Goal: Complete application form: Complete application form

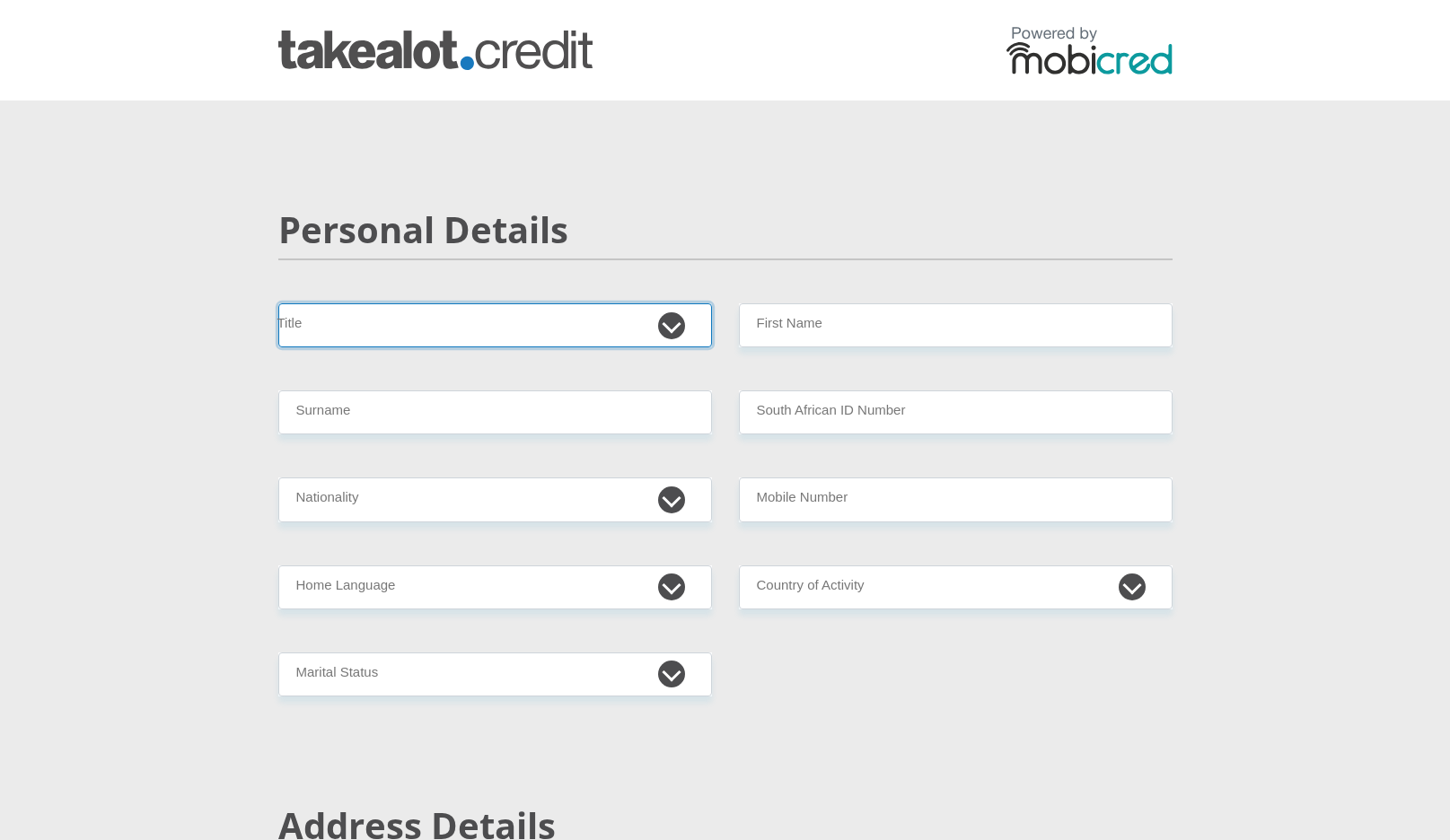
click at [601, 308] on select "Mr Ms Mrs Dr [PERSON_NAME]" at bounding box center [495, 325] width 434 height 44
click at [279, 303] on select "Mr Ms Mrs Dr [PERSON_NAME]" at bounding box center [495, 325] width 434 height 44
click at [532, 331] on select "Mr Ms Mrs Dr Other" at bounding box center [495, 325] width 434 height 44
select select "Mr"
click at [279, 303] on select "Mr Ms Mrs Dr Other" at bounding box center [495, 325] width 434 height 44
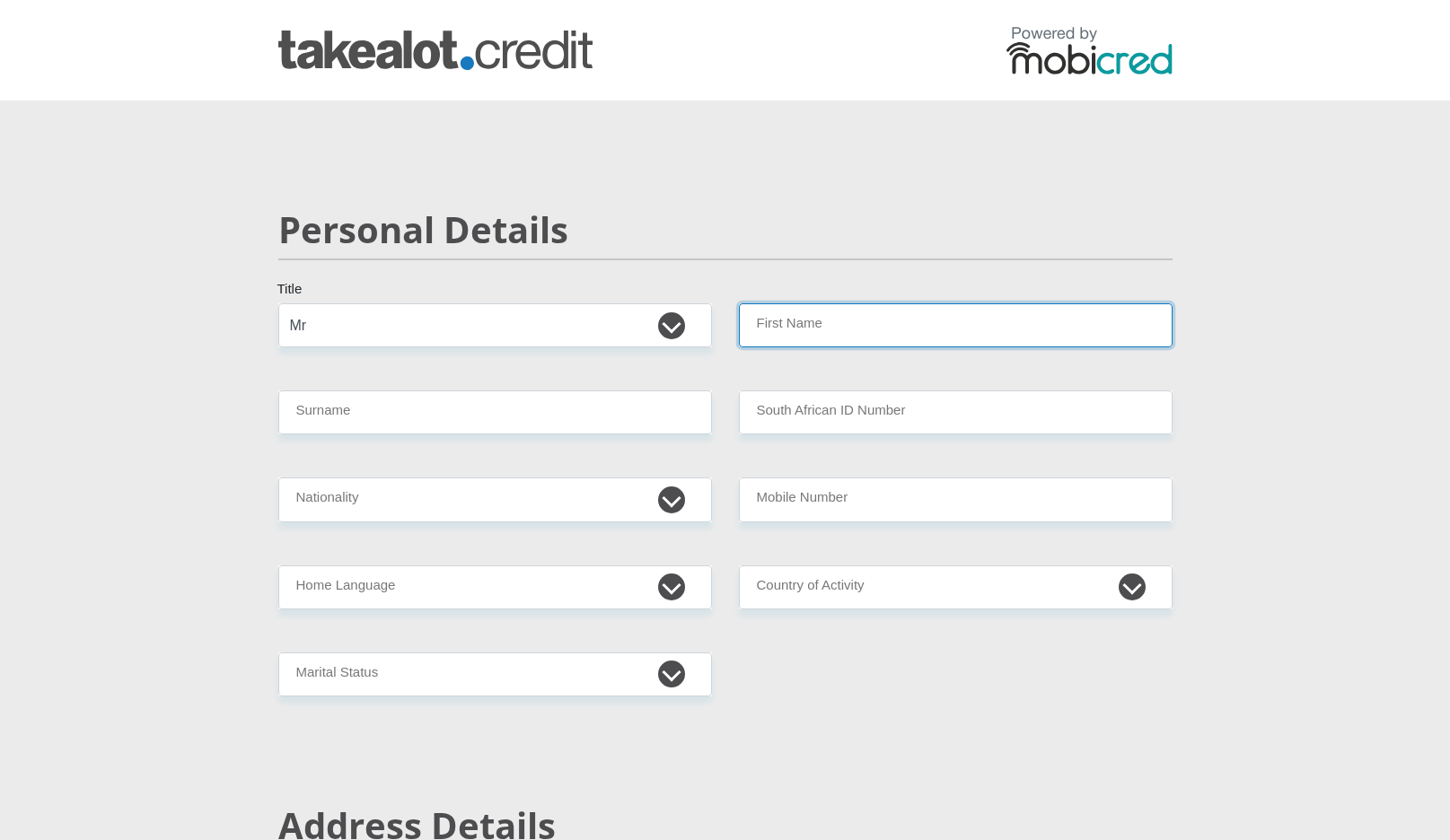
click at [752, 314] on input "First Name" at bounding box center [955, 325] width 434 height 44
type input "Okuhle"
type input "Kraqa"
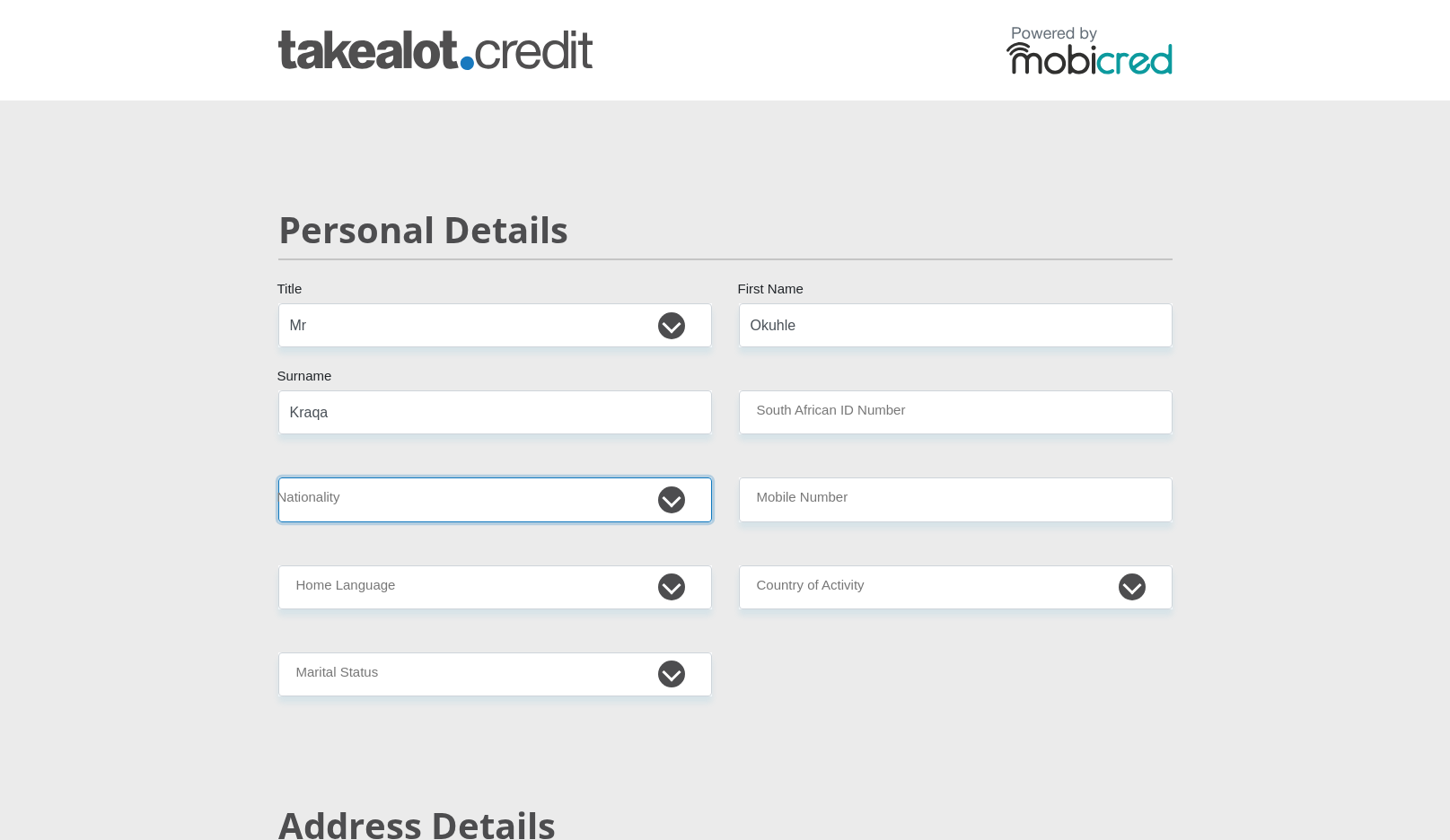
select select "ZAF"
type input "0678462294"
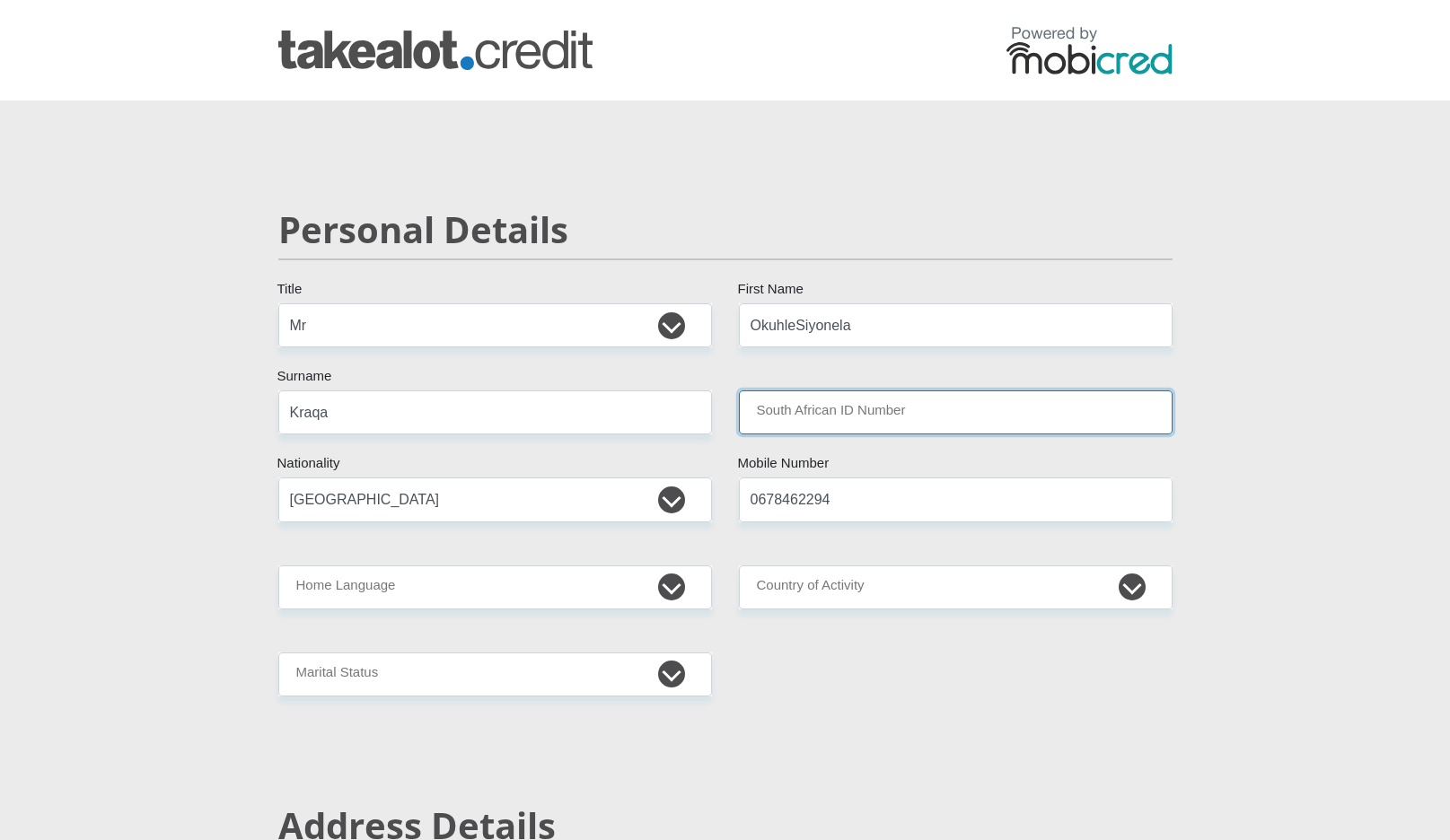
click at [859, 398] on input "South African ID Number" at bounding box center [955, 412] width 434 height 44
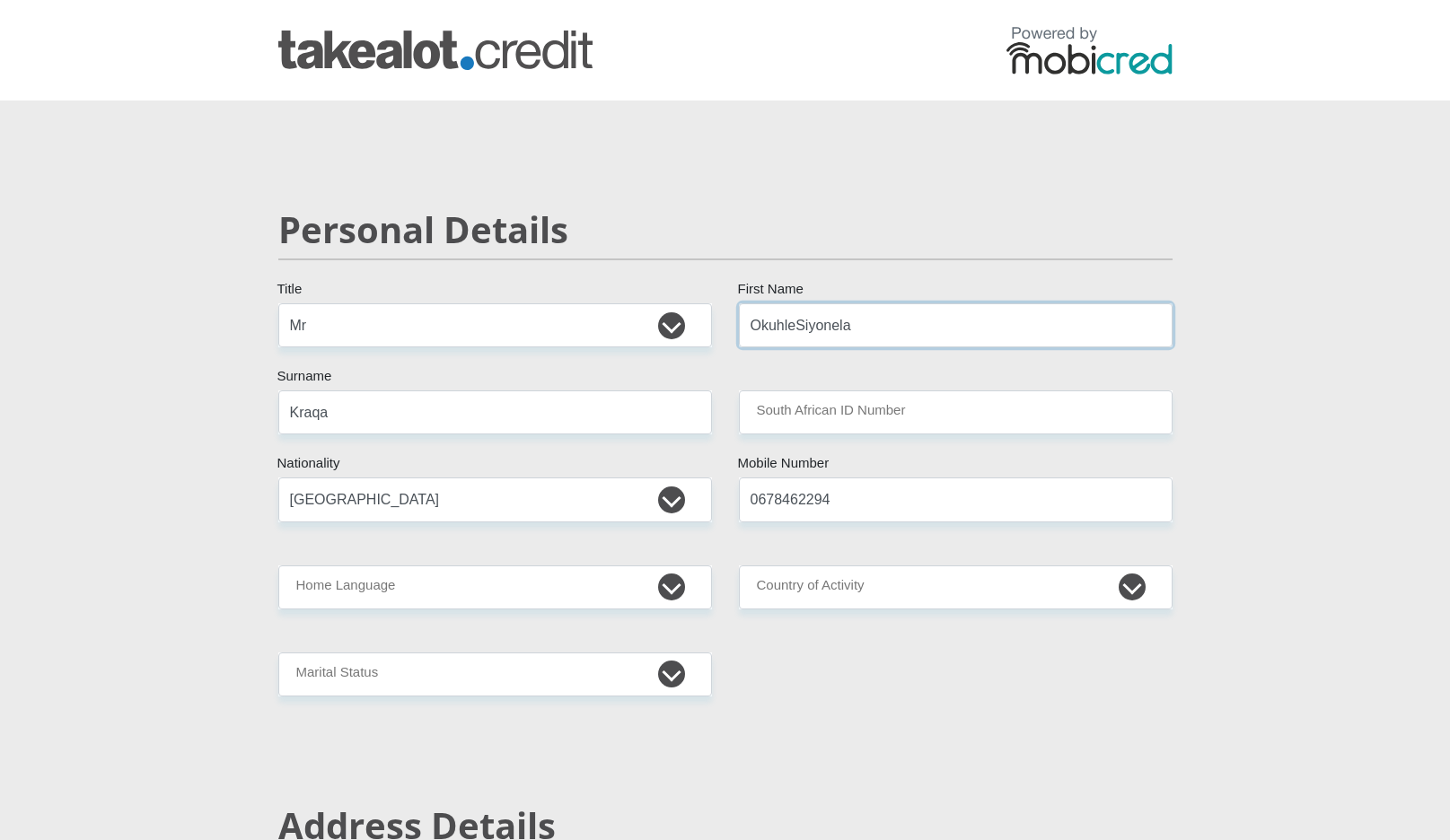
click at [852, 332] on input "OkuhleSiyonela" at bounding box center [955, 325] width 434 height 44
type input "Okuhle"
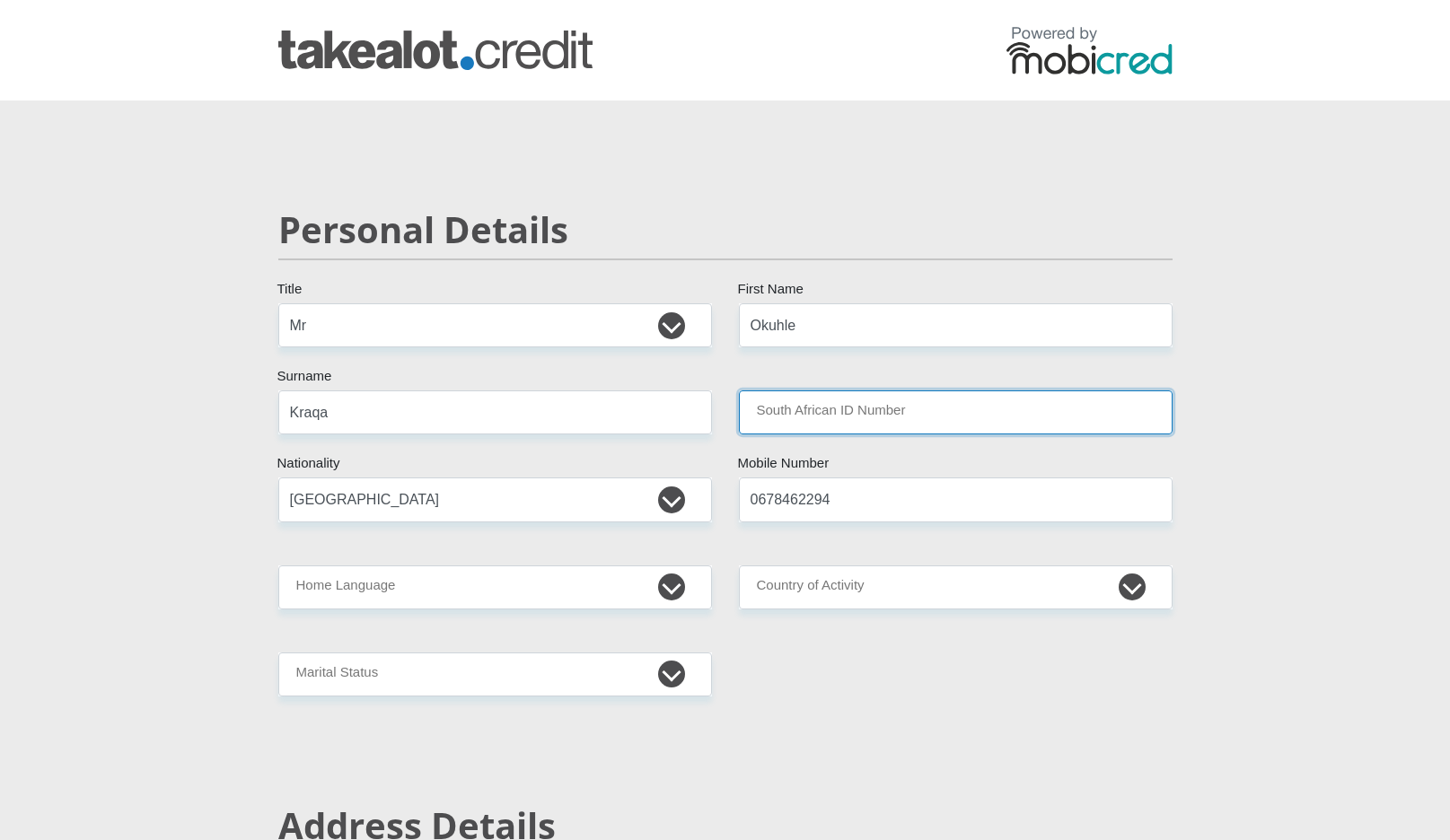
click at [802, 401] on input "South African ID Number" at bounding box center [955, 412] width 434 height 44
type input "9603045455088"
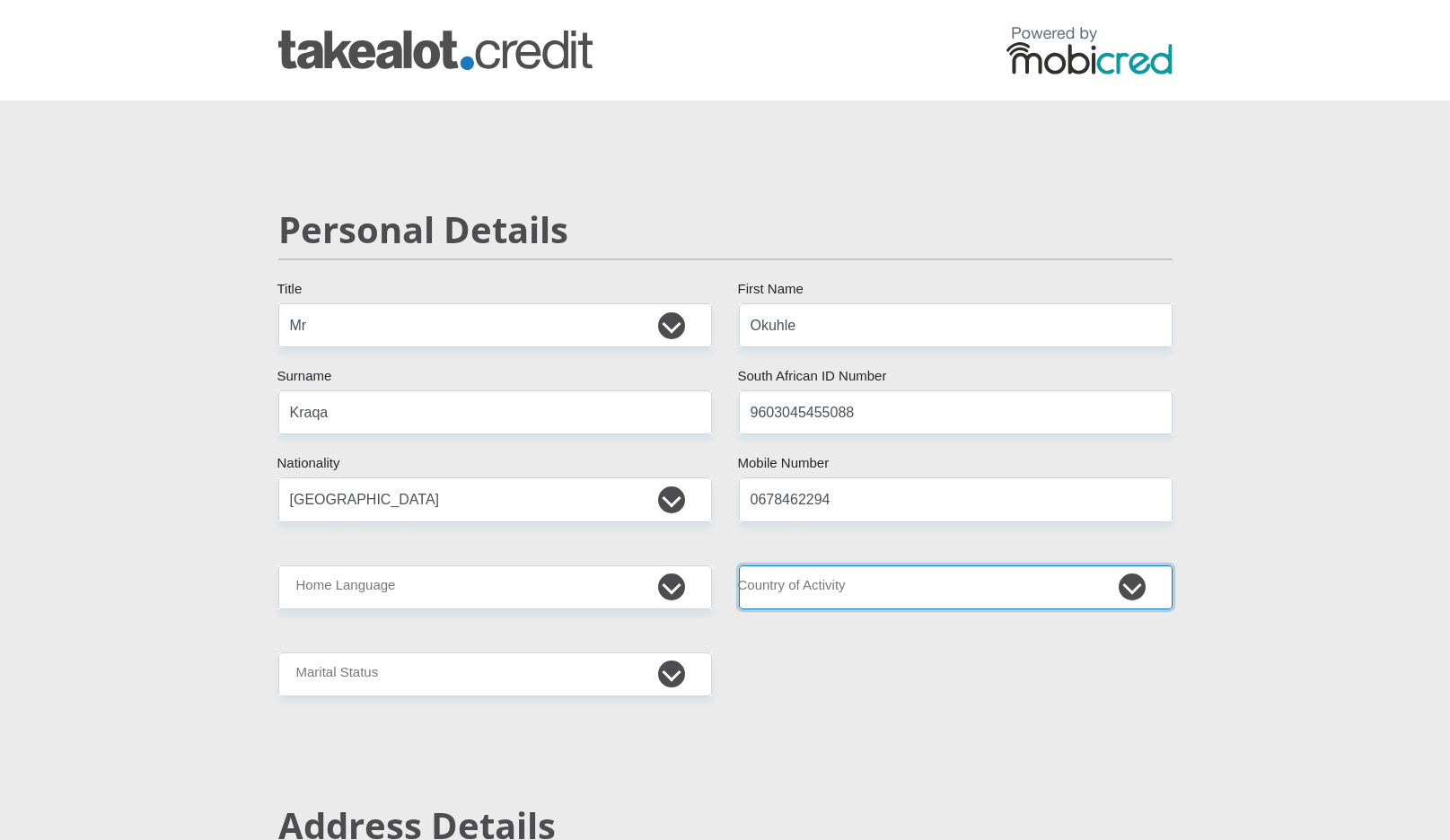
click at [786, 584] on select "South Africa Afghanistan Aland Islands Albania Algeria America Samoa American V…" at bounding box center [955, 587] width 434 height 44
select select "ZAF"
click at [739, 565] on select "South Africa Afghanistan Aland Islands Albania Algeria America Samoa American V…" at bounding box center [955, 587] width 434 height 44
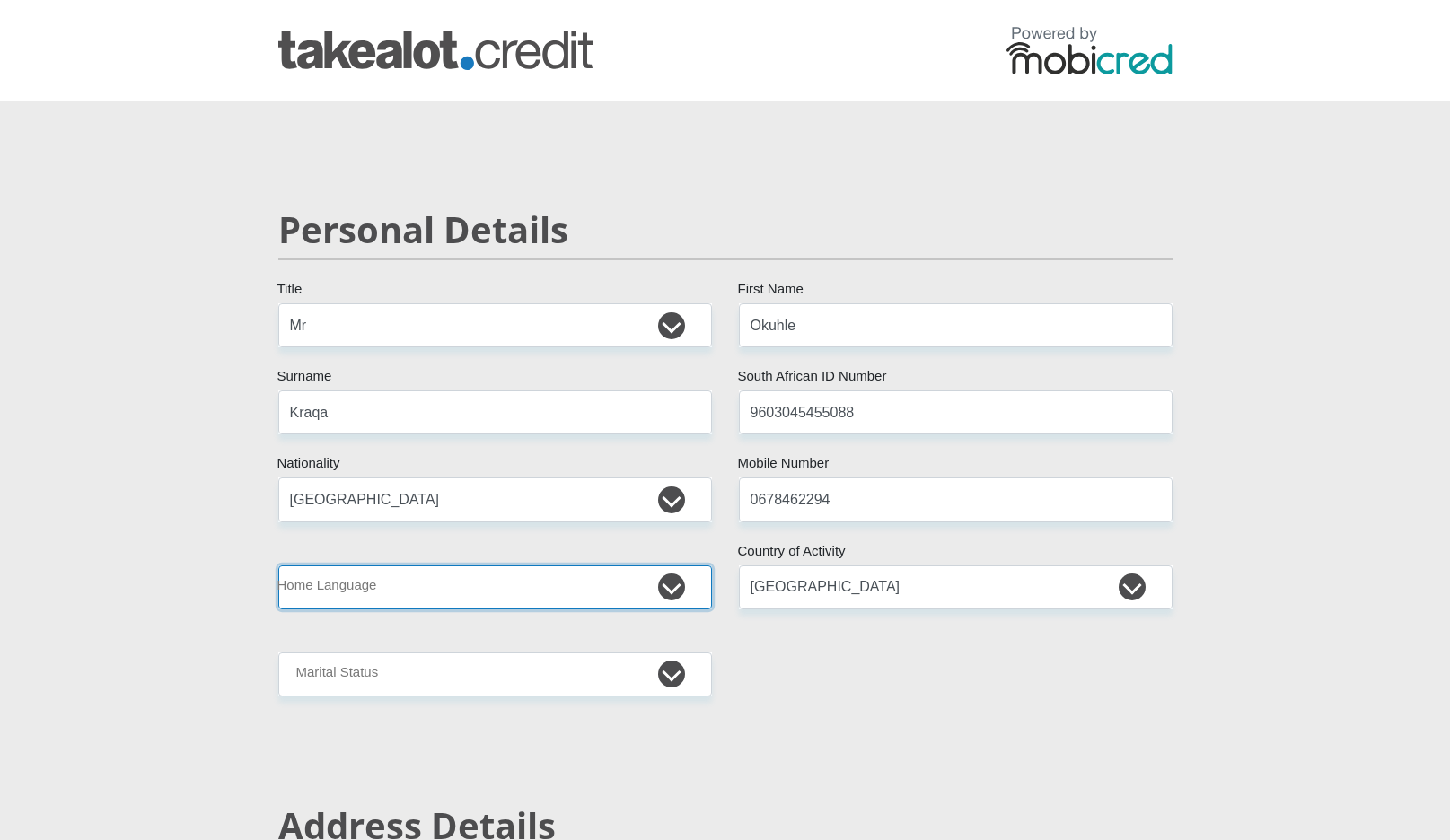
click at [630, 594] on select "Afrikaans English Sepedi South Ndebele Southern Sotho Swati Tsonga Tswana Venda…" at bounding box center [495, 587] width 434 height 44
select select "xho"
click at [279, 565] on select "Afrikaans English Sepedi South Ndebele Southern Sotho Swati Tsonga Tswana Venda…" at bounding box center [495, 587] width 434 height 44
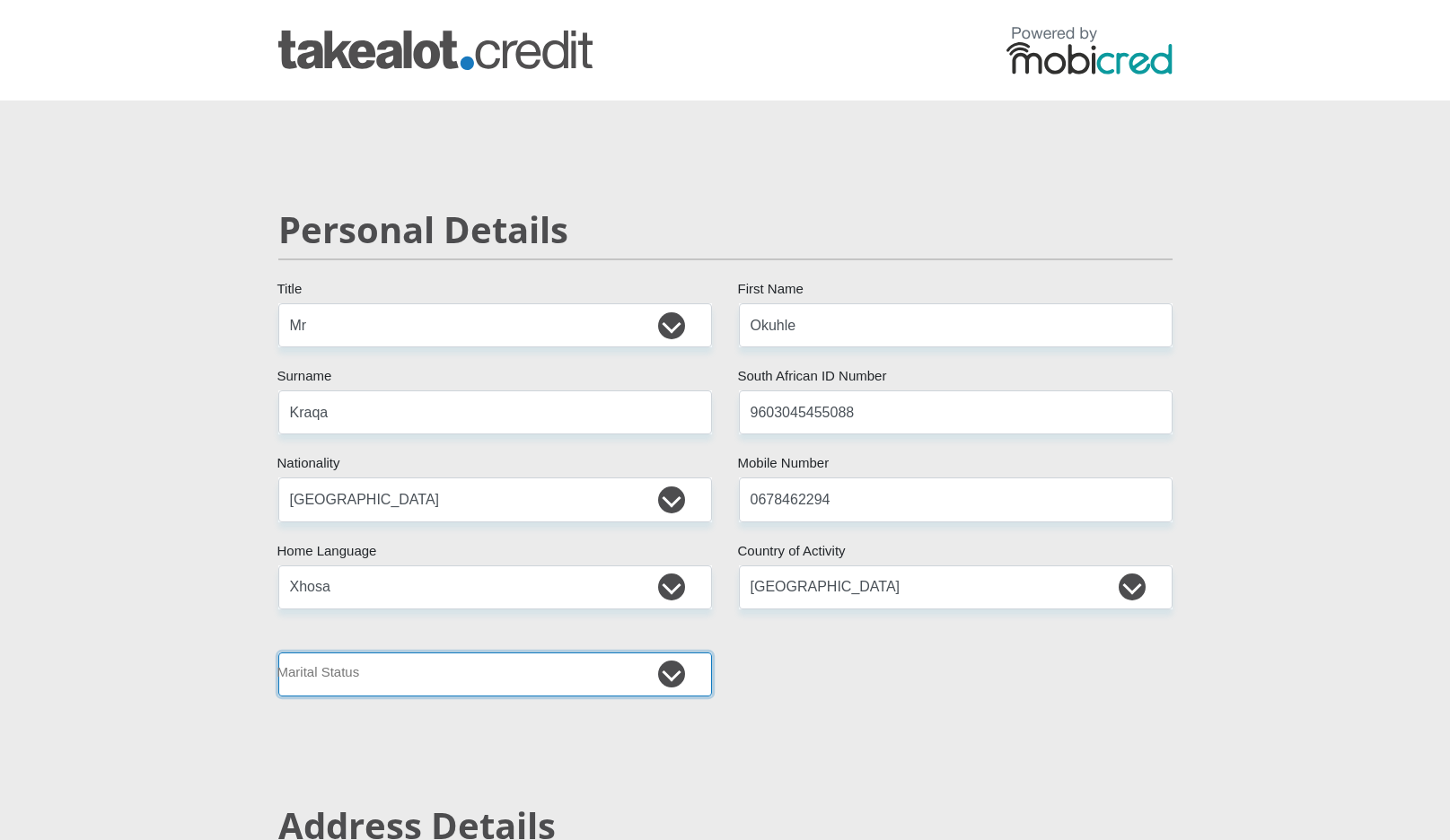
click at [441, 684] on select "Married ANC Single Divorced Widowed Married COP or Customary Law" at bounding box center [495, 674] width 434 height 44
select select "2"
click at [279, 652] on select "Married ANC Single Divorced Widowed Married COP or Customary Law" at bounding box center [495, 674] width 434 height 44
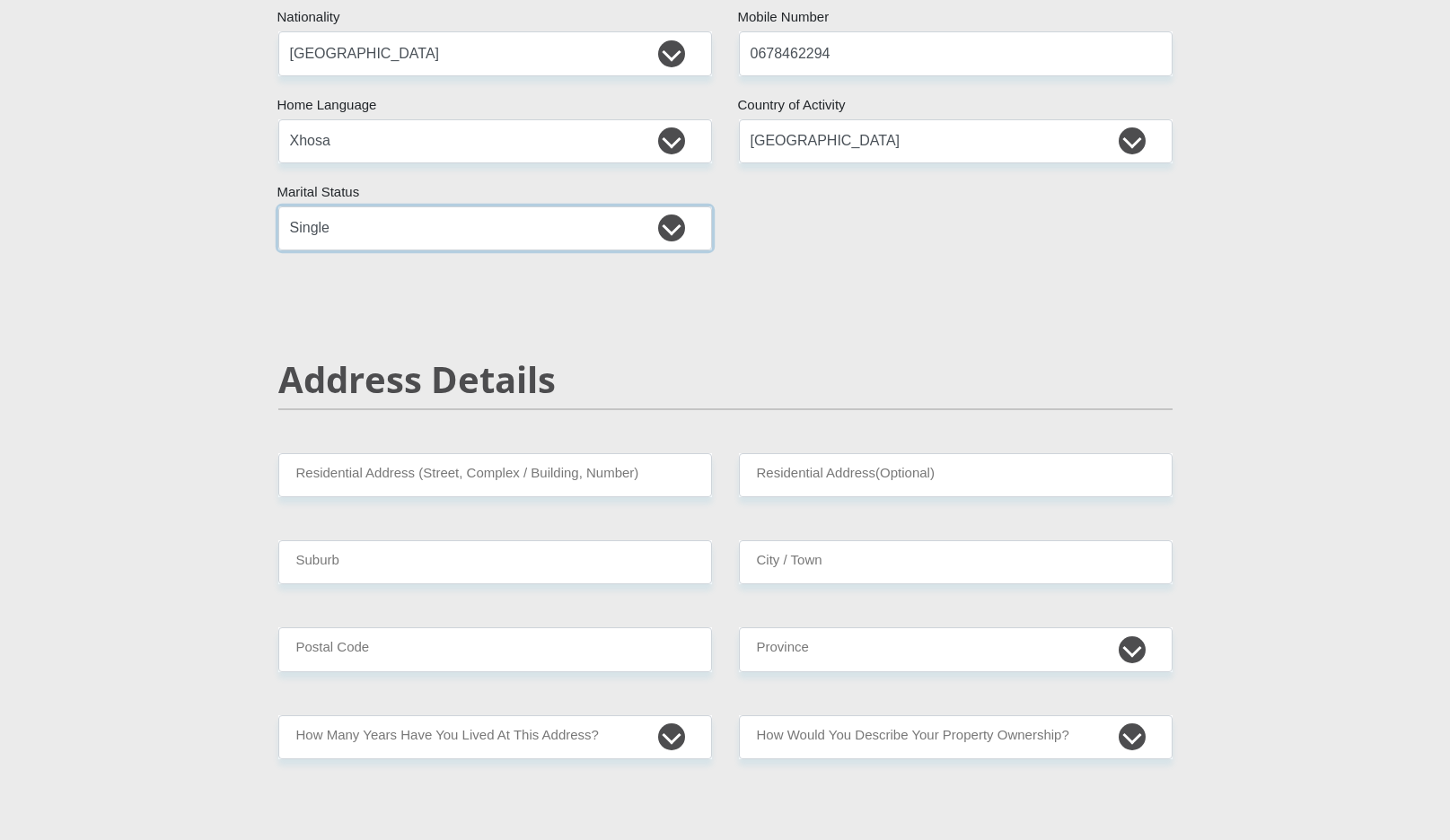
scroll to position [453, 0]
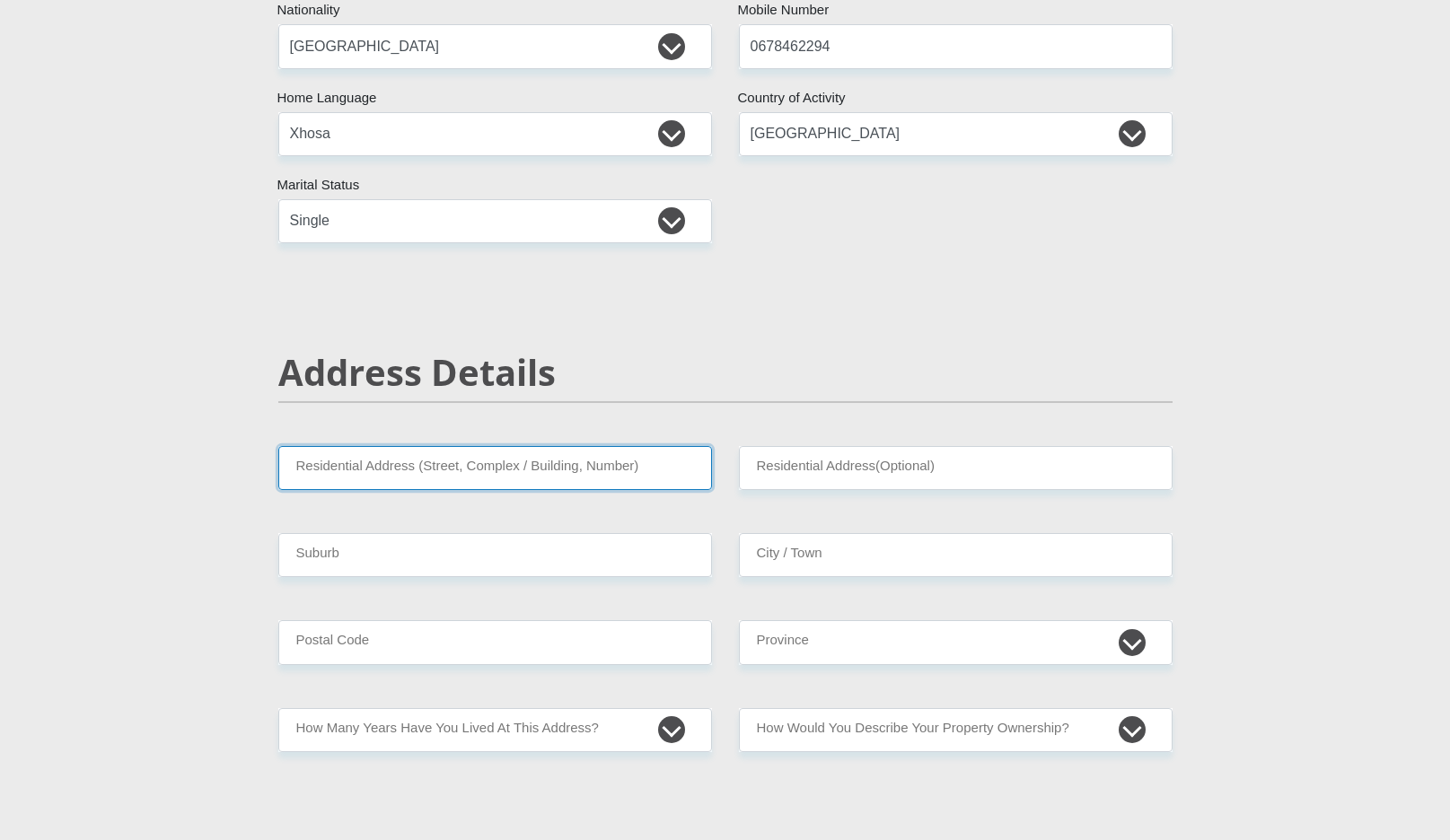
click at [501, 474] on input "Residential Address (Street, Complex / Building, Number)" at bounding box center [495, 468] width 434 height 44
type input "47 Aliwal Street"
type input "No.78 Enterprise Building"
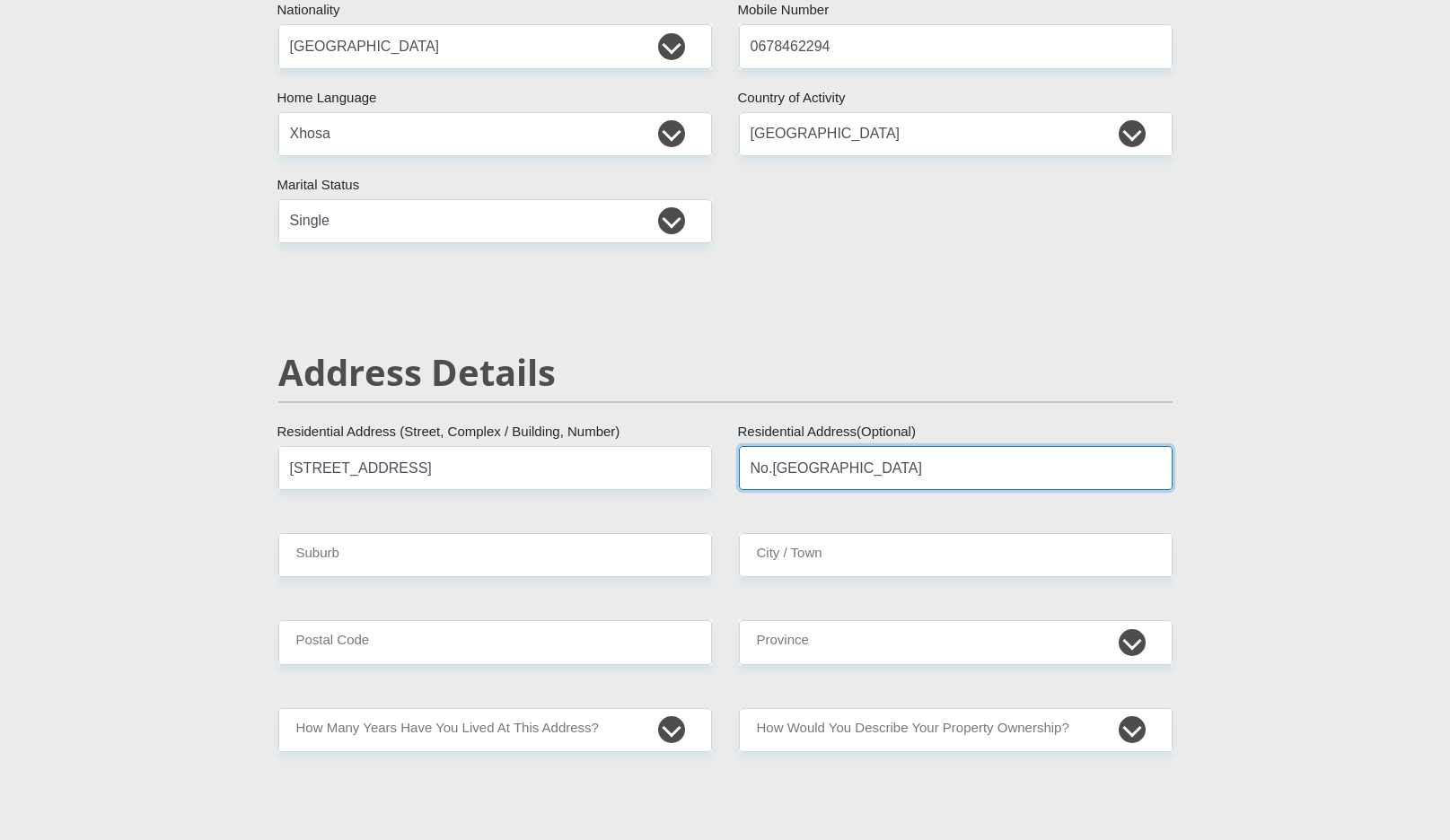
type input "Durban"
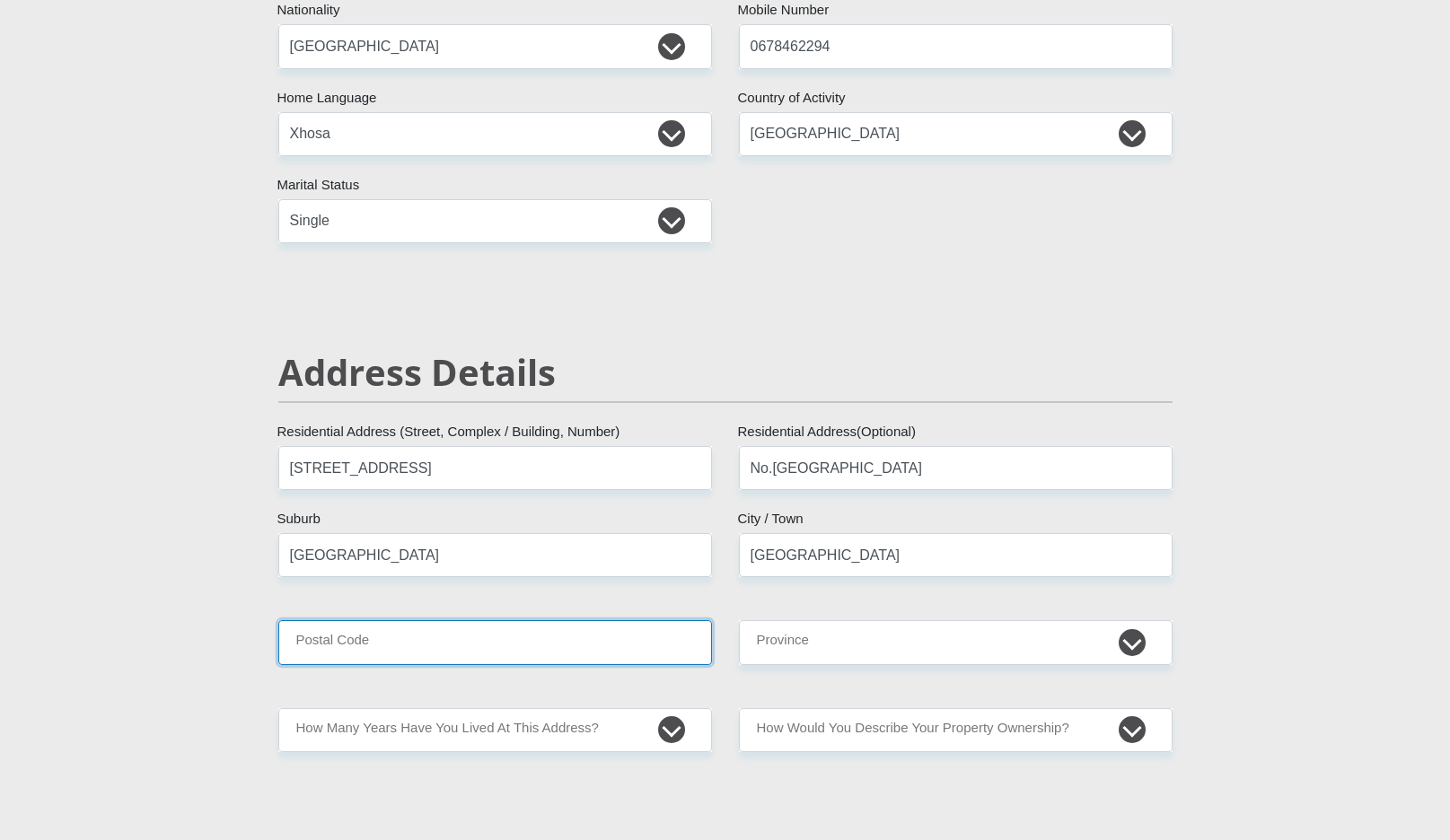
type input "4001"
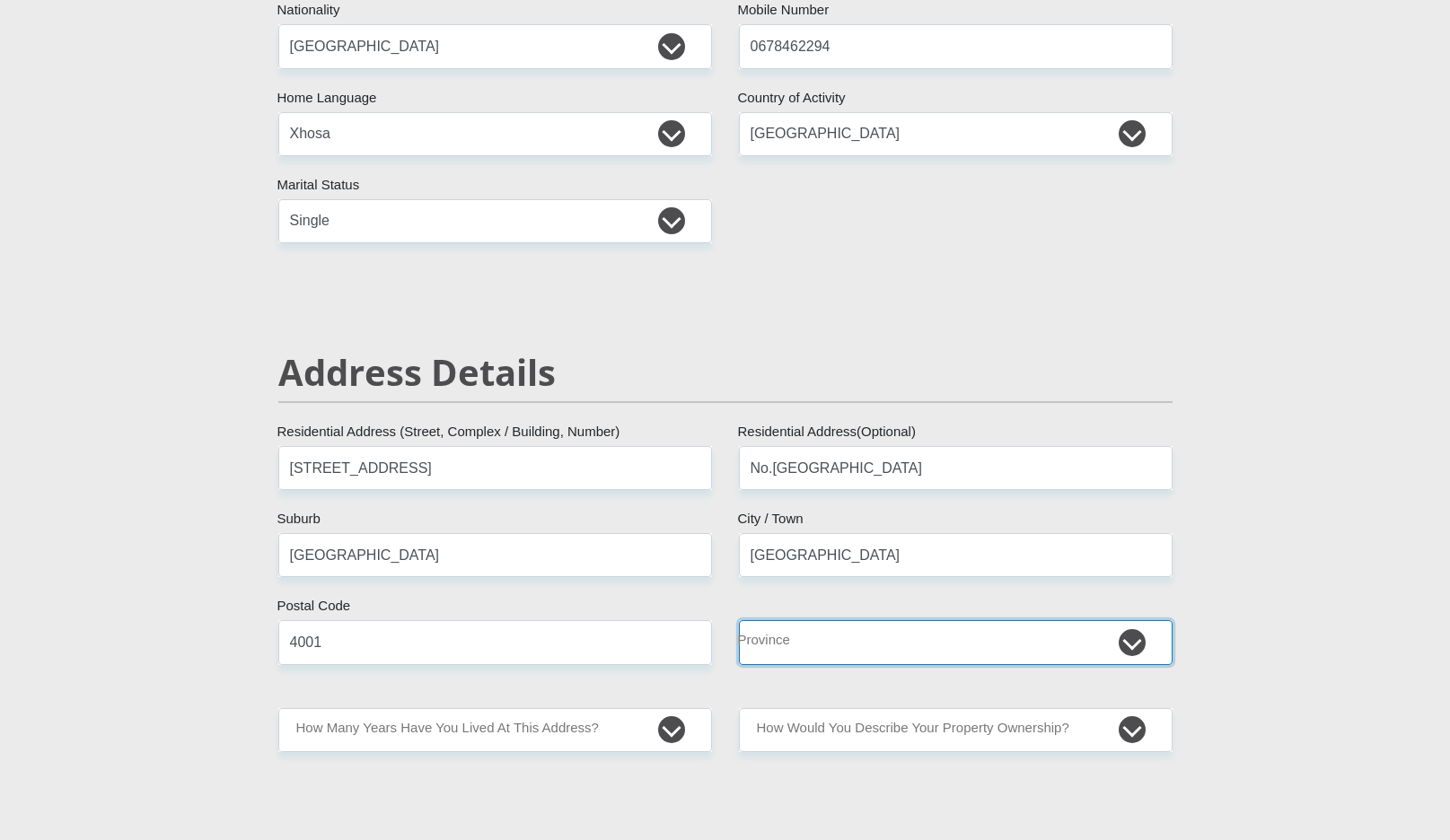
click at [795, 644] on select "Eastern Cape Free State Gauteng KwaZulu-Natal Limpopo Mpumalanga Northern Cape …" at bounding box center [955, 642] width 434 height 44
select select "KwaZulu-Natal"
click at [739, 620] on select "Eastern Cape Free State Gauteng KwaZulu-Natal Limpopo Mpumalanga Northern Cape …" at bounding box center [955, 642] width 434 height 44
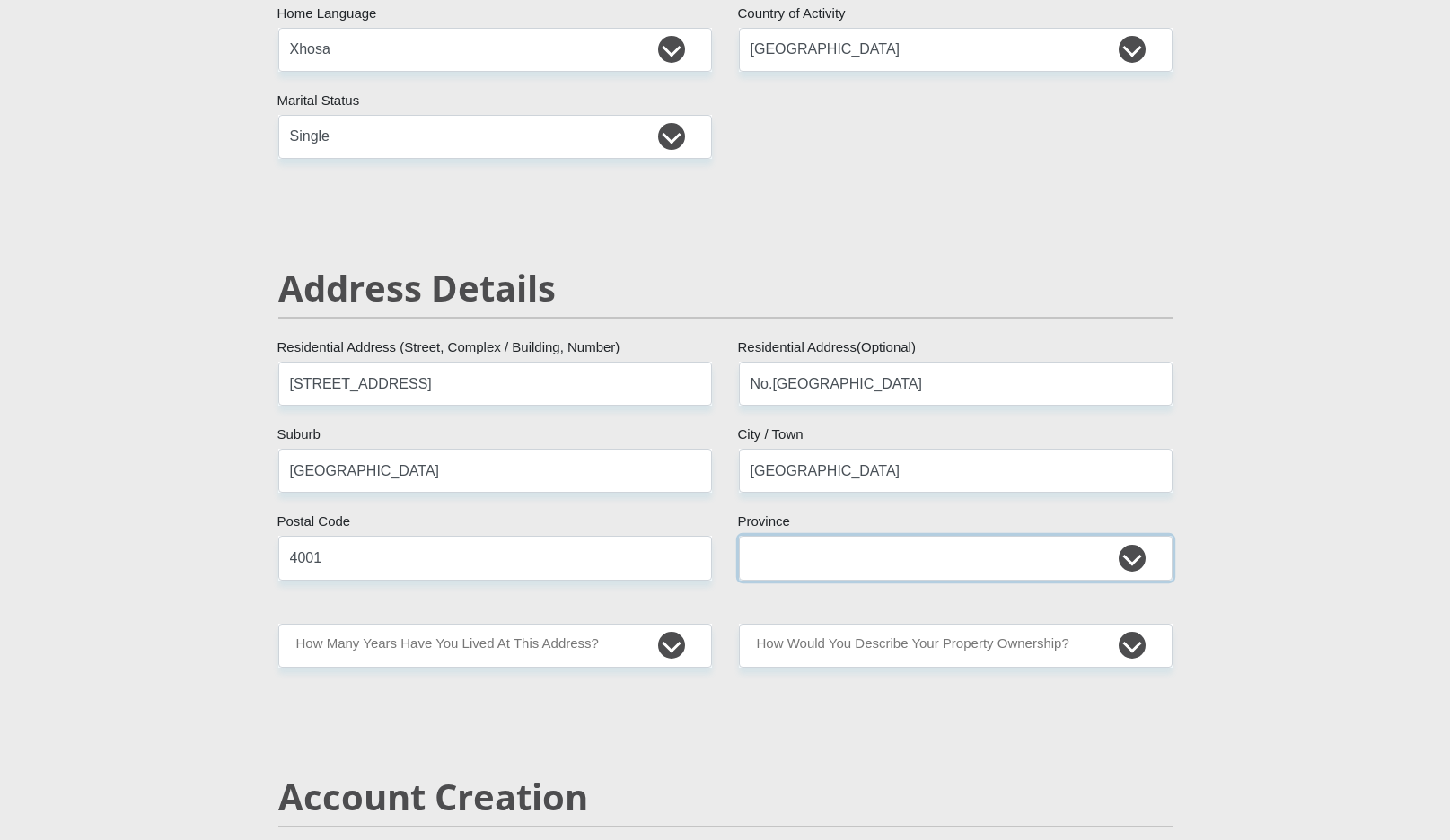
scroll to position [551, 0]
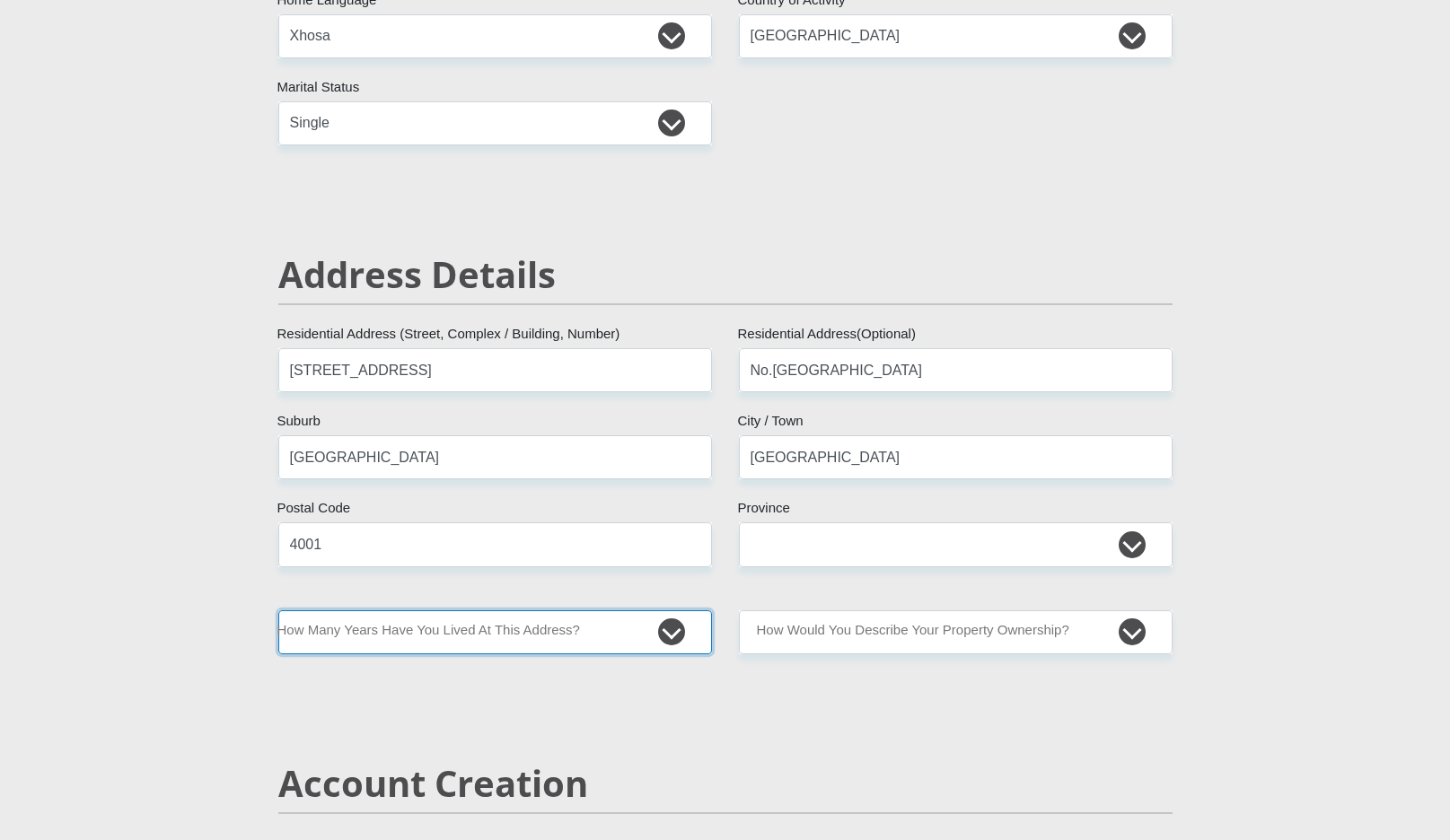
click at [464, 643] on select "less than 1 year 1-3 years 3-5 years 5+ years" at bounding box center [495, 632] width 434 height 44
select select "2"
click at [279, 610] on select "less than 1 year 1-3 years 3-5 years 5+ years" at bounding box center [495, 632] width 434 height 44
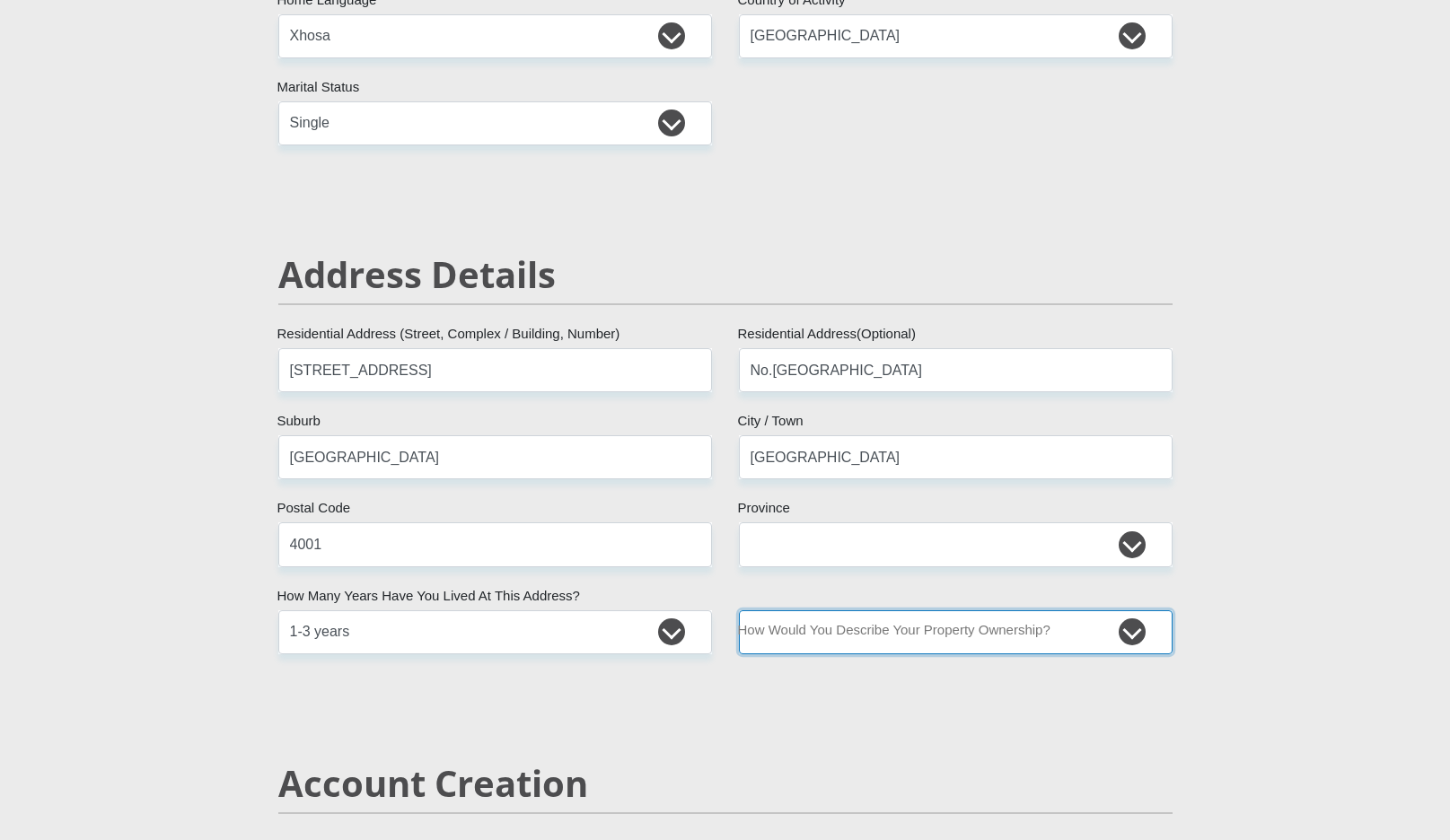
click at [774, 632] on select "Owned Rented Family Owned Company Dwelling" at bounding box center [955, 632] width 434 height 44
select select "Rented"
click at [739, 610] on select "Owned Rented Family Owned Company Dwelling" at bounding box center [955, 632] width 434 height 44
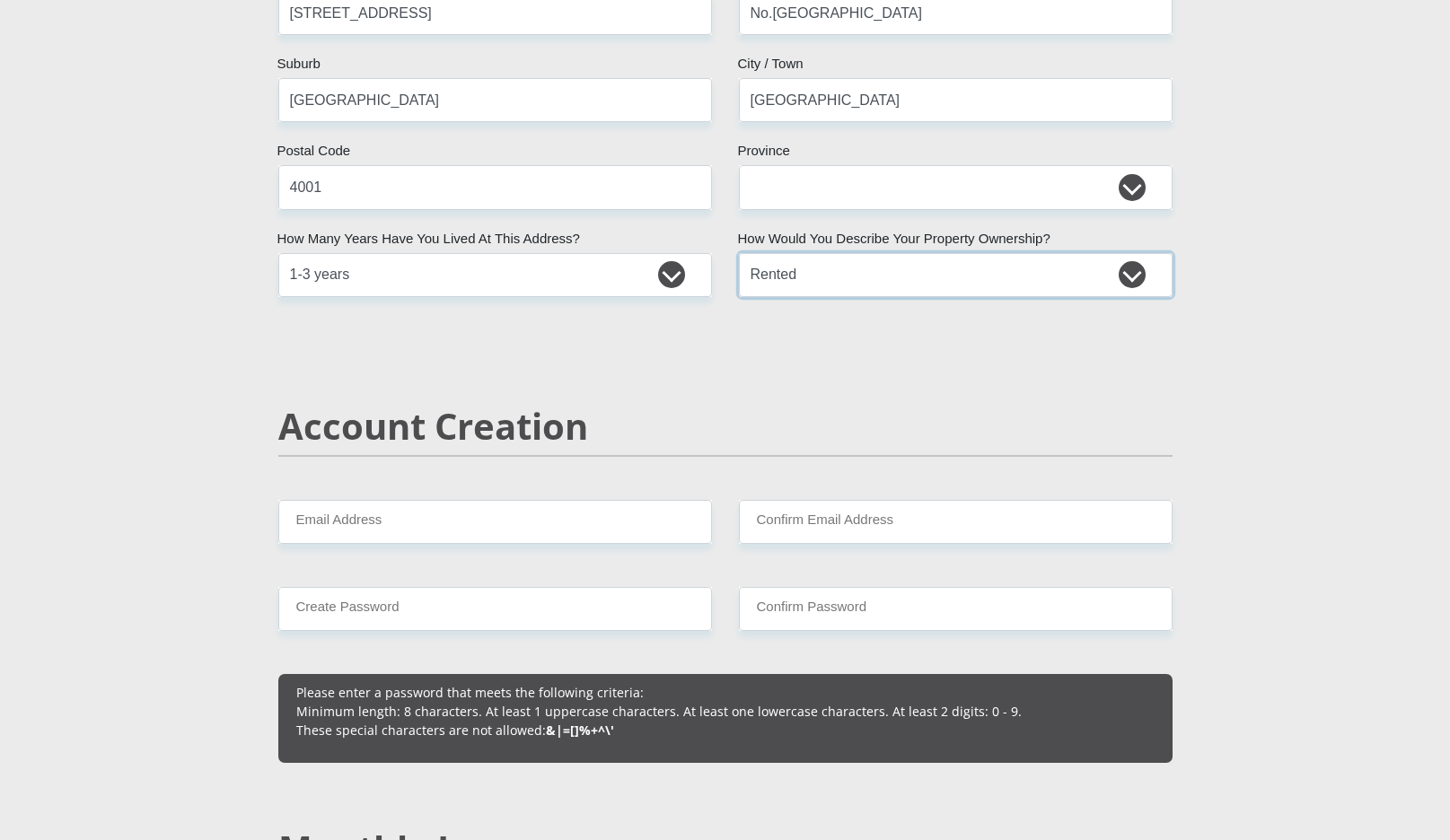
scroll to position [939, 0]
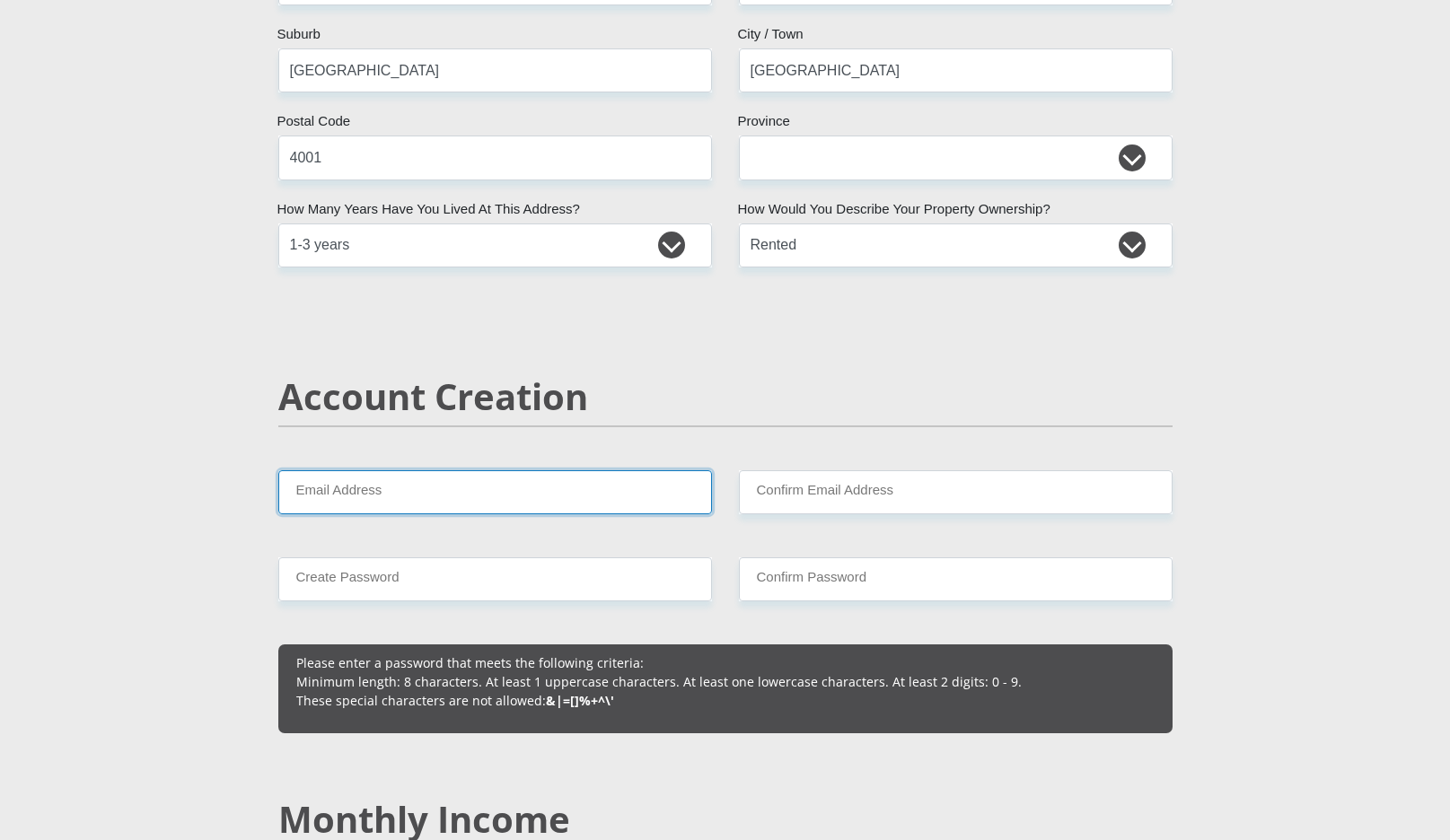
click at [602, 499] on input "Email Address" at bounding box center [495, 493] width 434 height 44
type input "oskraqa@gmail.com"
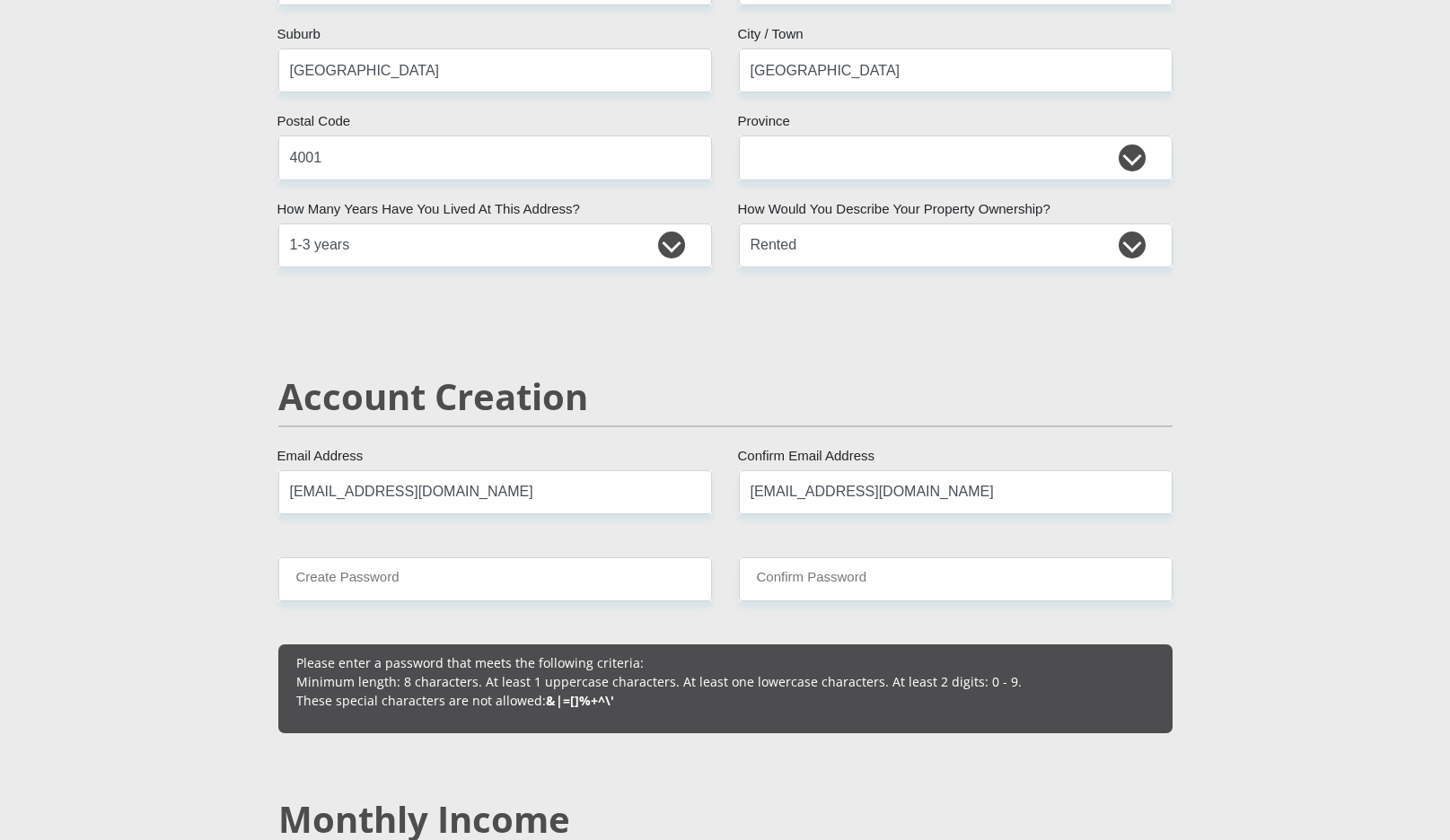
type input "0678462294"
type input "Okuhle"
type input "Kraqa"
click at [645, 590] on input "Create Password" at bounding box center [495, 580] width 434 height 44
click at [605, 586] on input "Create Password" at bounding box center [495, 580] width 434 height 44
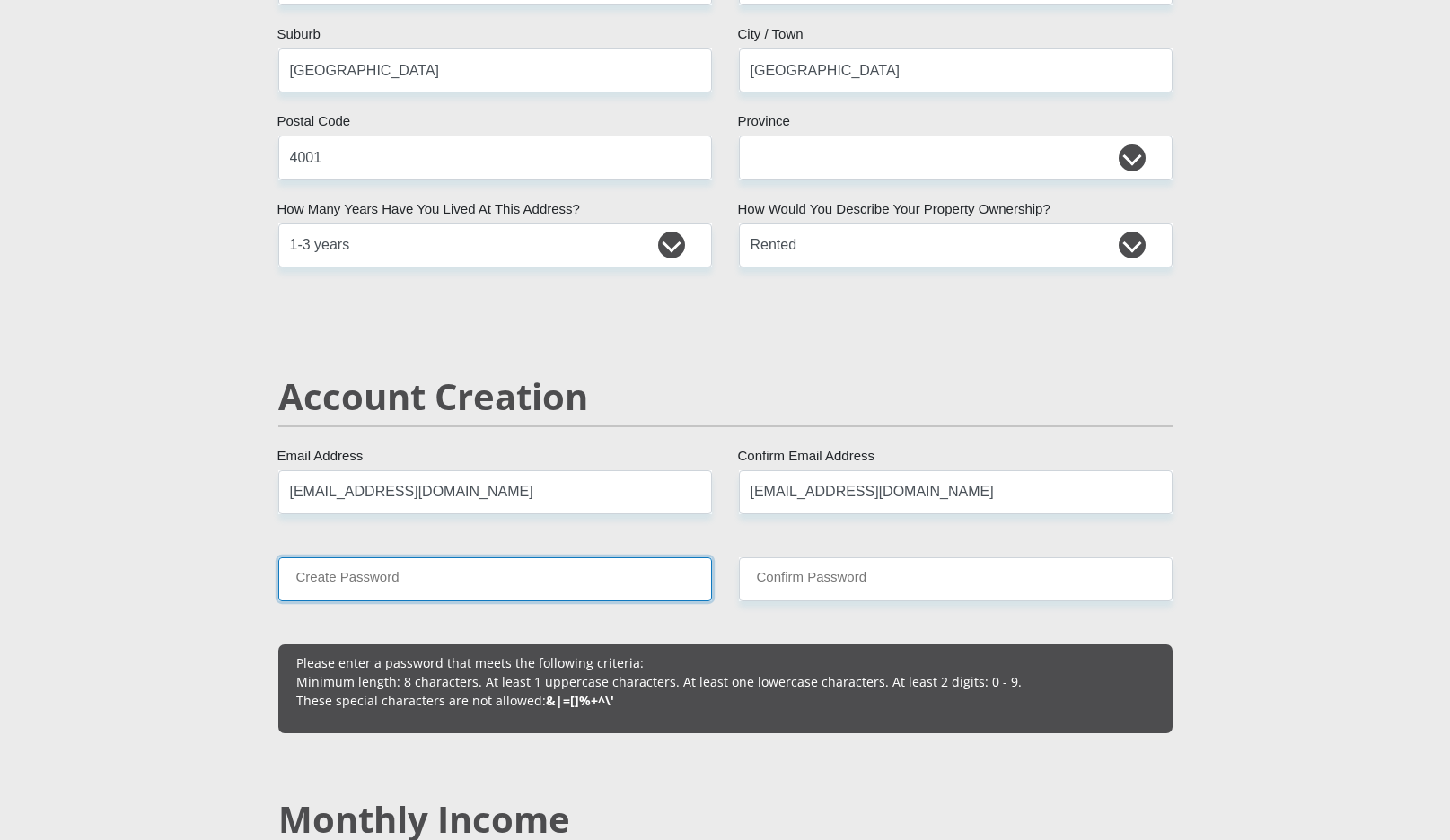
type input "WrCKjDjGL7uT2Xy"
drag, startPoint x: 429, startPoint y: 580, endPoint x: 252, endPoint y: 575, distance: 177.1
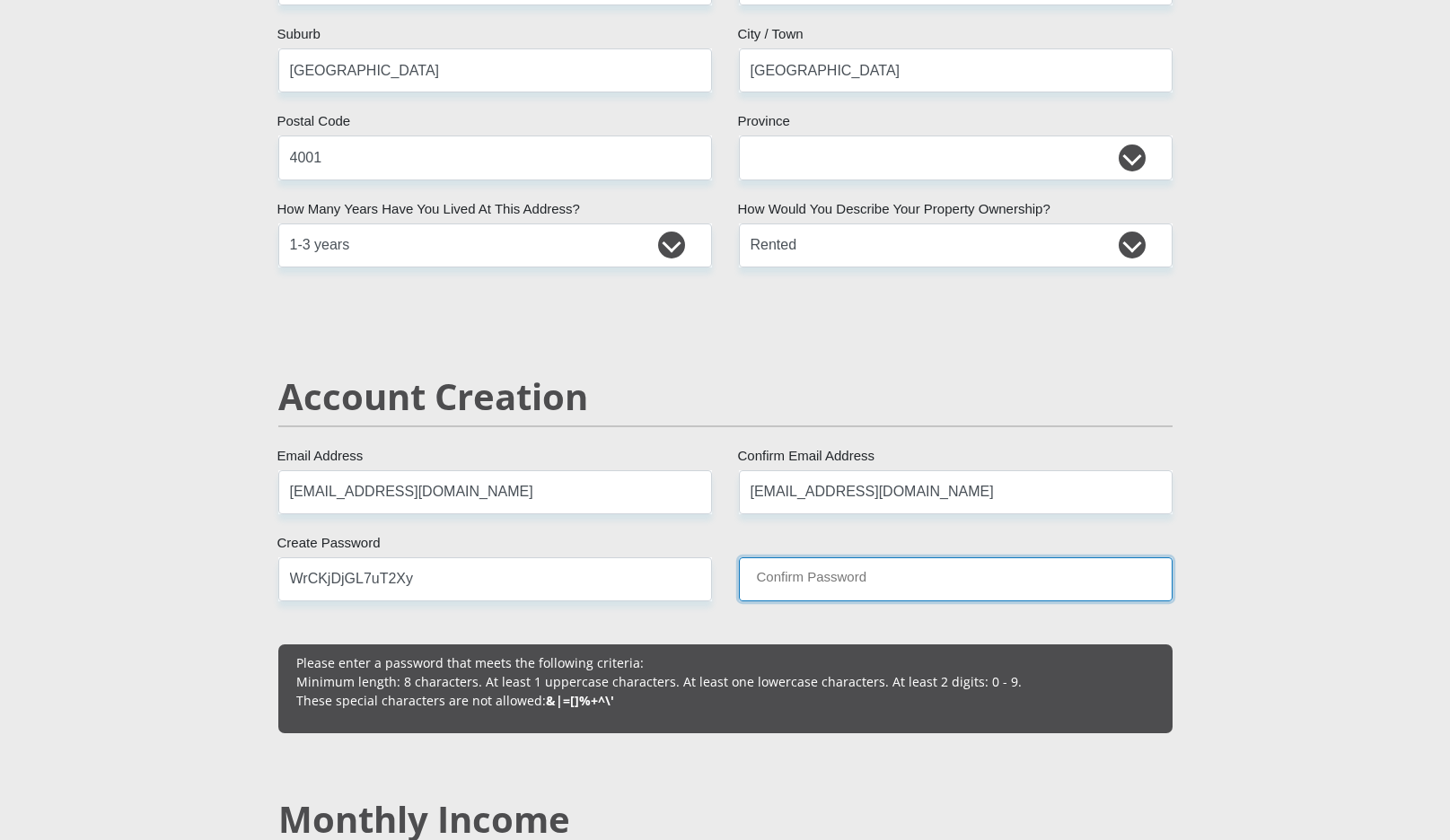
click at [762, 581] on input "Confirm Password" at bounding box center [955, 580] width 434 height 44
paste input "WrCKjDjGL7uT2Xy"
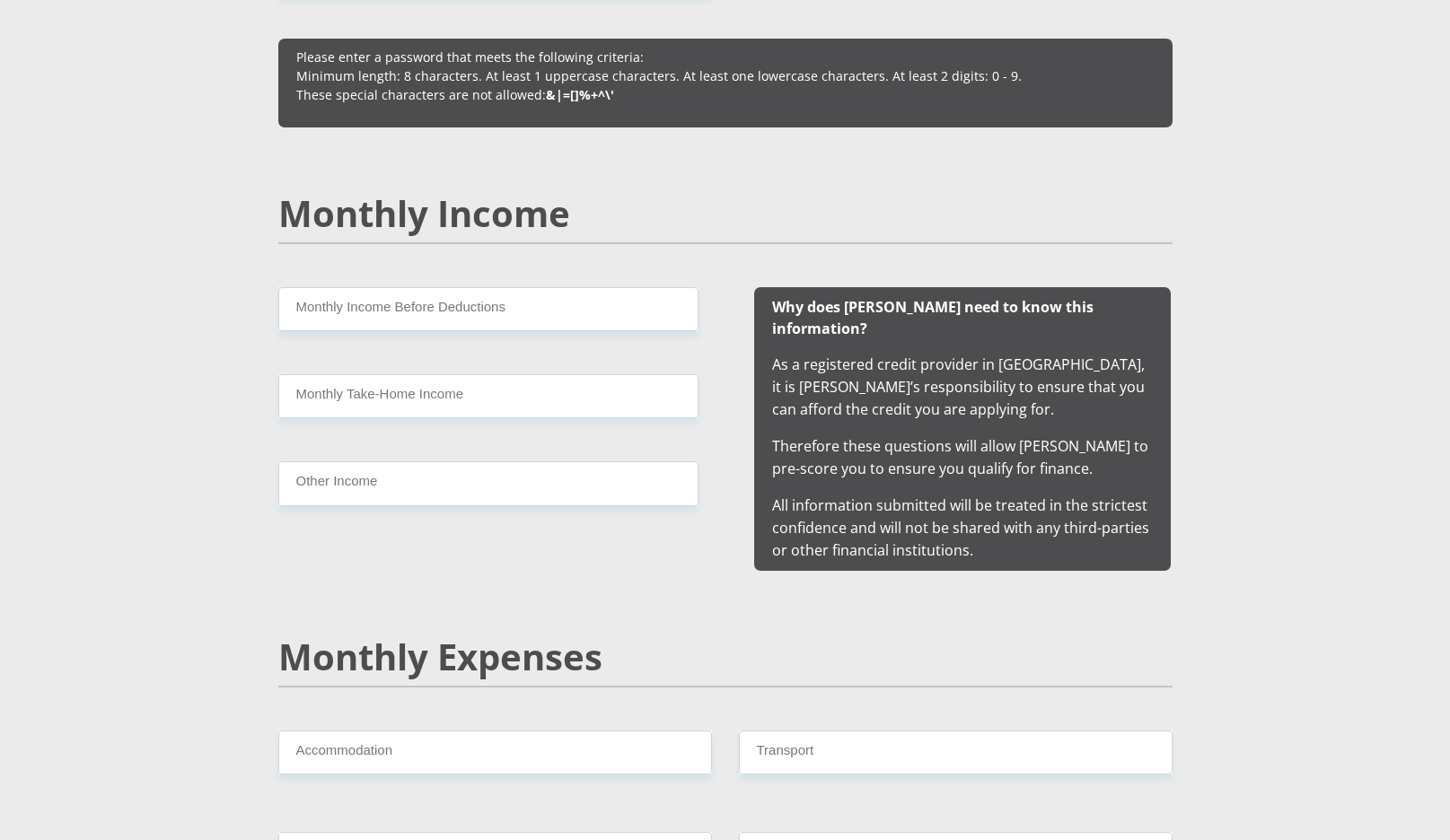
scroll to position [1563, 0]
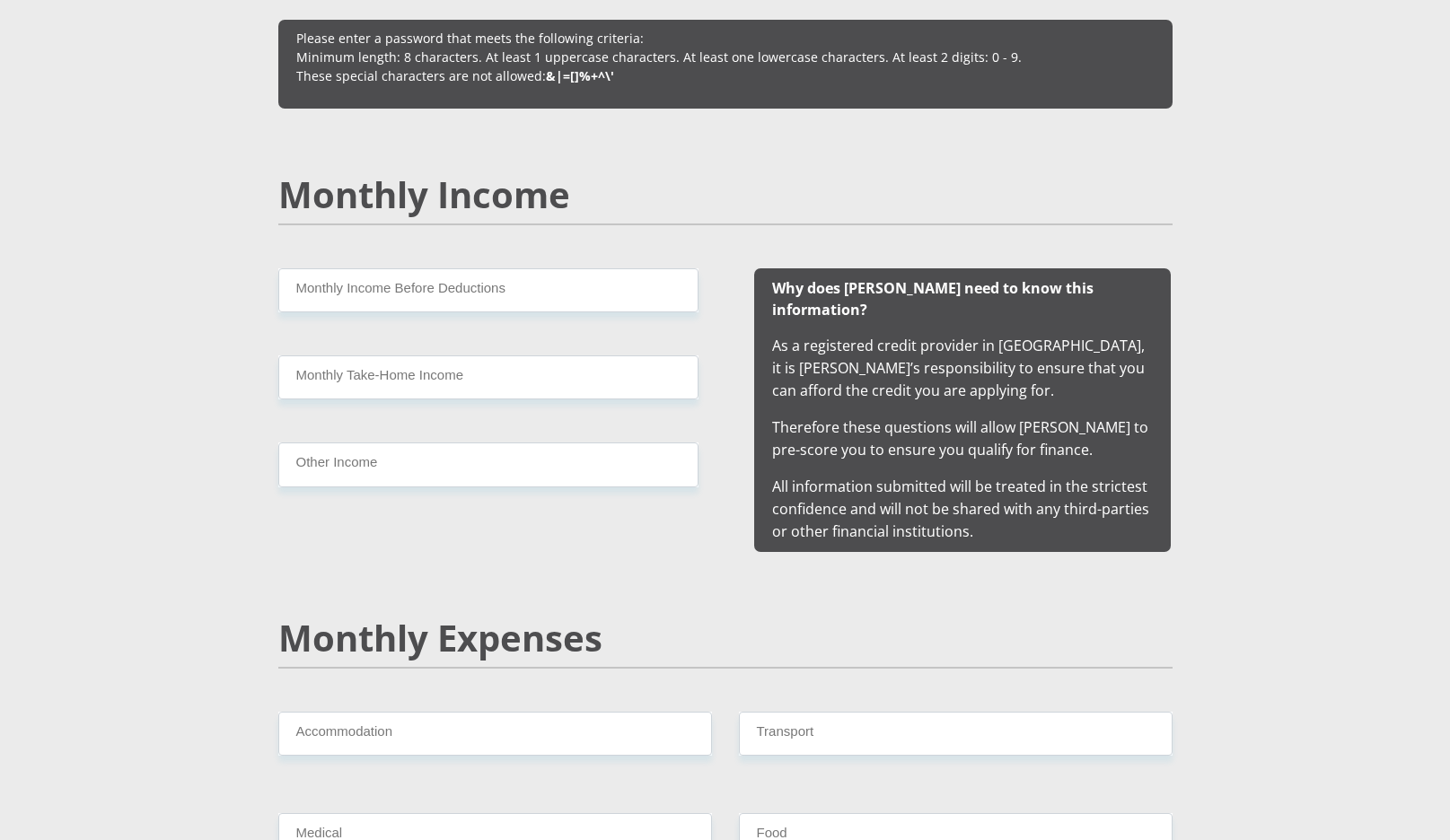
type input "WrCKjDjGL7uT2Xy"
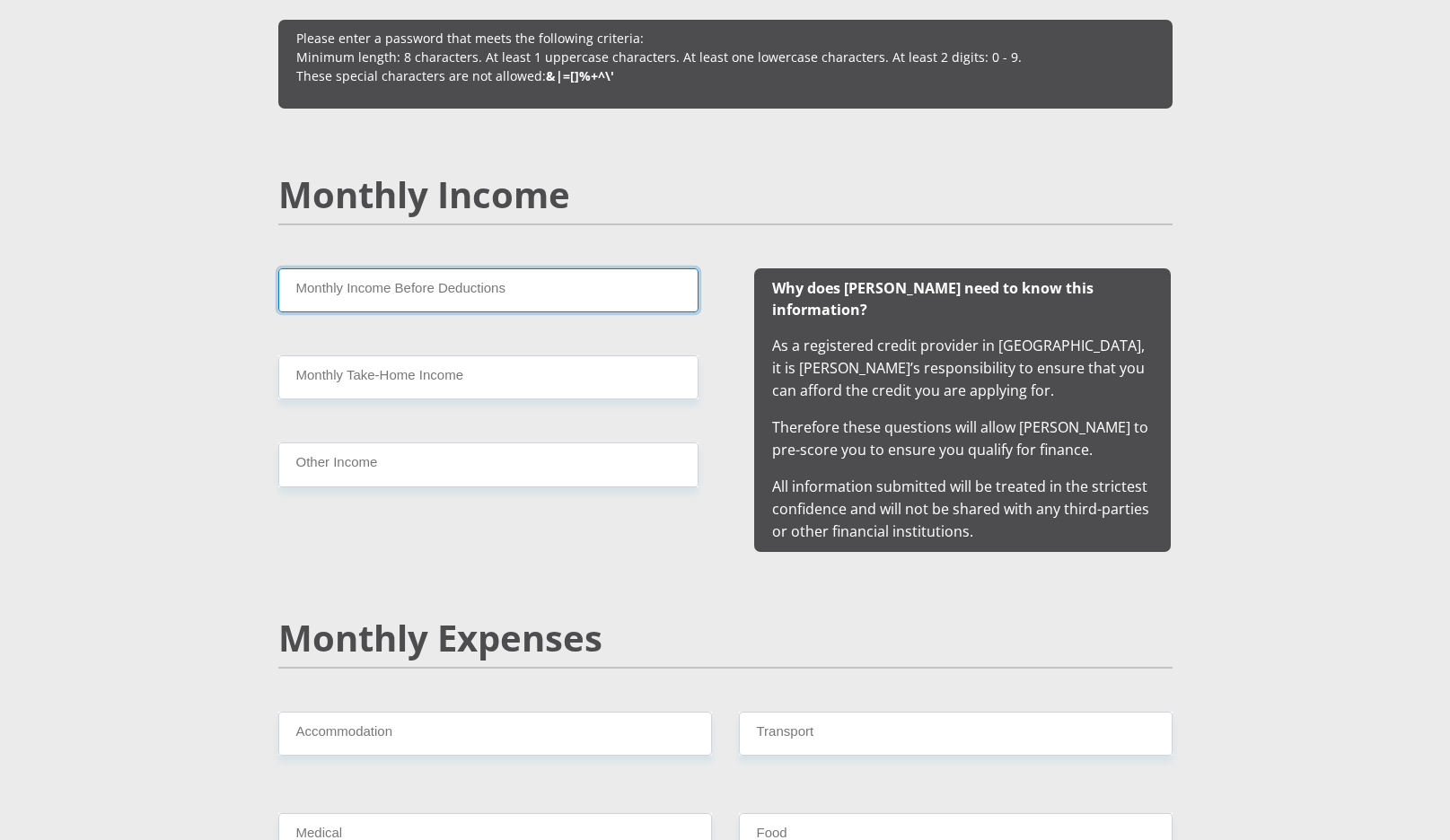
click at [514, 298] on input "Monthly Income Before Deductions" at bounding box center [488, 291] width 420 height 44
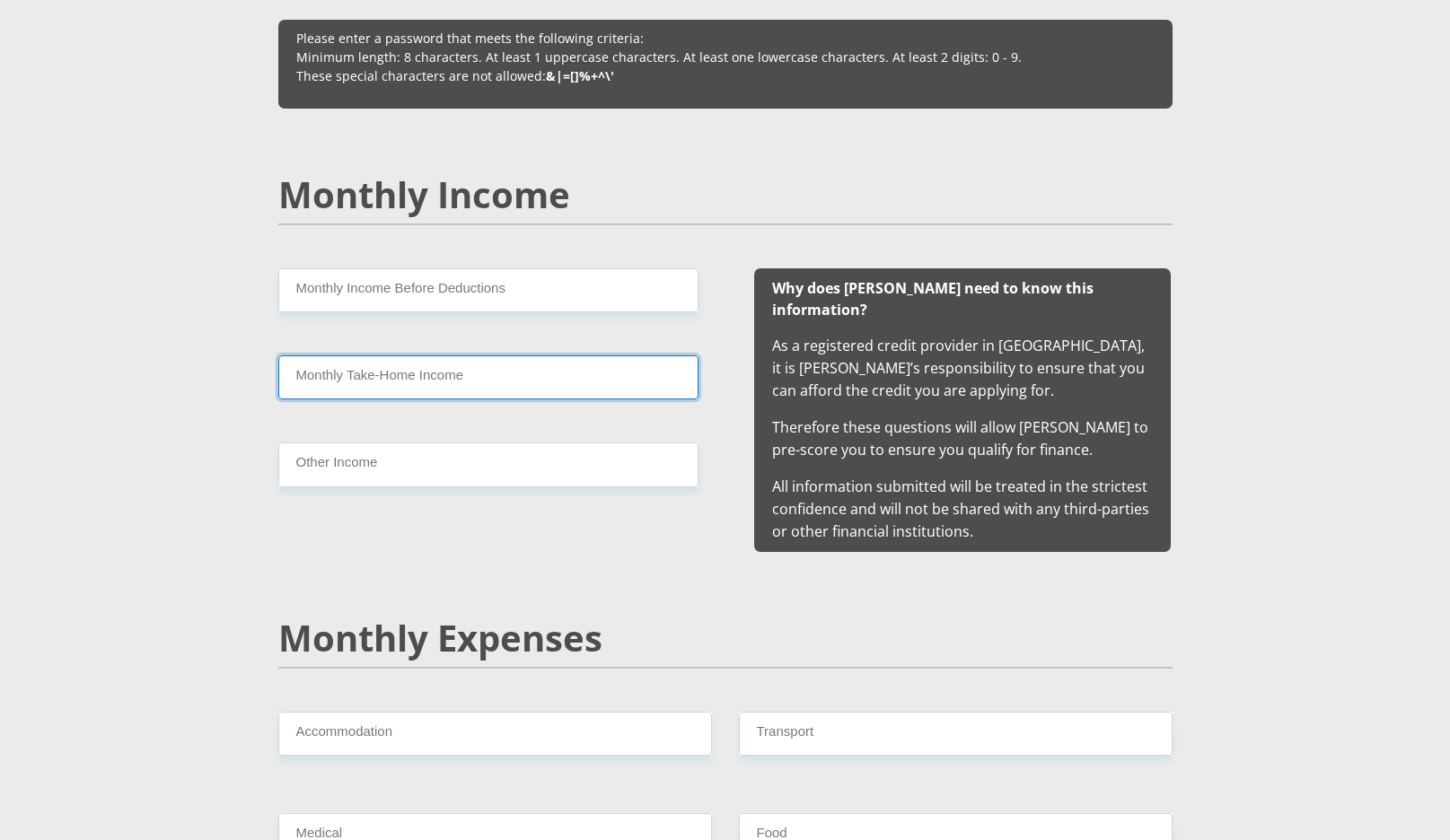
click at [483, 370] on input "Monthly Take-Home Income" at bounding box center [488, 378] width 420 height 44
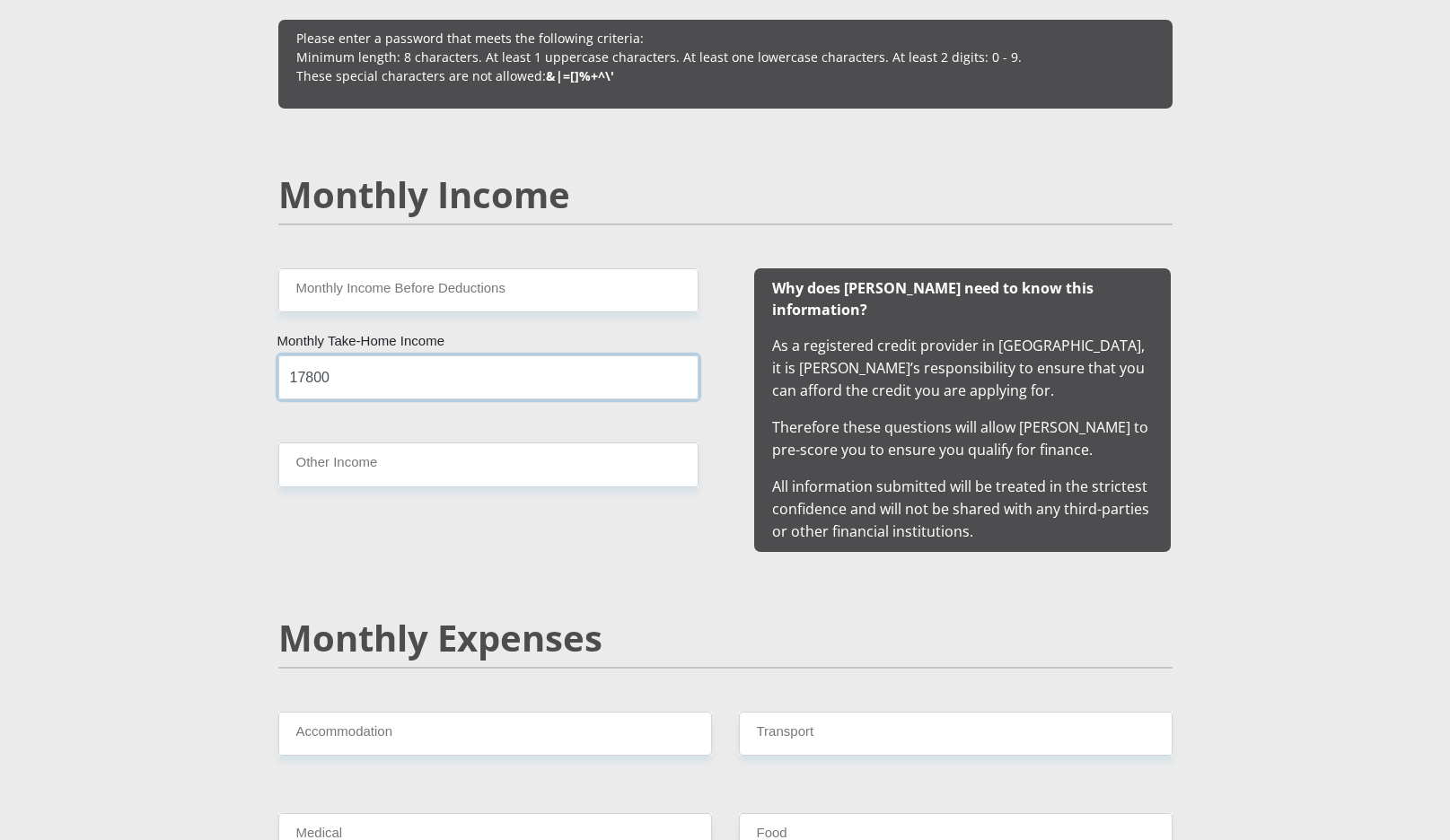
type input "17800"
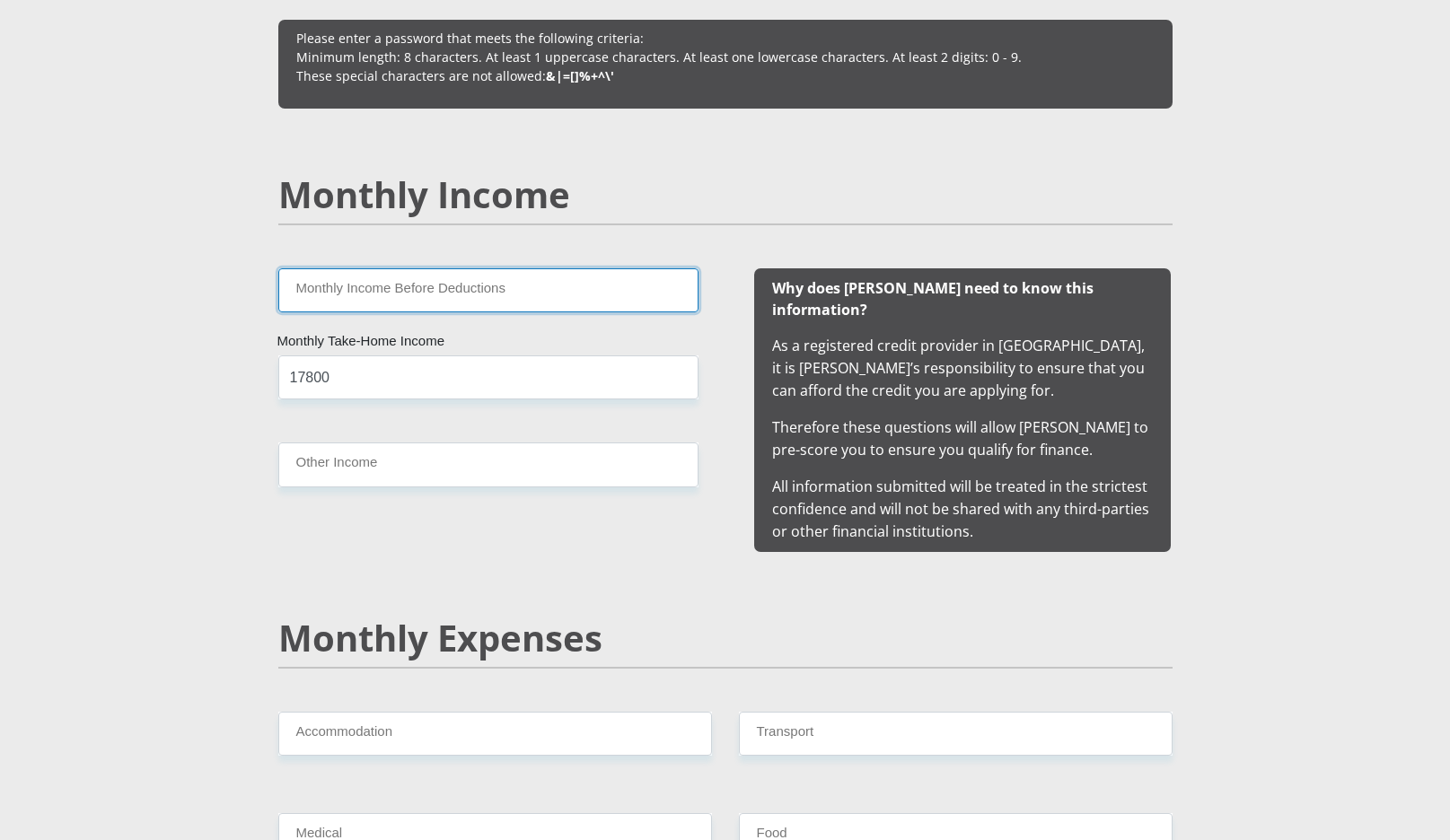
click at [452, 280] on input "Monthly Income Before Deductions" at bounding box center [488, 291] width 420 height 44
type input "22150"
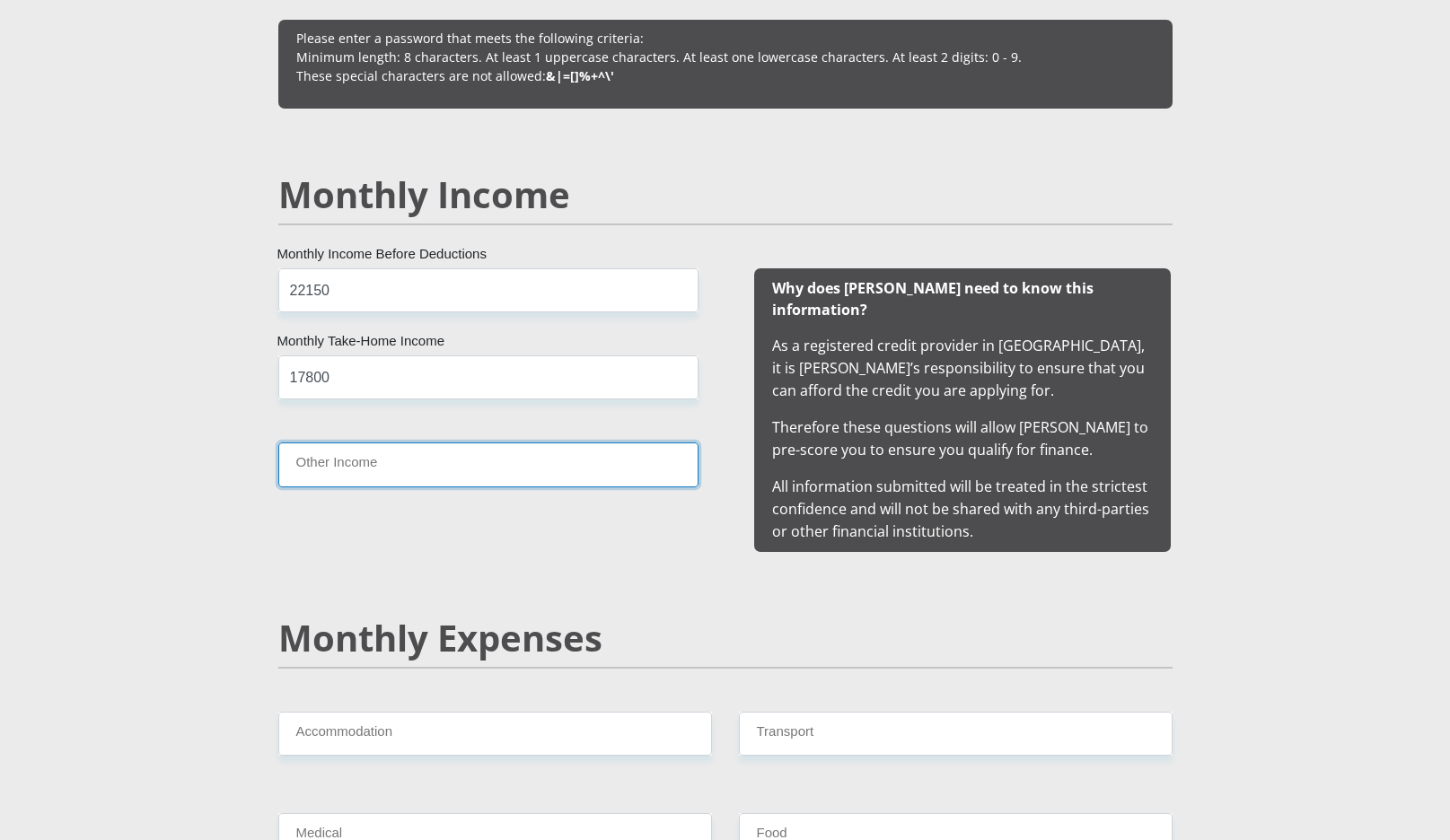
click at [393, 460] on input "Other Income" at bounding box center [488, 465] width 420 height 44
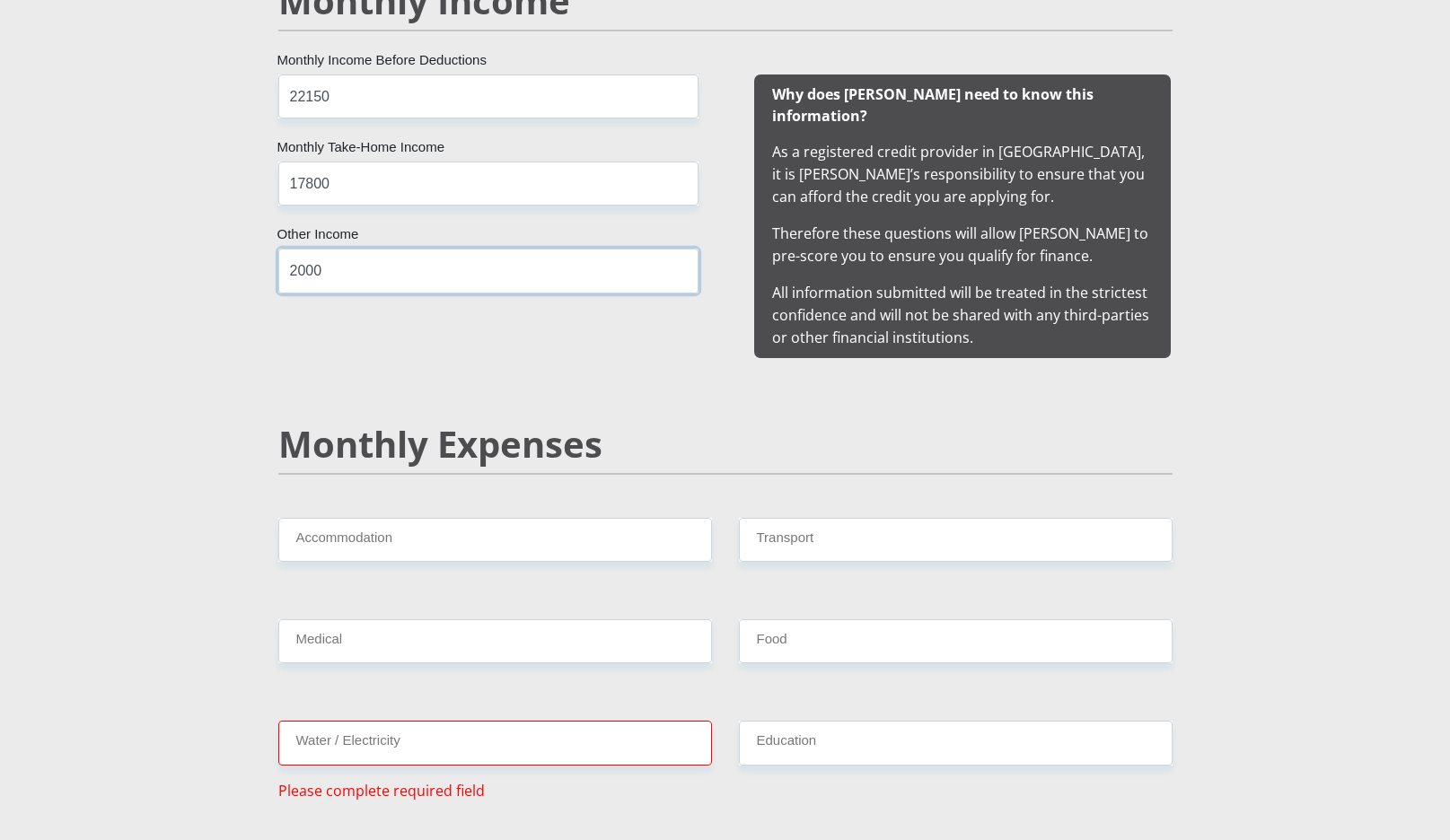
scroll to position [1787, 0]
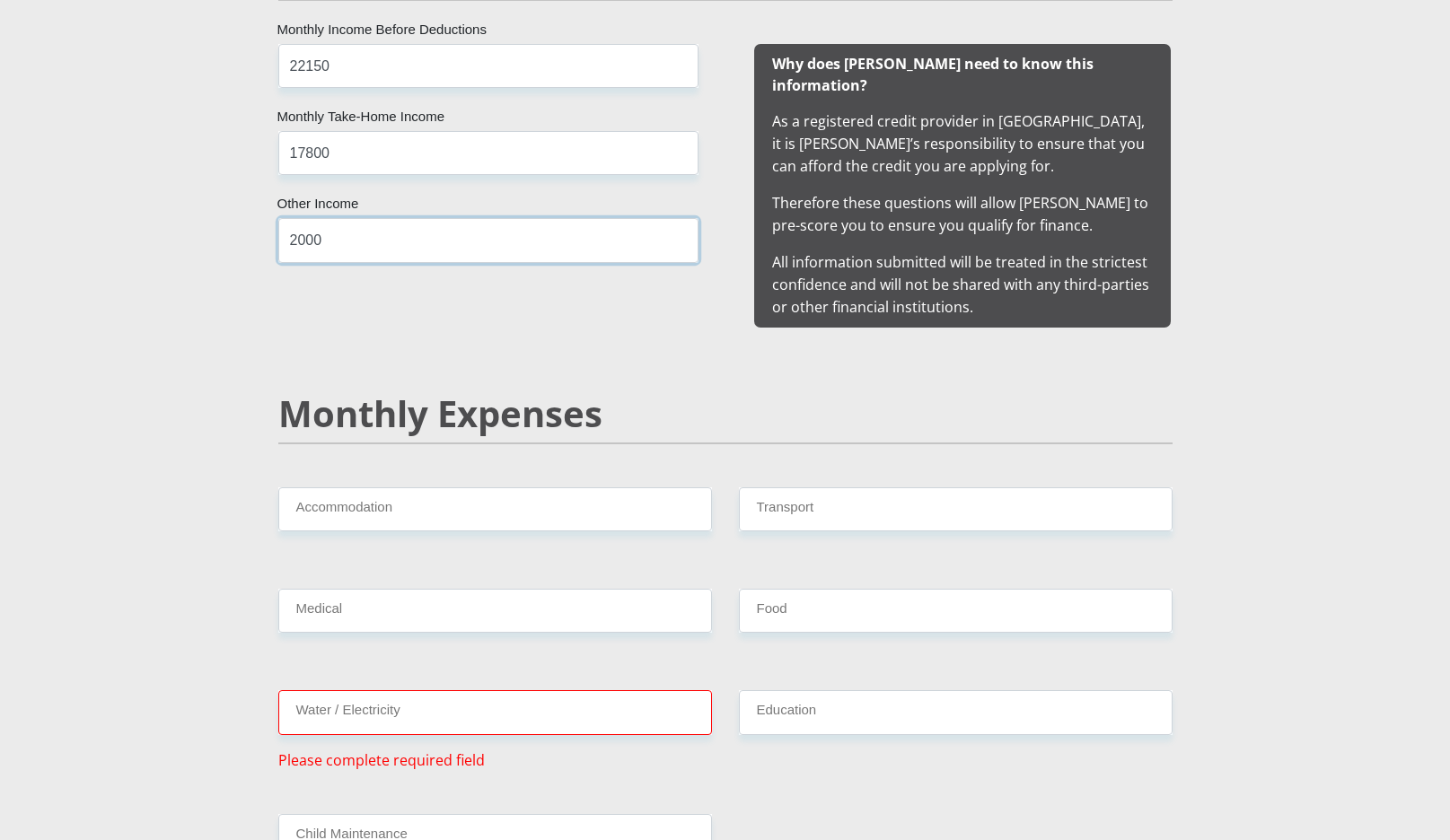
type input "2000"
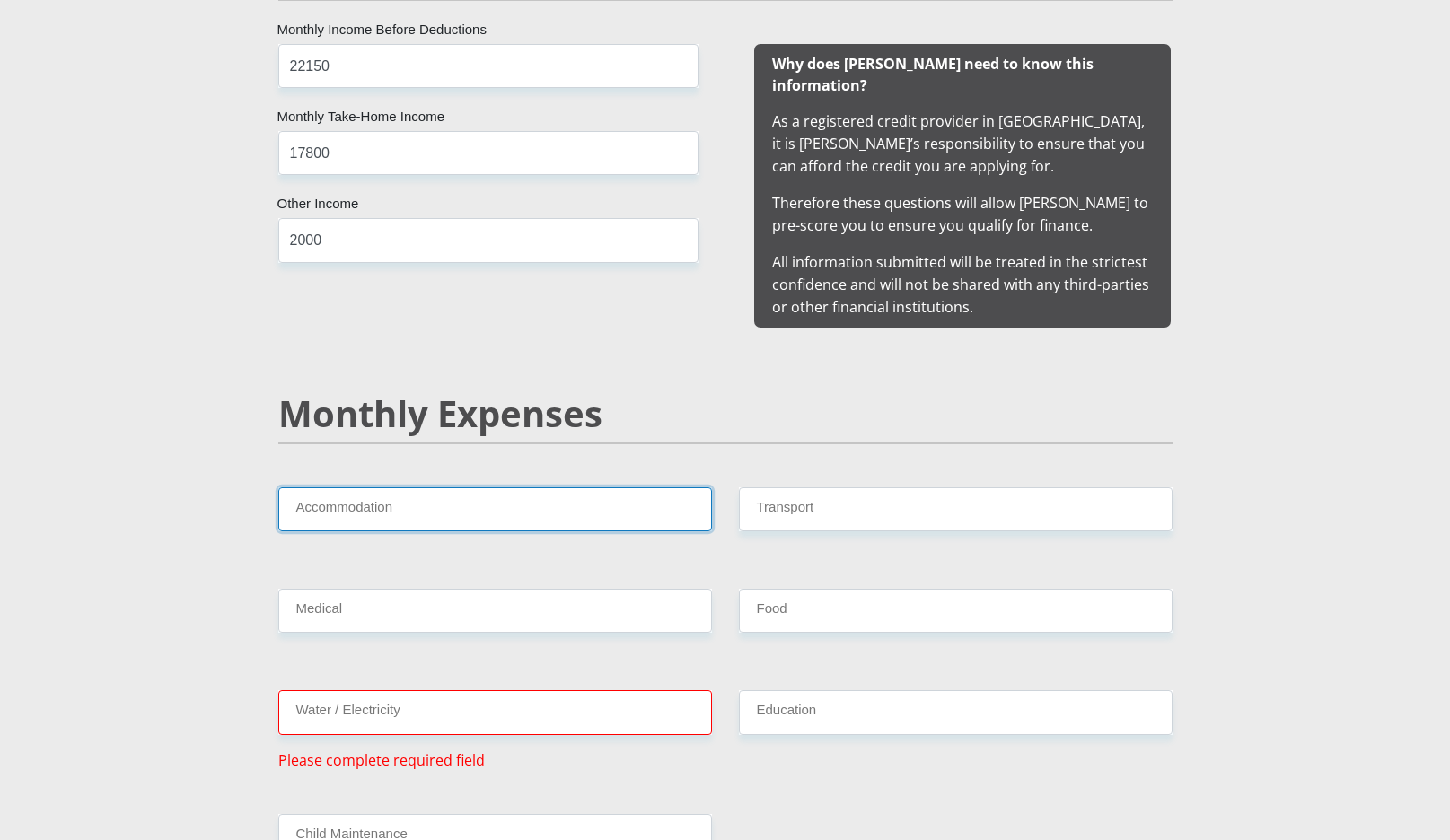
click at [408, 494] on input "Accommodation" at bounding box center [495, 510] width 434 height 44
type input "4500"
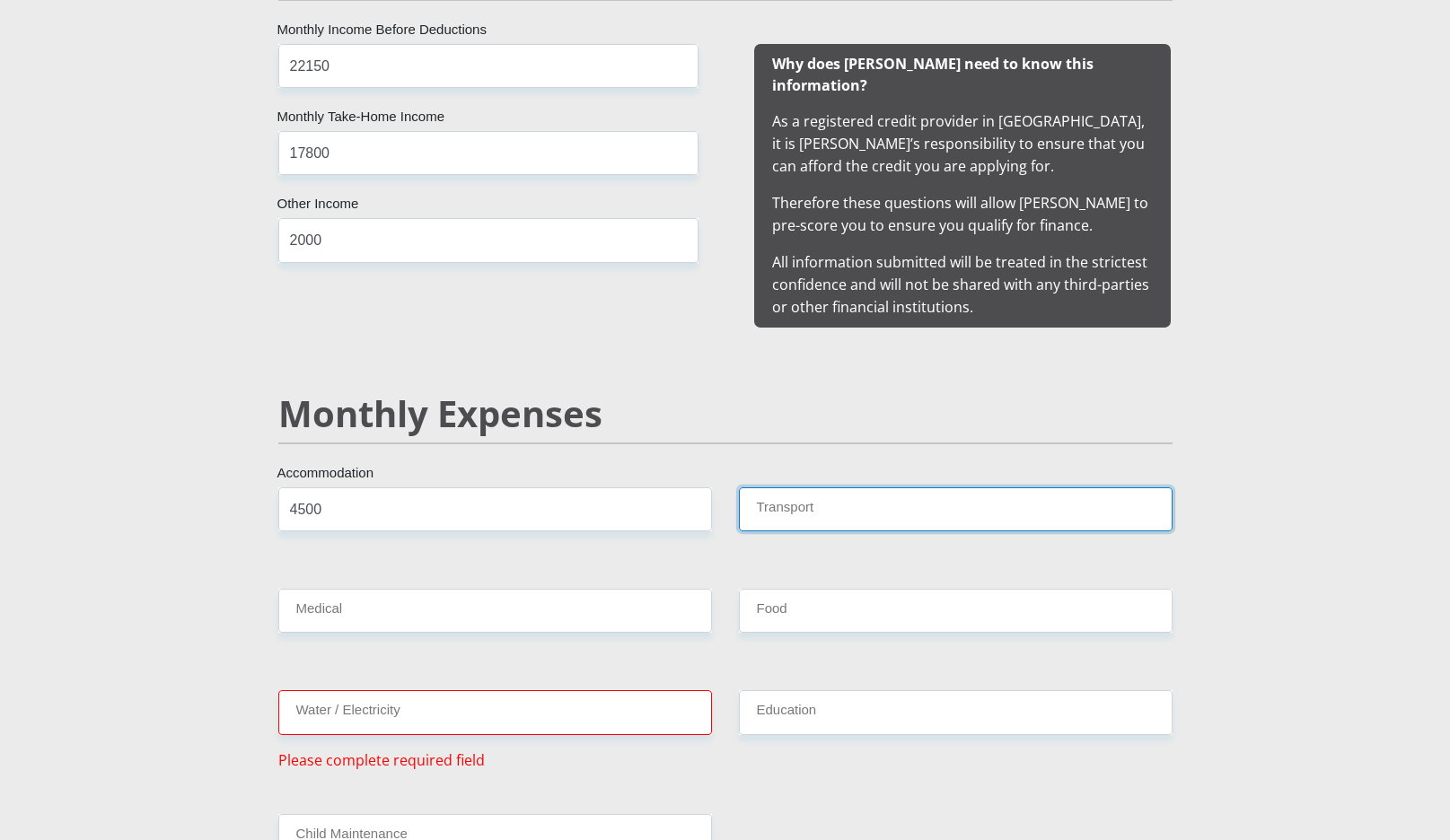
click at [803, 490] on input "Transport" at bounding box center [955, 510] width 434 height 44
type input "1200"
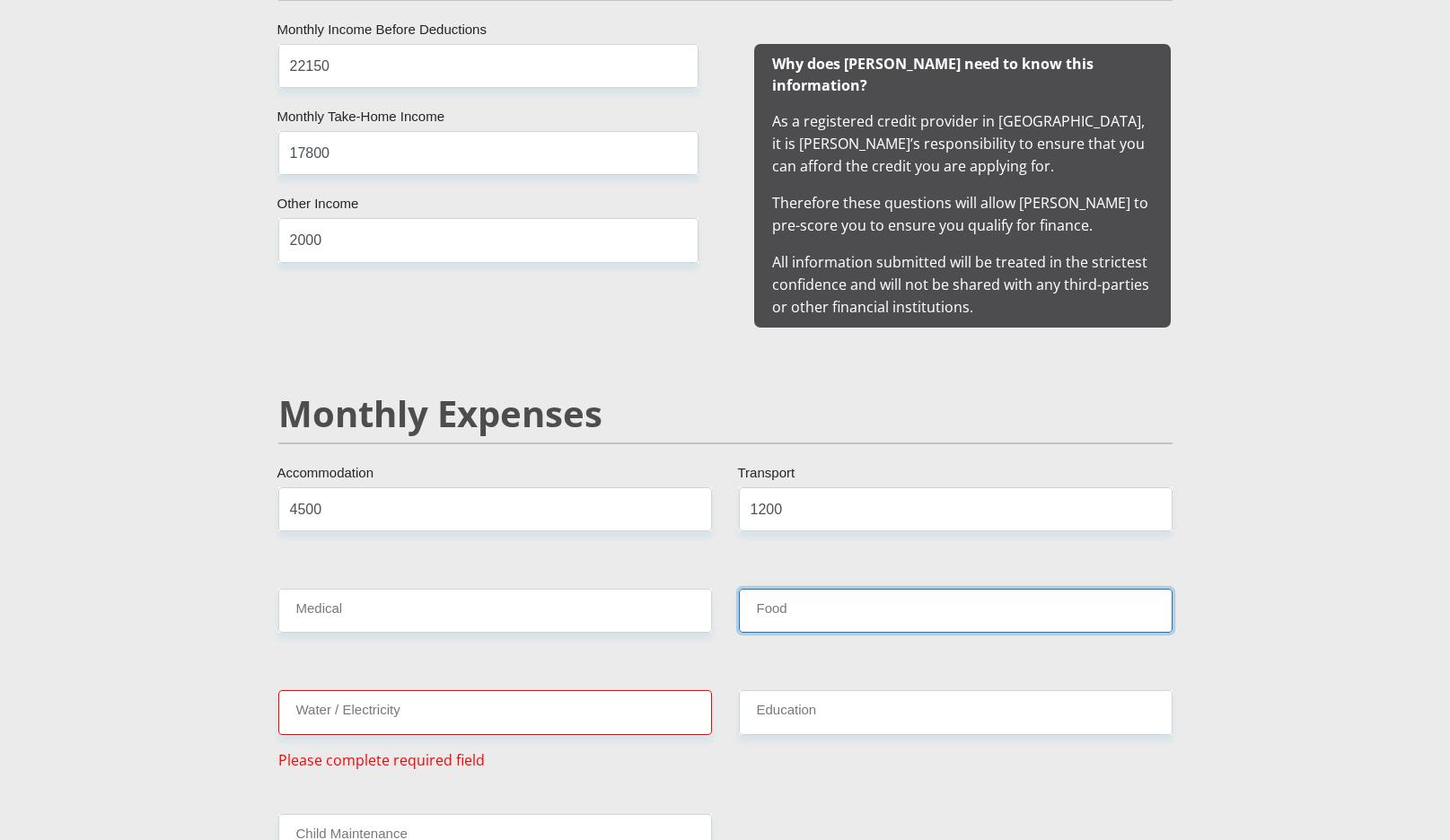
click at [806, 589] on input "Food" at bounding box center [955, 611] width 434 height 44
type input "700"
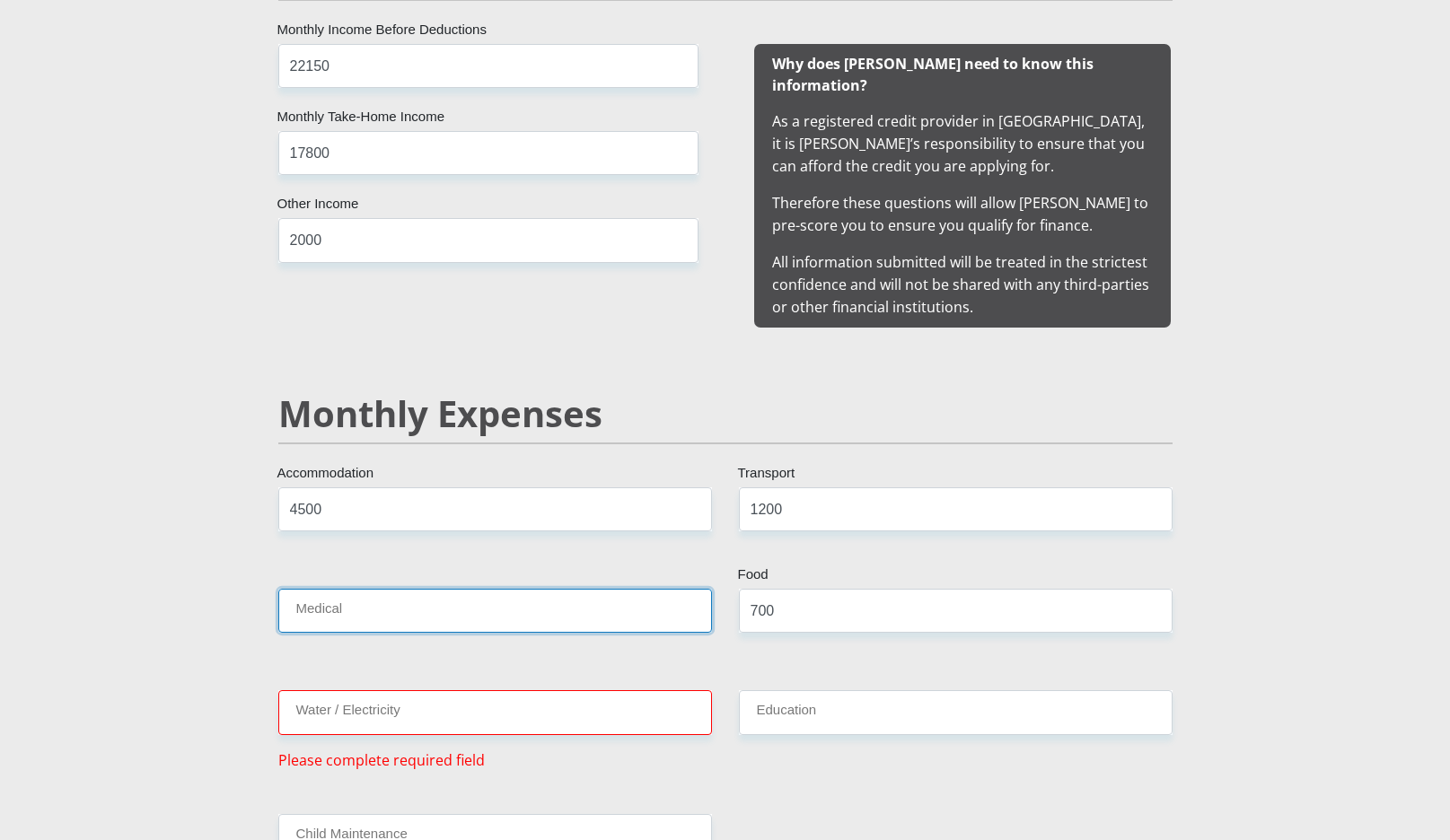
click at [686, 596] on input "Medical" at bounding box center [495, 611] width 434 height 44
type input "2600"
click at [646, 691] on input "Water / Electricity" at bounding box center [495, 713] width 434 height 44
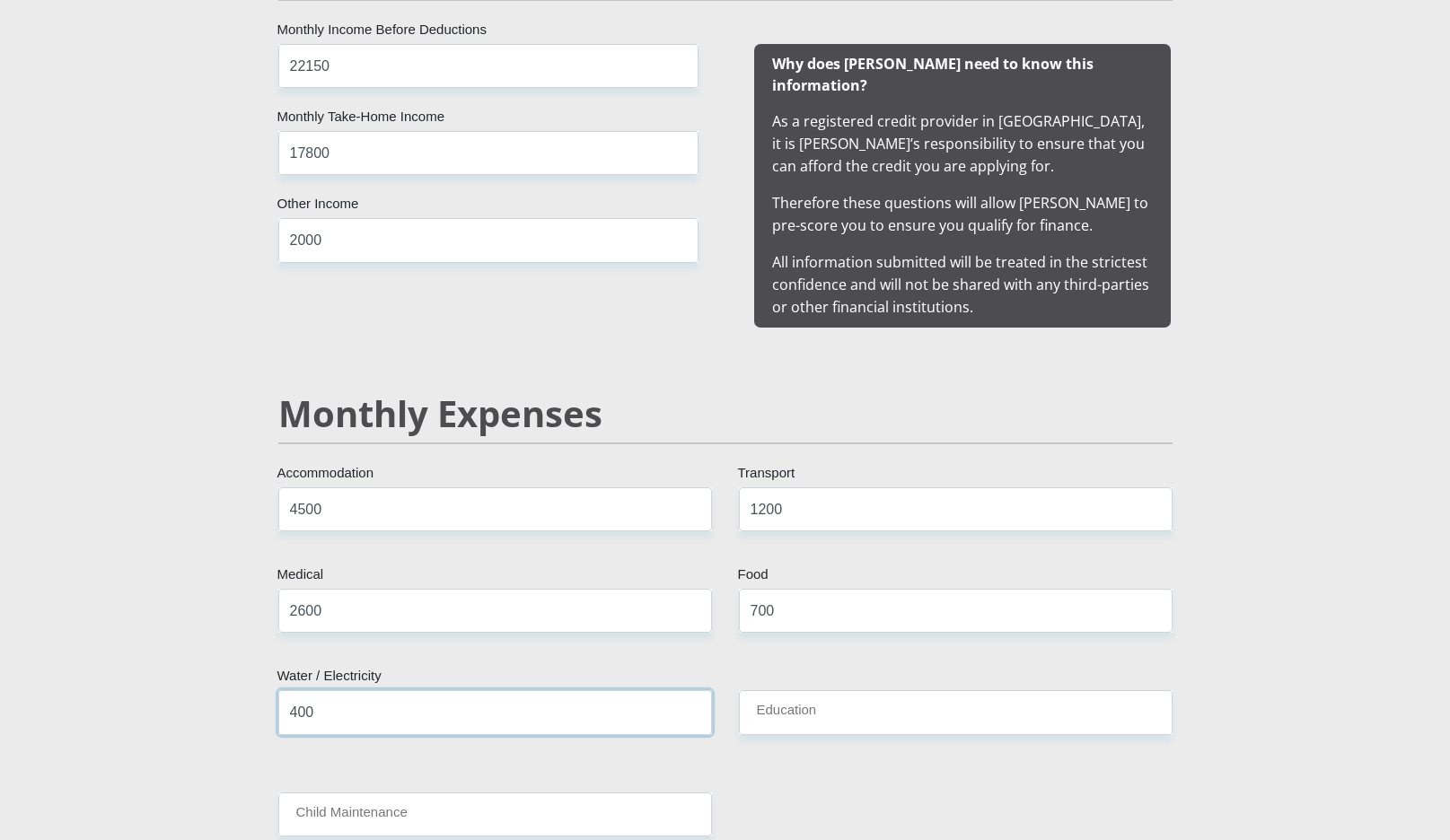
type input "400"
click at [795, 698] on input "Education" at bounding box center [955, 713] width 434 height 44
type input "0"
click at [603, 793] on input "Child Maintenance" at bounding box center [495, 815] width 434 height 44
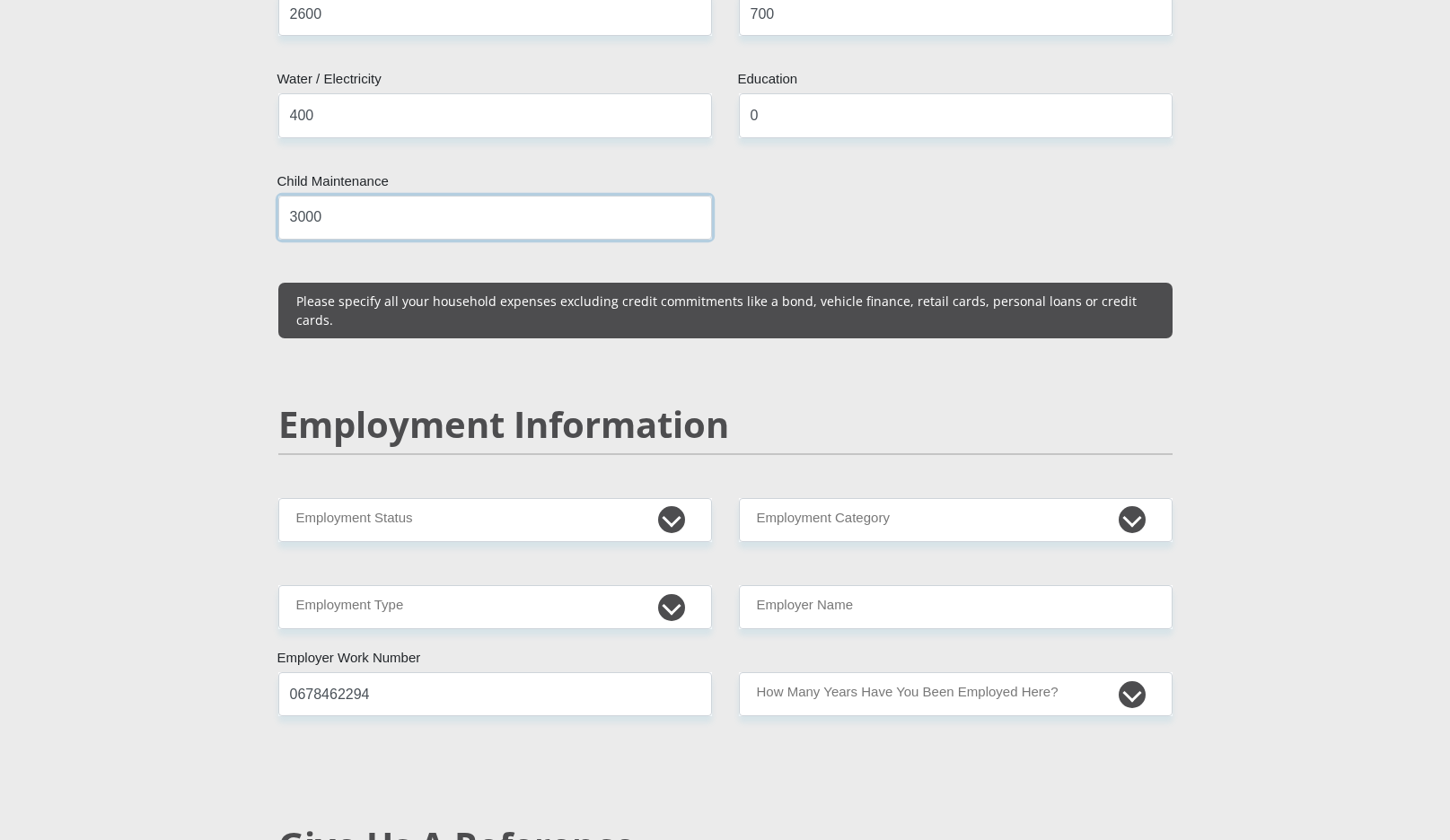
scroll to position [2388, 0]
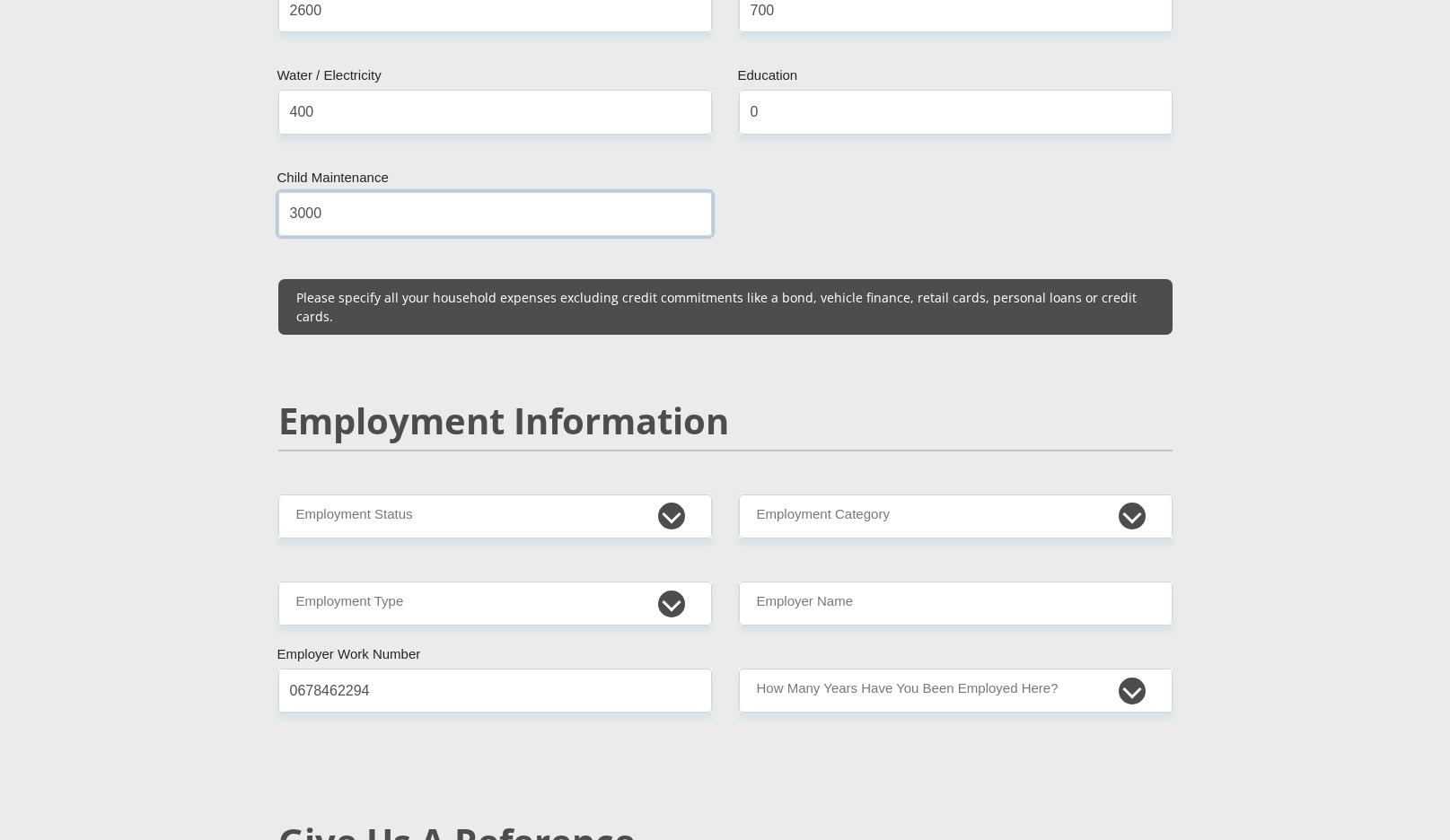
type input "3000"
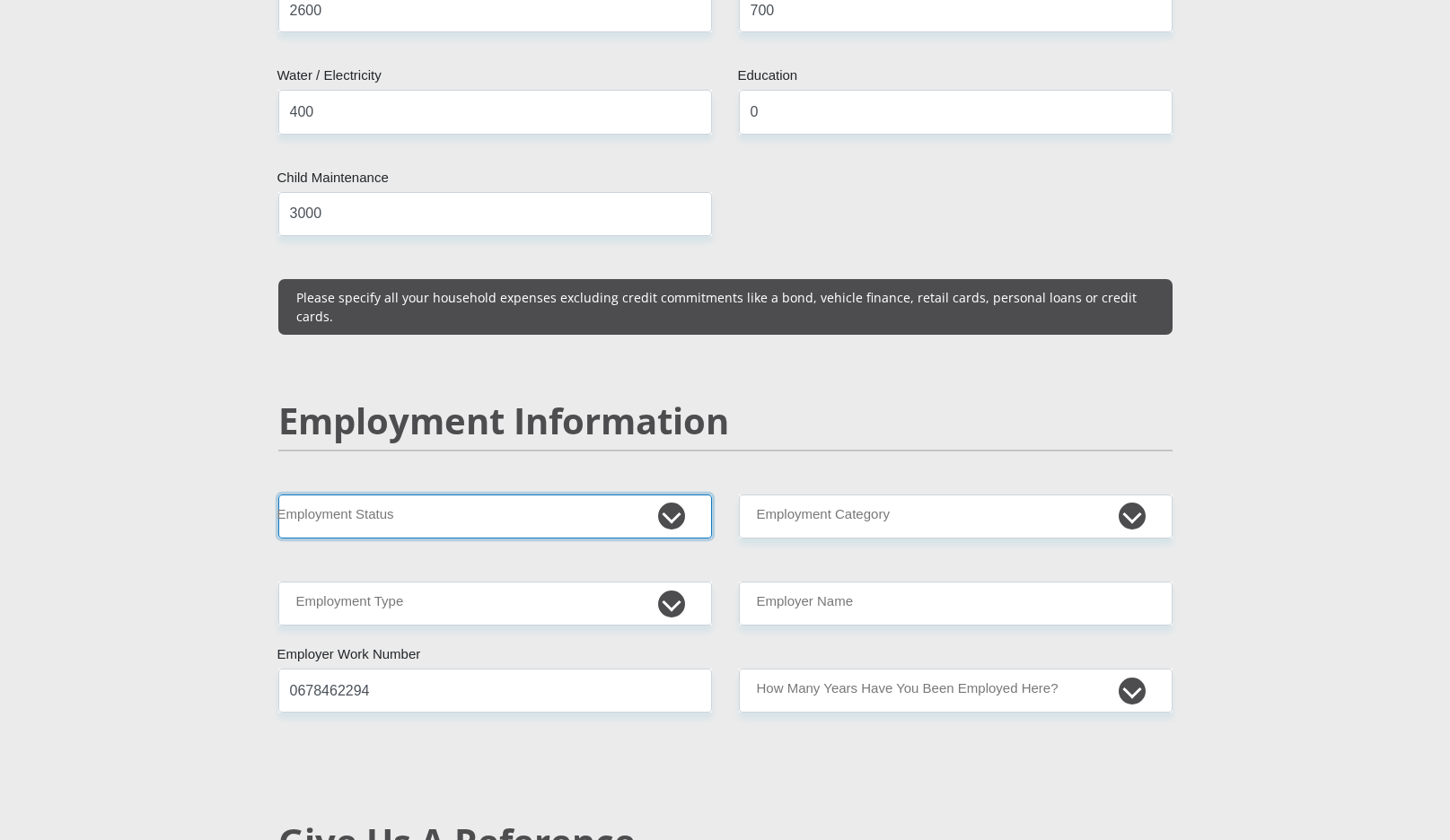
click at [505, 495] on select "Permanent/Full-time Part-time/Casual Contract Worker Self-Employed Housewife Re…" at bounding box center [495, 517] width 434 height 44
select select "1"
click at [279, 495] on select "Permanent/Full-time Part-time/Casual Contract Worker Self-Employed Housewife Re…" at bounding box center [495, 517] width 434 height 44
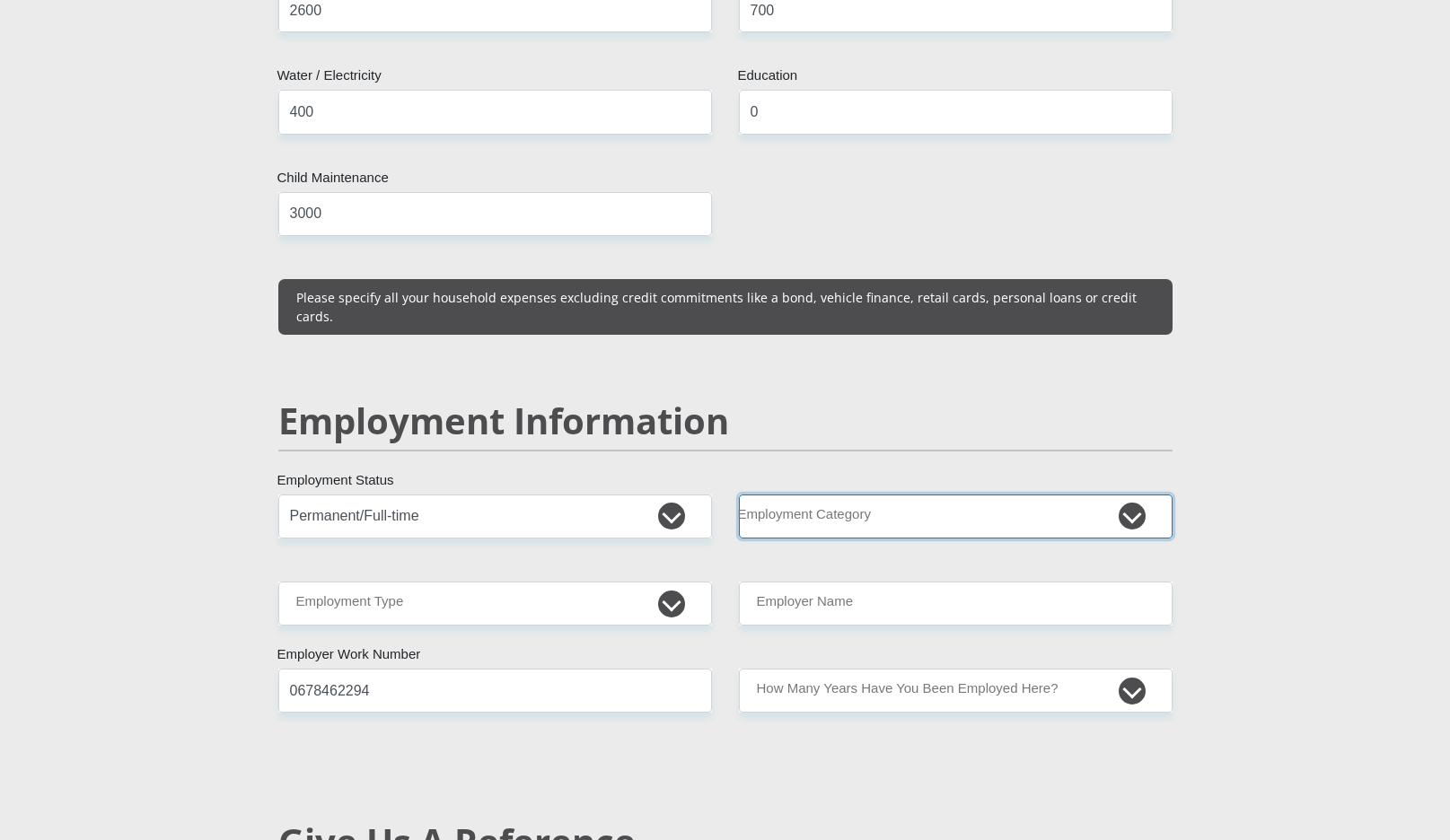
click at [799, 495] on select "AGRICULTURE ALCOHOL & TOBACCO CONSTRUCTION MATERIALS METALLURGY EQUIPMENT FOR R…" at bounding box center [955, 517] width 434 height 44
select select "73"
click at [739, 495] on select "AGRICULTURE ALCOHOL & TOBACCO CONSTRUCTION MATERIALS METALLURGY EQUIPMENT FOR R…" at bounding box center [955, 517] width 434 height 44
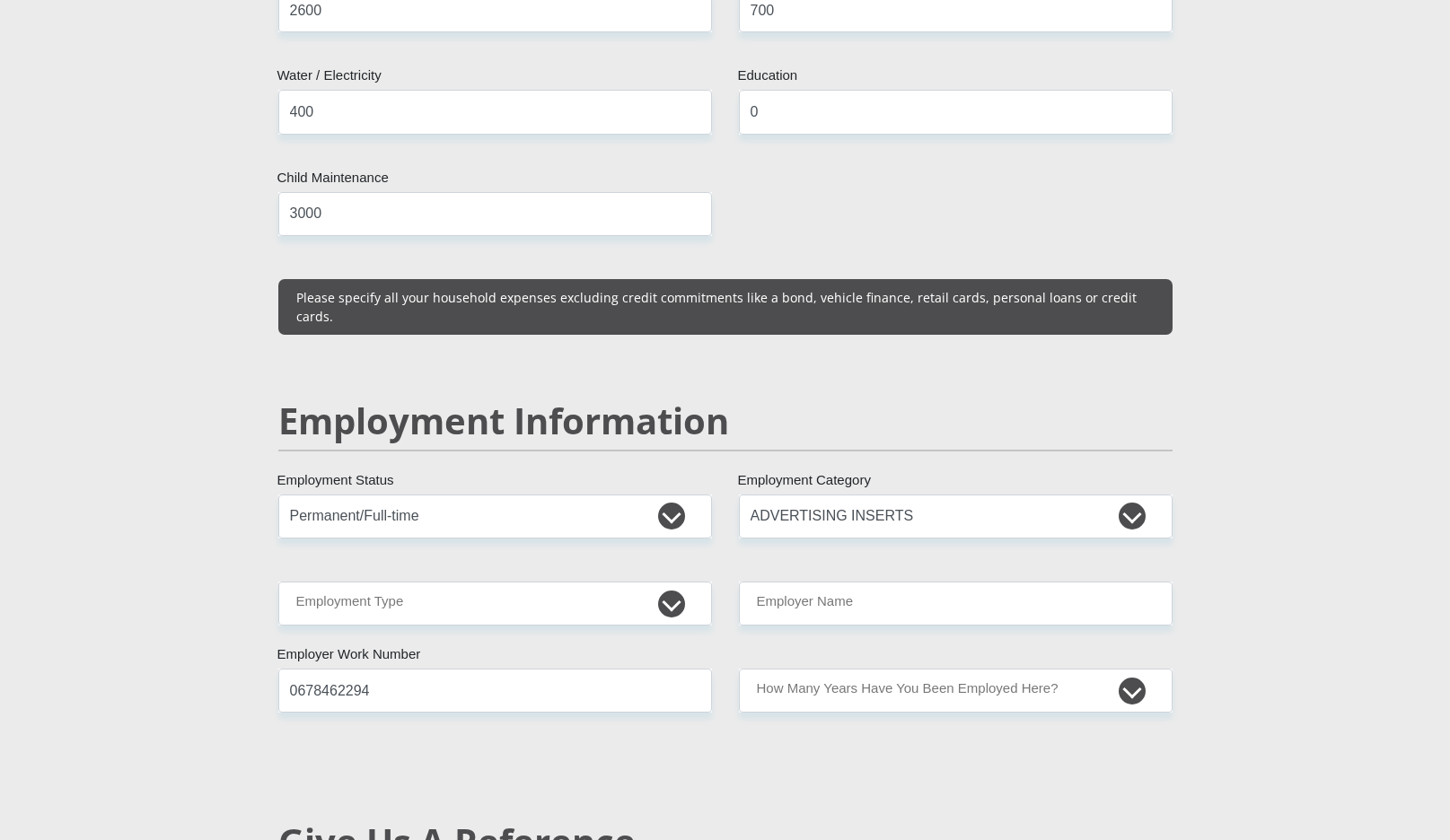
click at [771, 588] on div "Mr Ms Mrs Dr Other Title Okuhle First Name Kraqa Surname 9603045455088 South Af…" at bounding box center [725, 475] width 922 height 5120
click at [772, 582] on input "Employer Name" at bounding box center [955, 604] width 434 height 44
type input "EastCoastRadio"
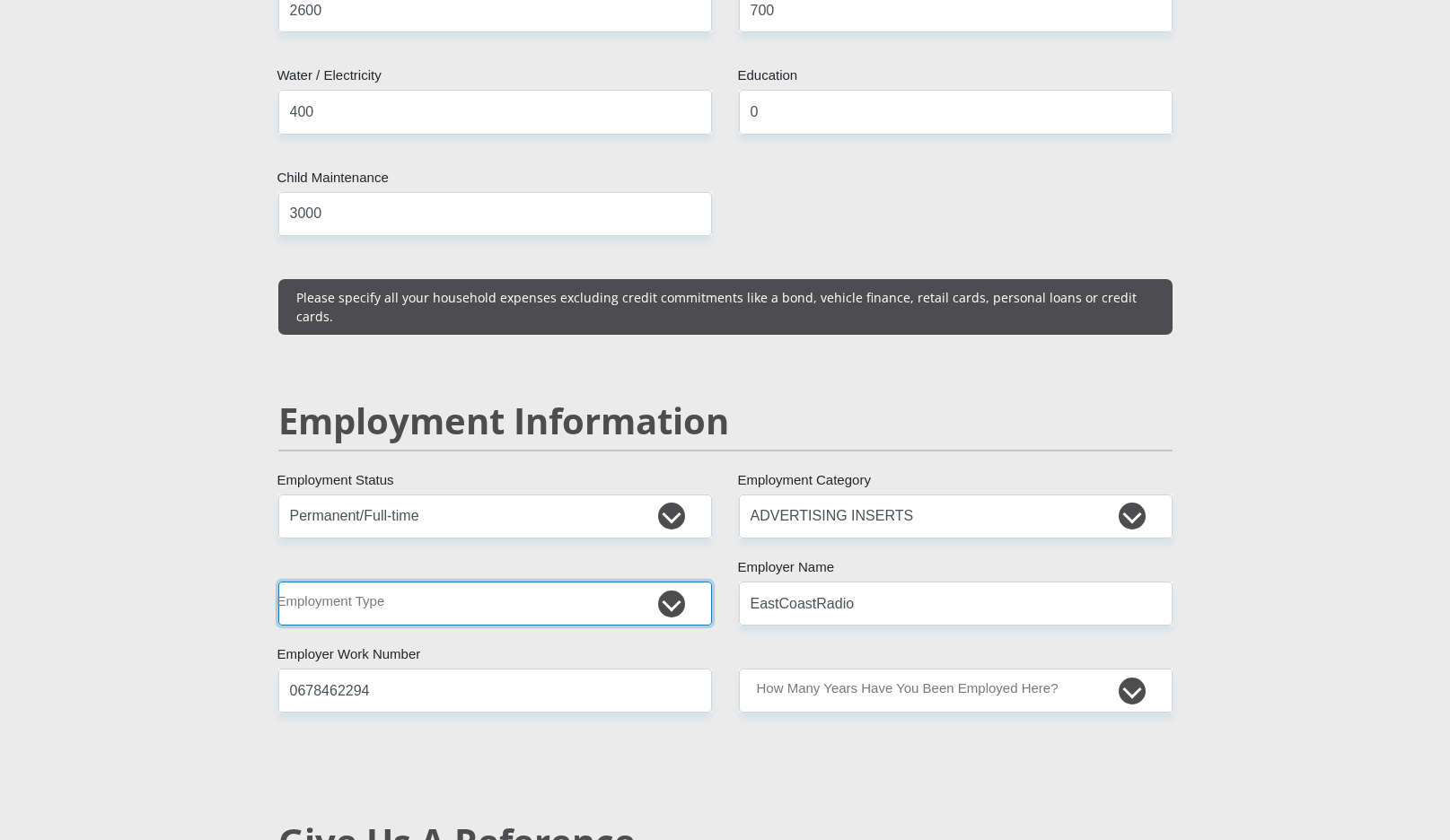
click at [638, 582] on select "College/Lecturer Craft Seller Creative Driver Executive Farmer Forces - Non Com…" at bounding box center [495, 604] width 434 height 44
select select "Production/Manufacturing"
click at [279, 582] on select "College/Lecturer Craft Seller Creative Driver Executive Farmer Forces - Non Com…" at bounding box center [495, 604] width 434 height 44
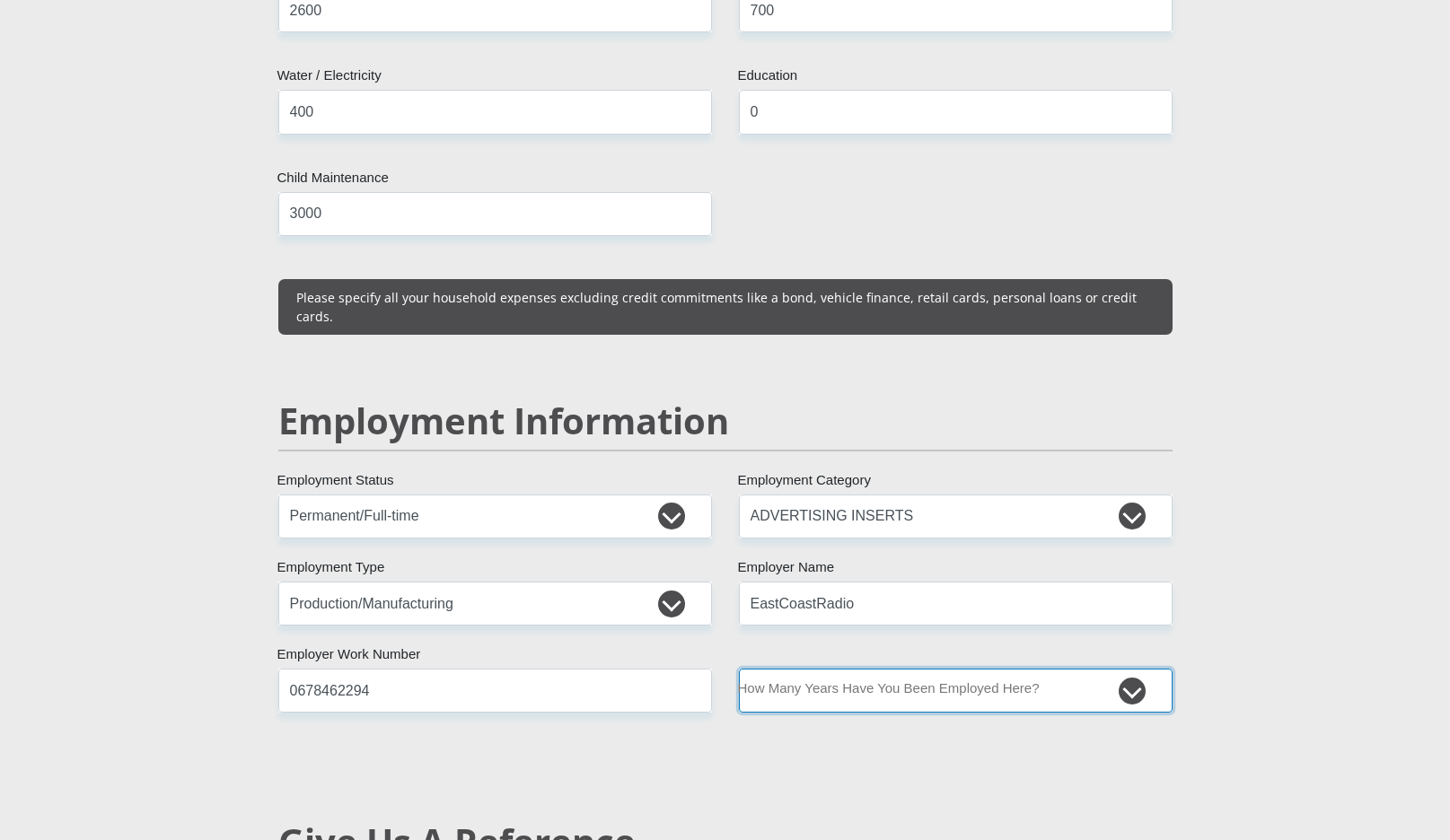
click at [862, 669] on select "less than 1 year 1-3 years 3-5 years 5+ years" at bounding box center [955, 691] width 434 height 44
select select "48"
click at [739, 669] on select "less than 1 year 1-3 years 3-5 years 5+ years" at bounding box center [955, 691] width 434 height 44
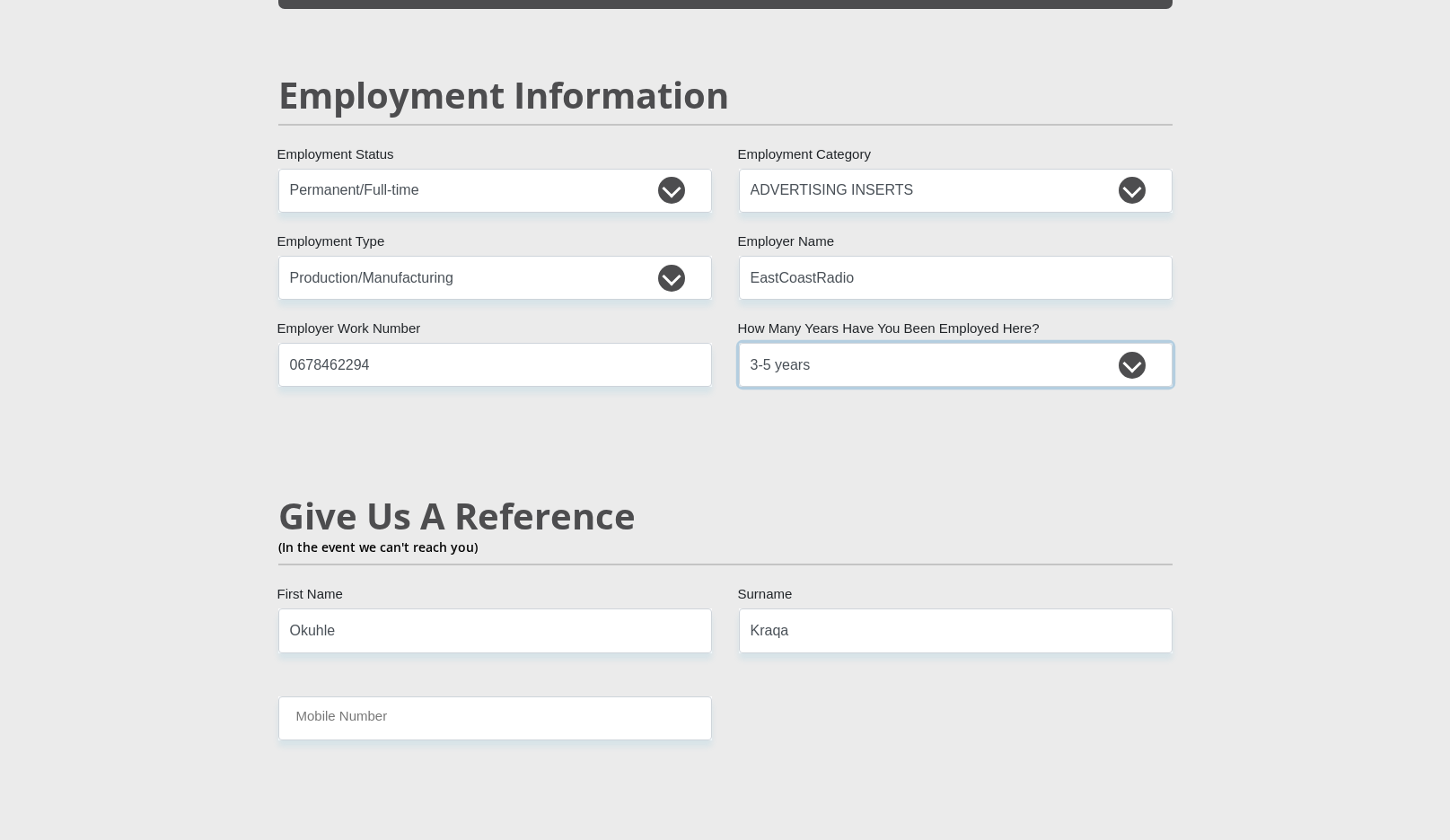
scroll to position [2774, 0]
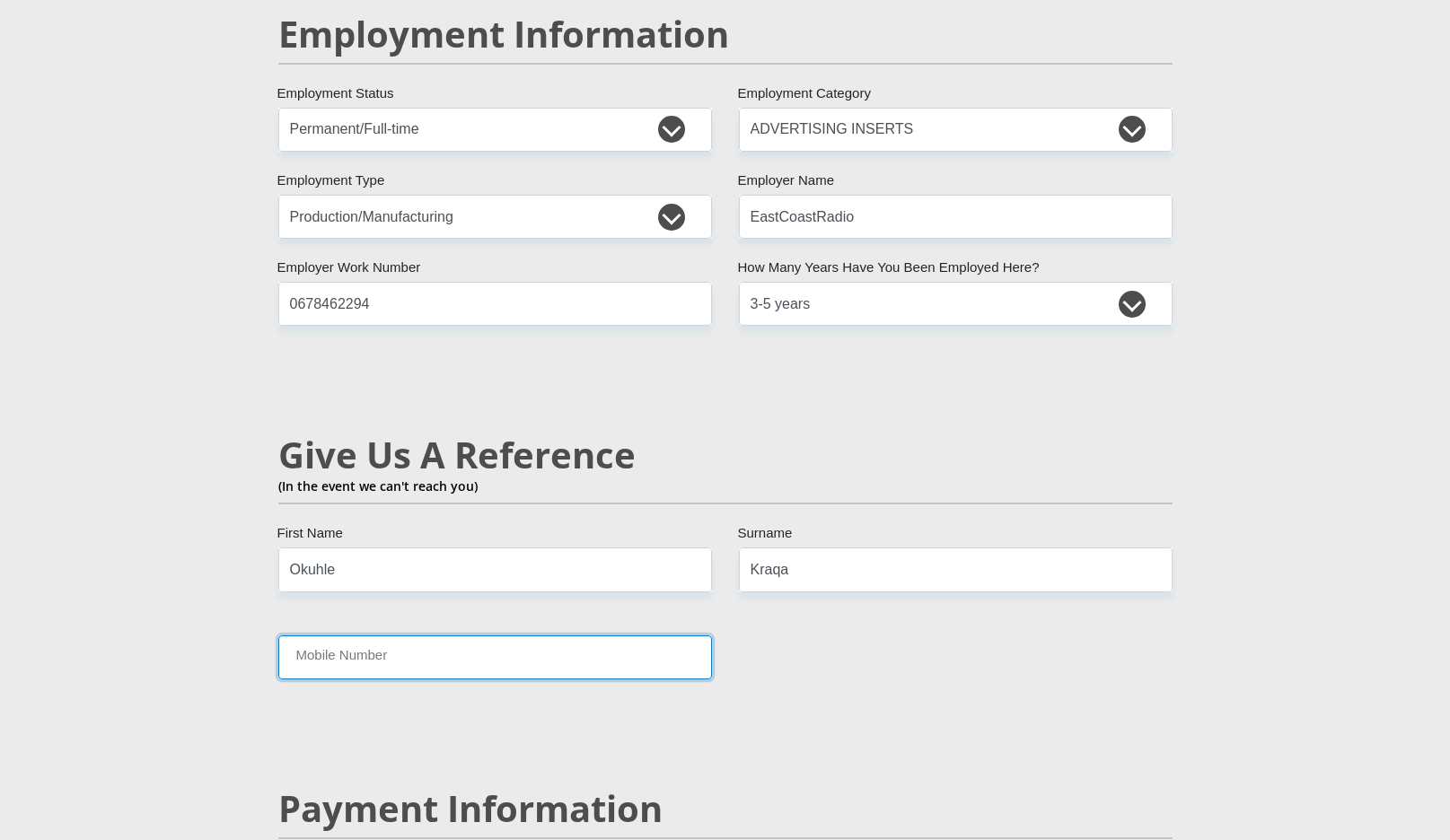
click at [607, 635] on input "Mobile Number" at bounding box center [495, 657] width 434 height 44
type input "0678462294"
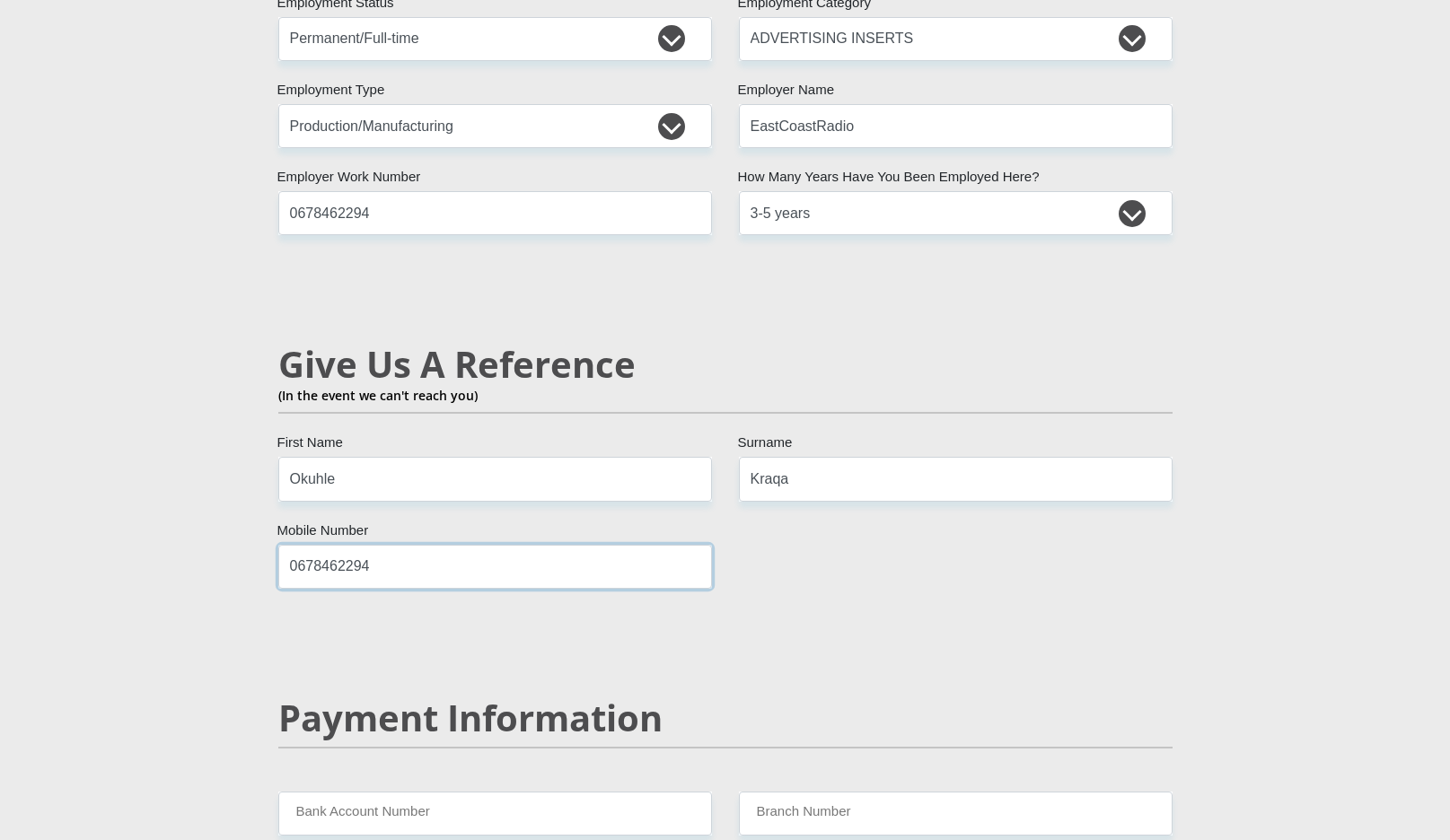
scroll to position [2925, 0]
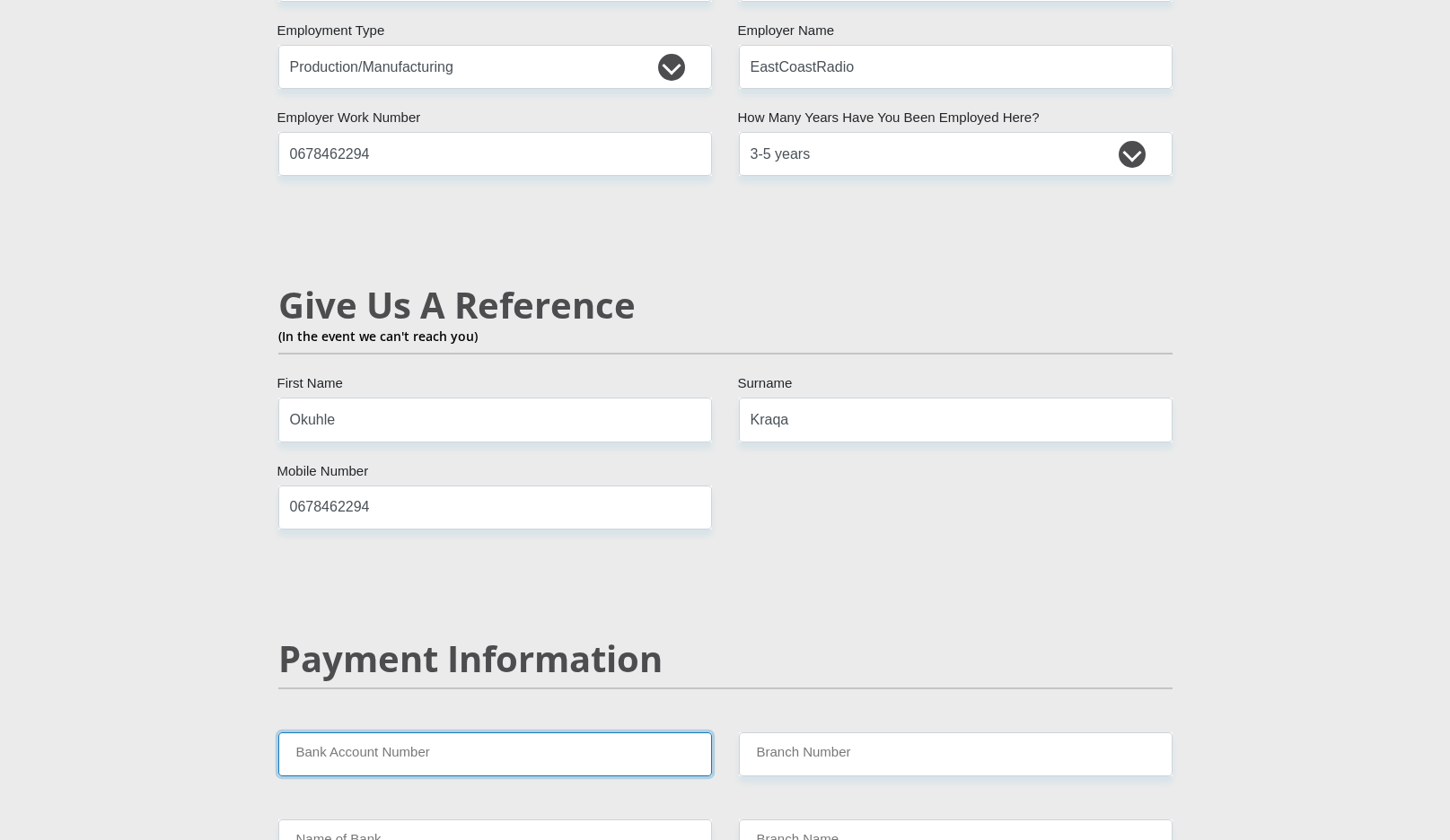
click at [615, 733] on input "Bank Account Number" at bounding box center [495, 755] width 434 height 44
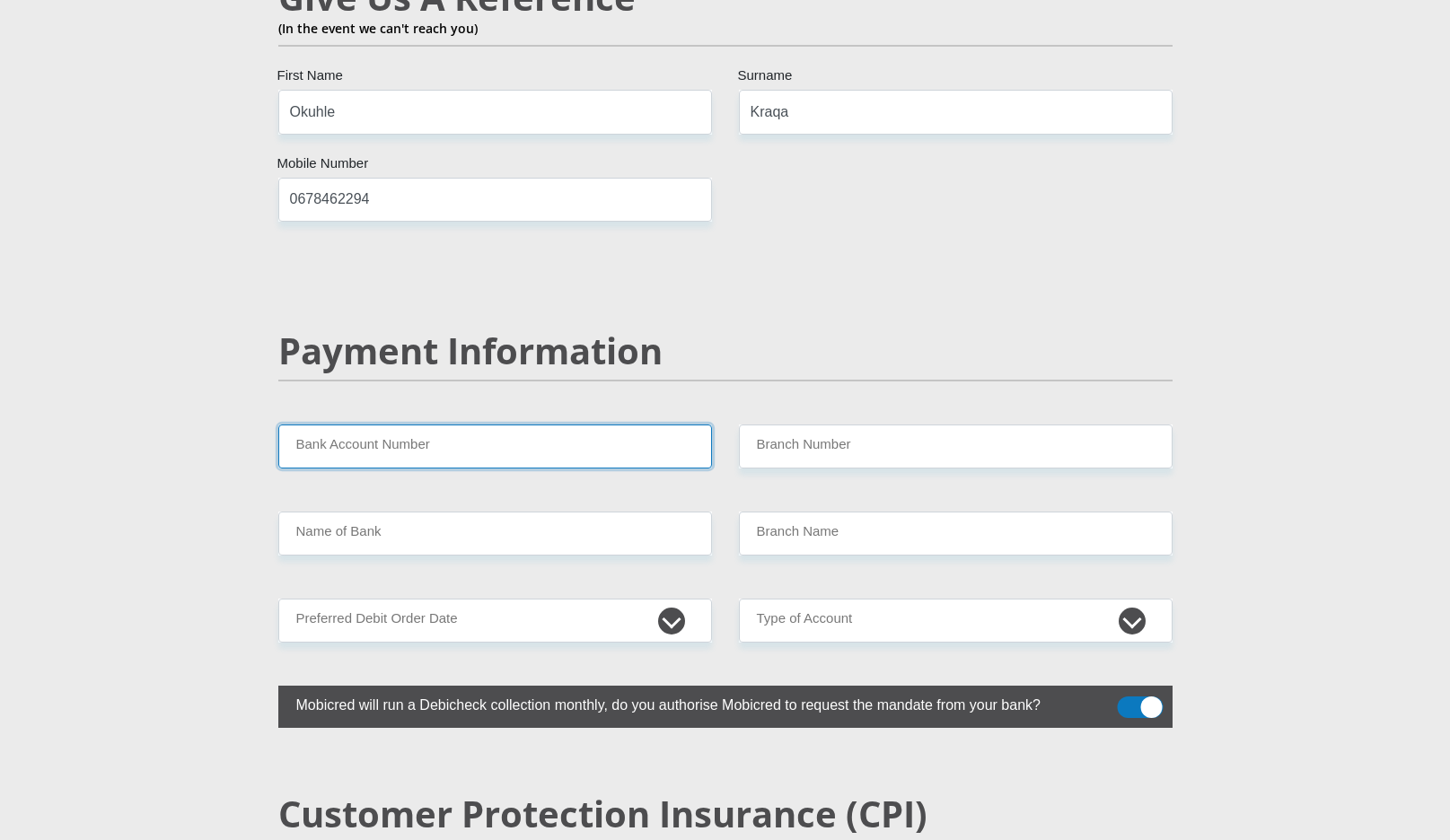
scroll to position [3295, 0]
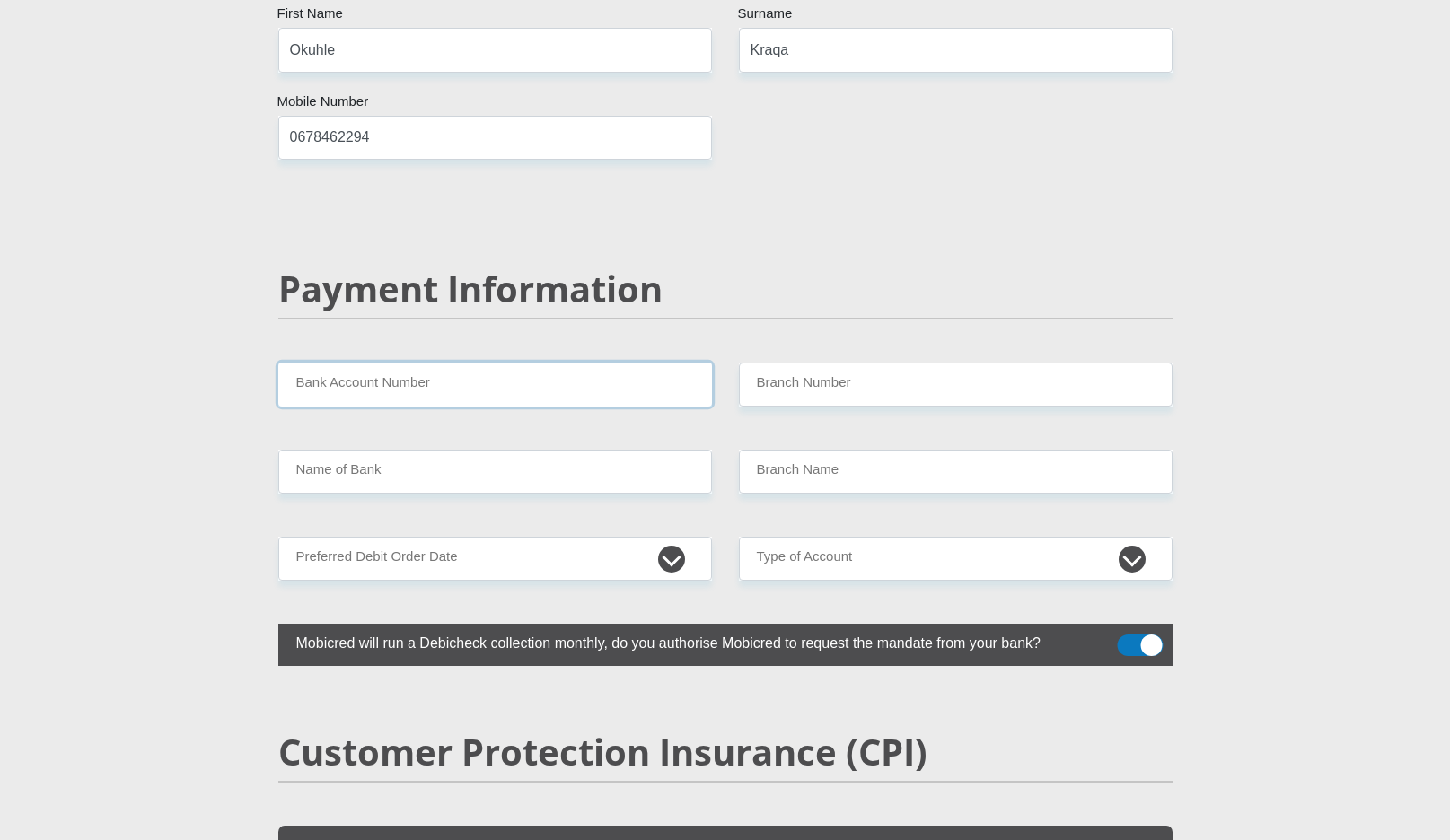
click at [568, 363] on input "Bank Account Number" at bounding box center [495, 385] width 434 height 44
click at [843, 363] on input "Branch Number" at bounding box center [955, 385] width 434 height 44
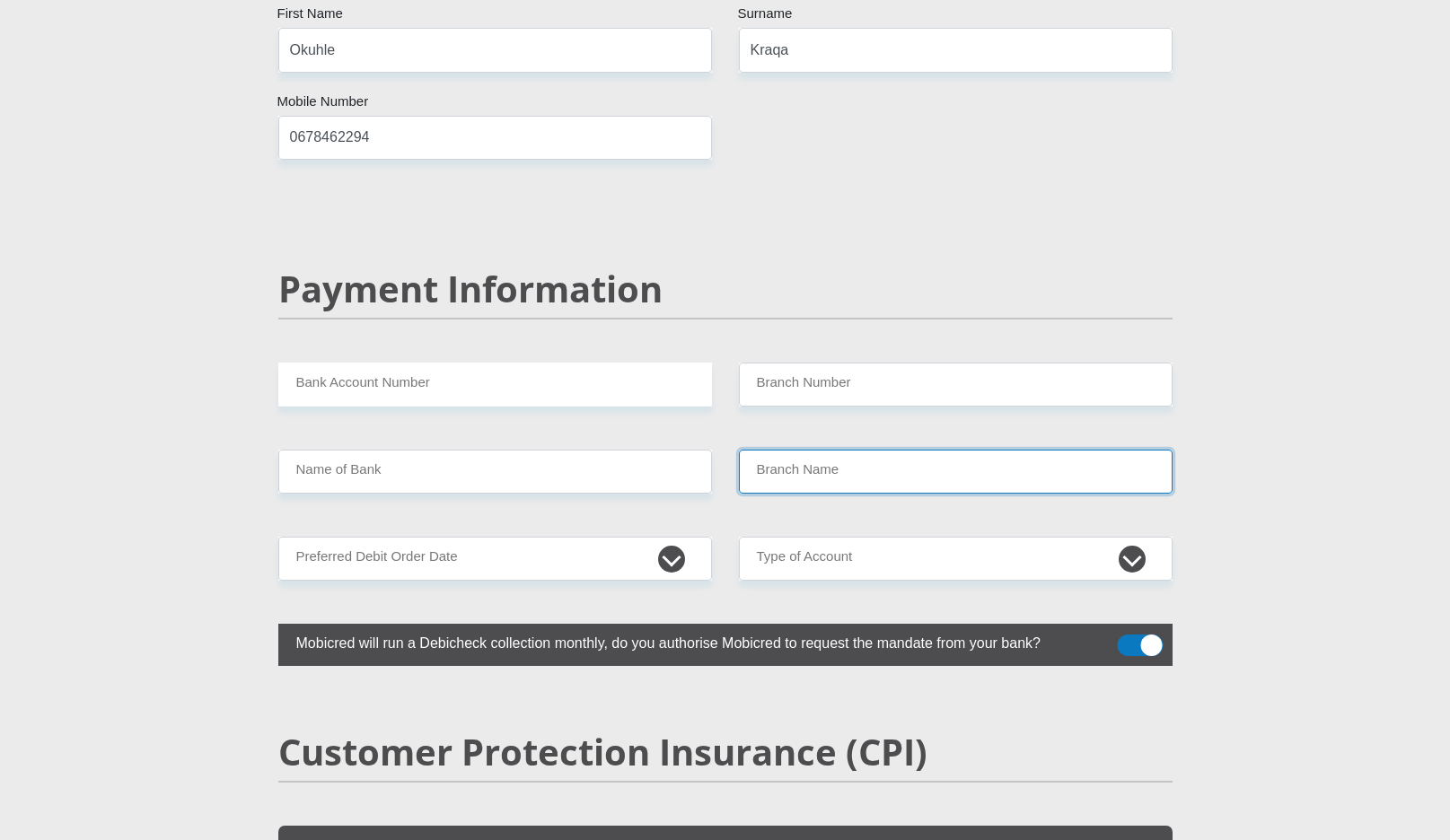
click at [780, 450] on input "Branch Name" at bounding box center [955, 472] width 434 height 44
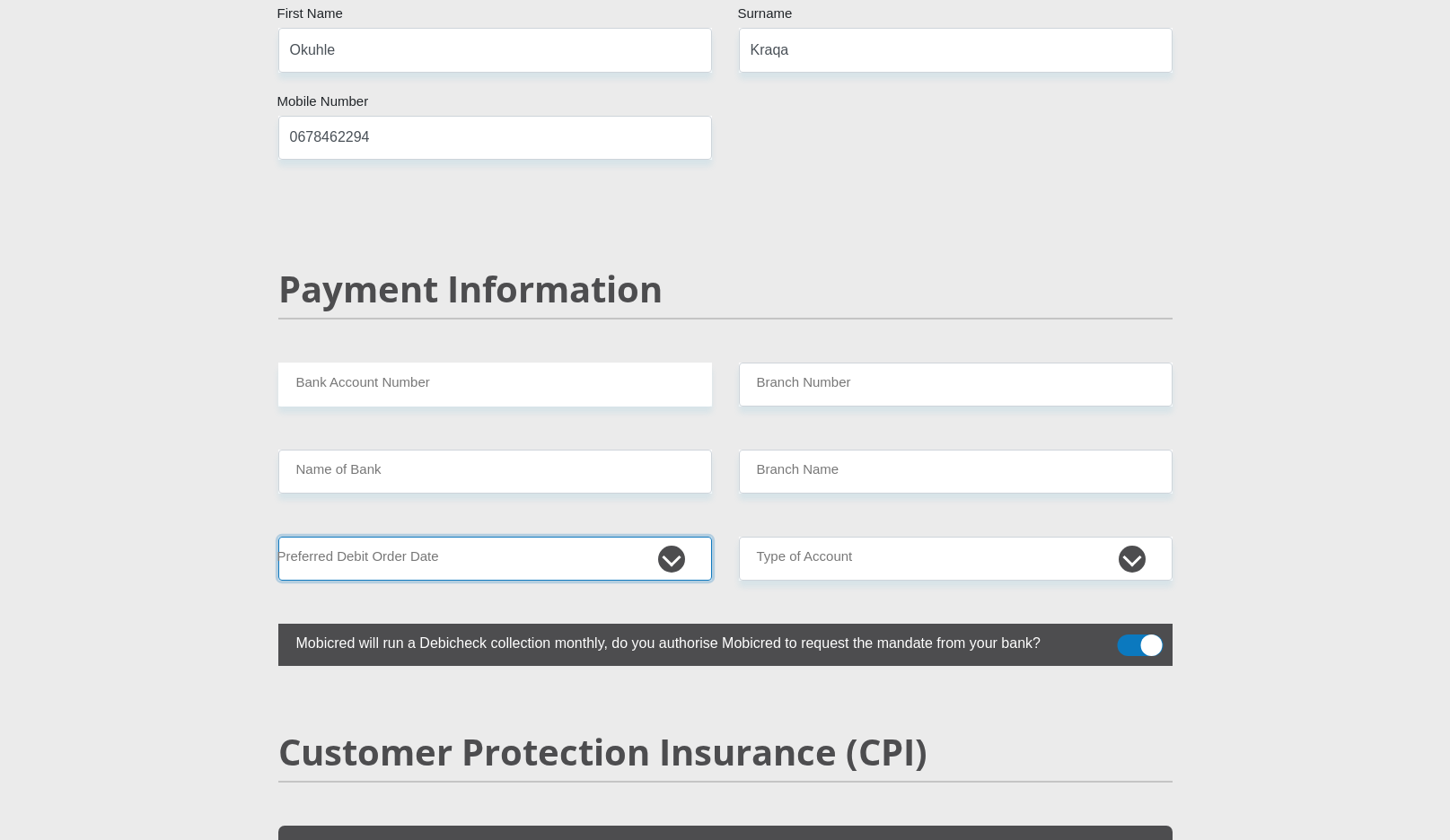
click at [626, 537] on select "1st 2nd 3rd 4th 5th 7th 18th 19th 20th 21st 22nd 23rd 24th 25th 26th 27th 28th …" at bounding box center [495, 559] width 434 height 44
select select "25"
click at [279, 537] on select "1st 2nd 3rd 4th 5th 7th 18th 19th 20th 21st 22nd 23rd 24th 25th 26th 27th 28th …" at bounding box center [495, 559] width 434 height 44
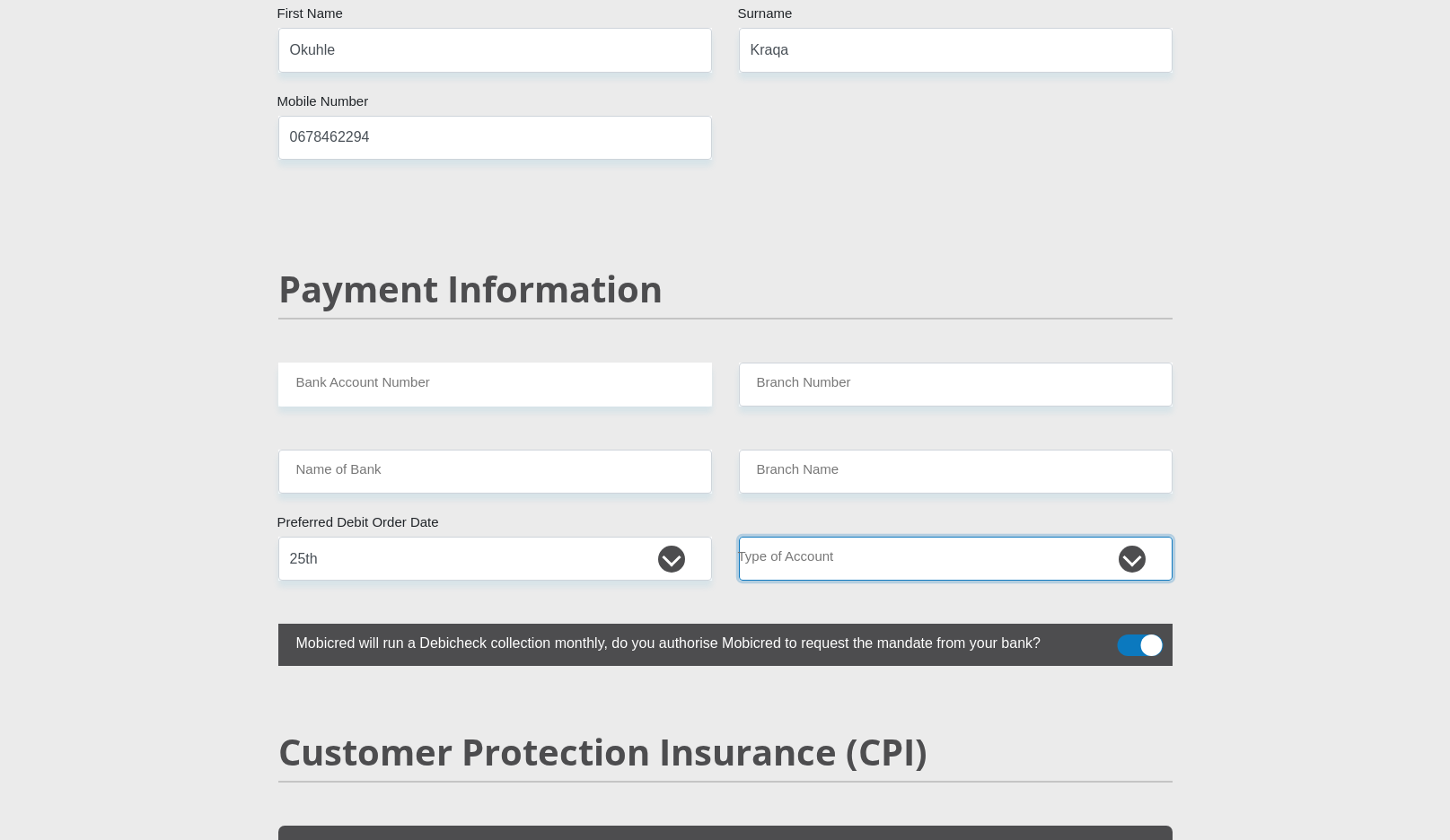
click at [793, 537] on select "Cheque Savings" at bounding box center [955, 559] width 434 height 44
select select "SAV"
click at [739, 537] on select "Cheque Savings" at bounding box center [955, 559] width 434 height 44
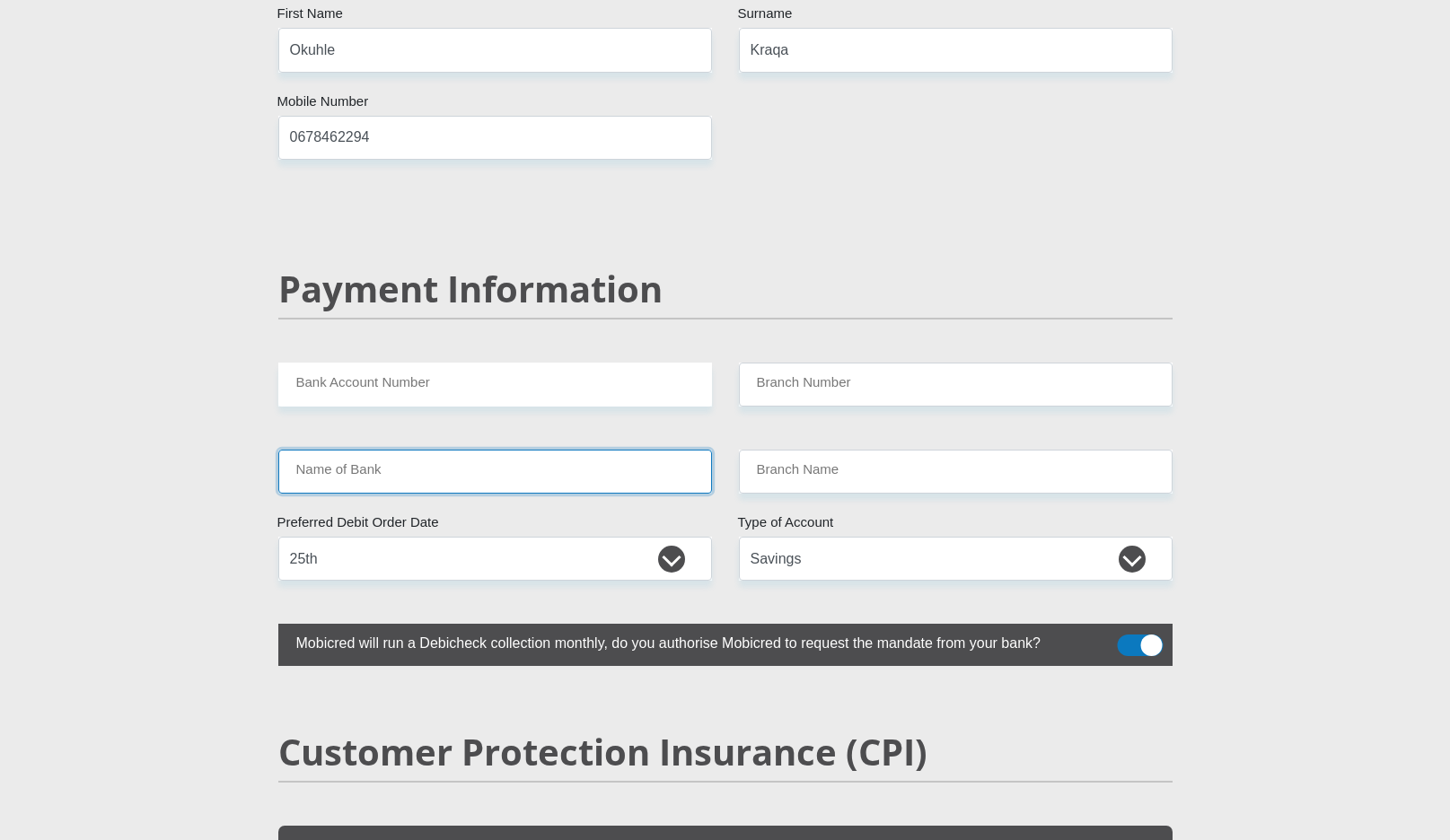
click at [566, 450] on input "Name of Bank" at bounding box center [495, 472] width 434 height 44
click at [526, 450] on input "Name of Bank" at bounding box center [495, 472] width 434 height 44
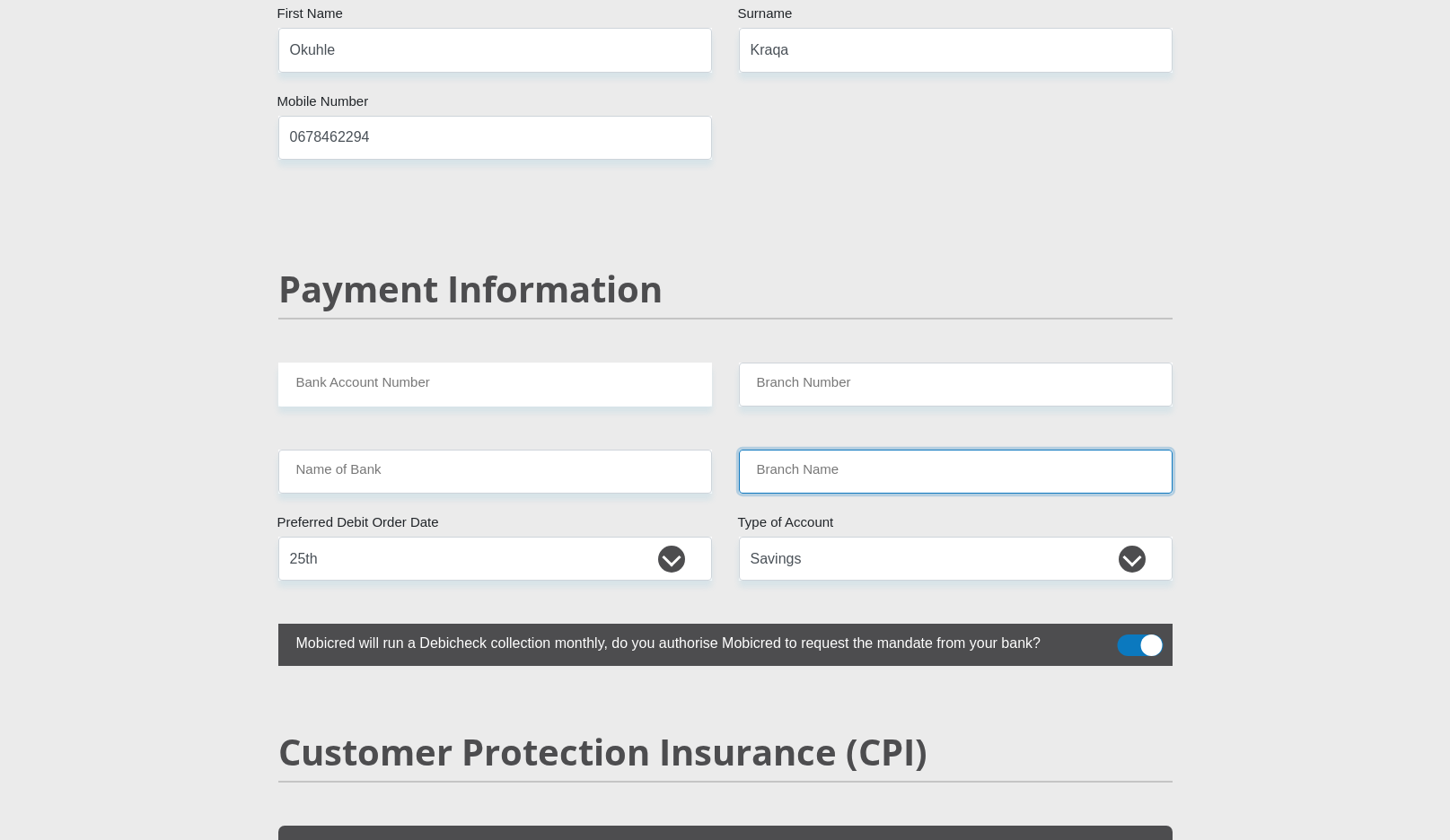
click at [745, 450] on input "Branch Name" at bounding box center [955, 472] width 434 height 44
click at [781, 450] on input "Branch Name" at bounding box center [955, 472] width 434 height 44
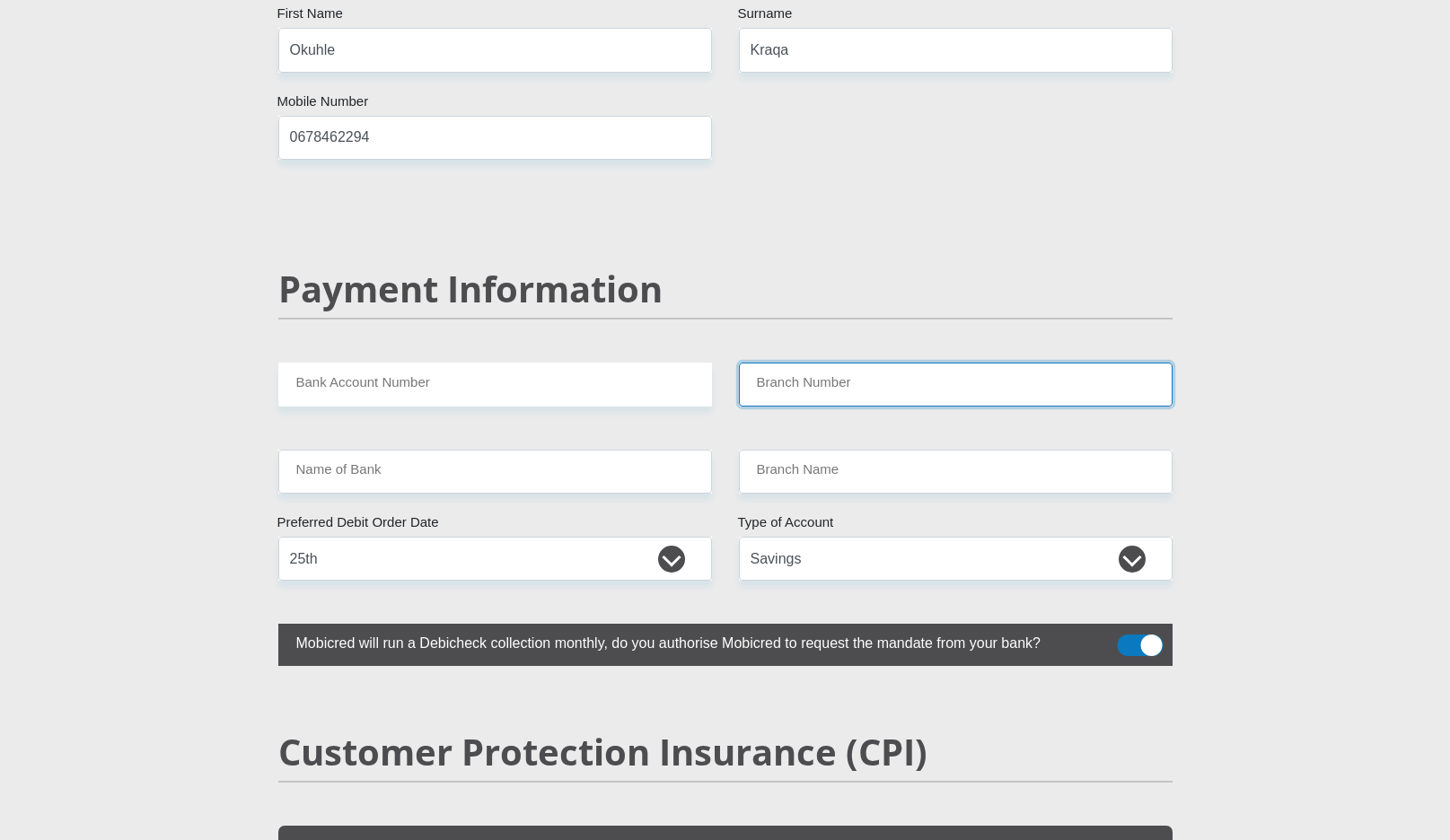
click at [816, 363] on input "Branch Number" at bounding box center [955, 385] width 434 height 44
type input "c"
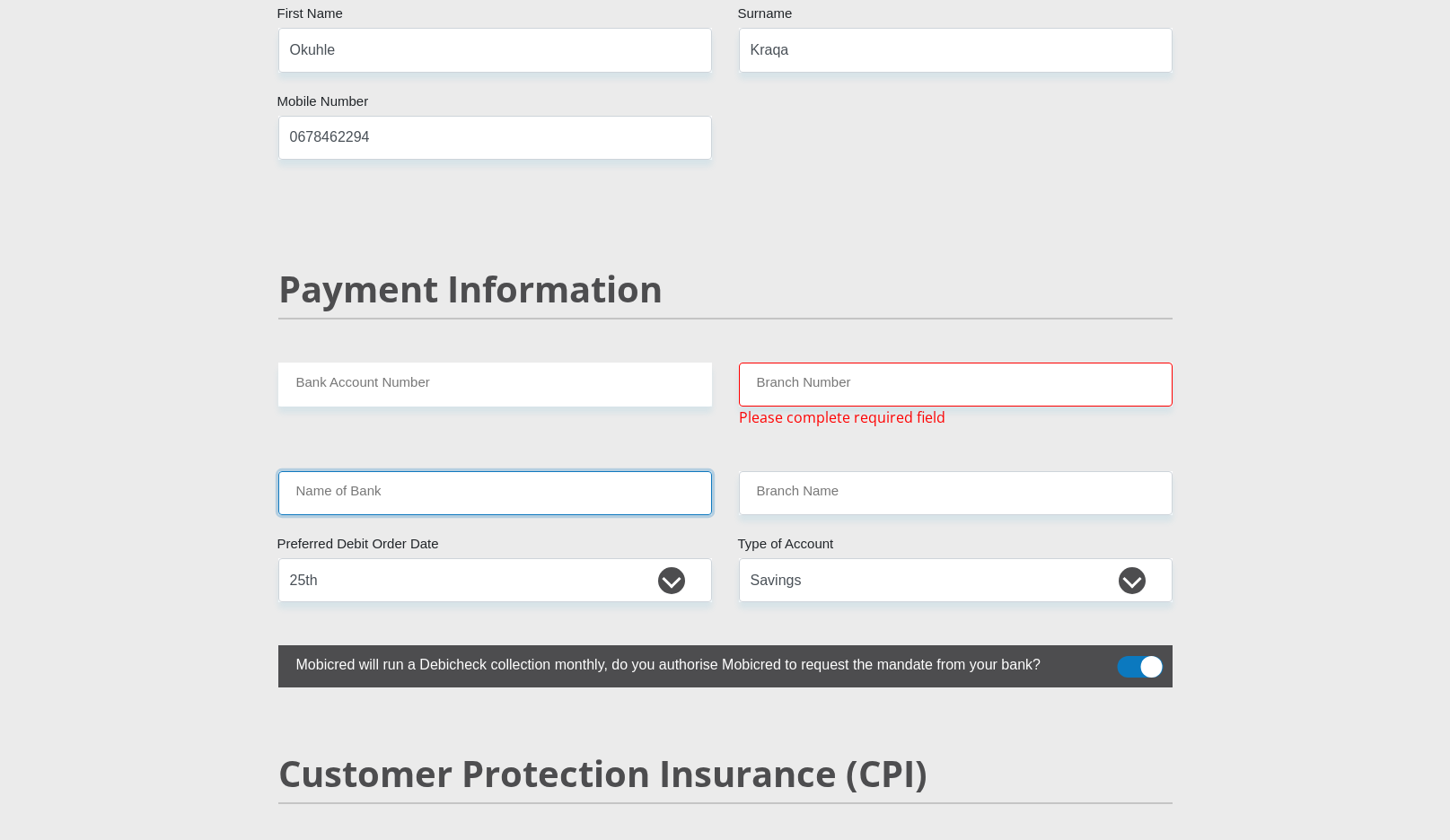
click at [480, 472] on input "Name of Bank" at bounding box center [495, 494] width 434 height 44
click at [435, 363] on input "Bank Account Number" at bounding box center [495, 385] width 434 height 44
type input "1"
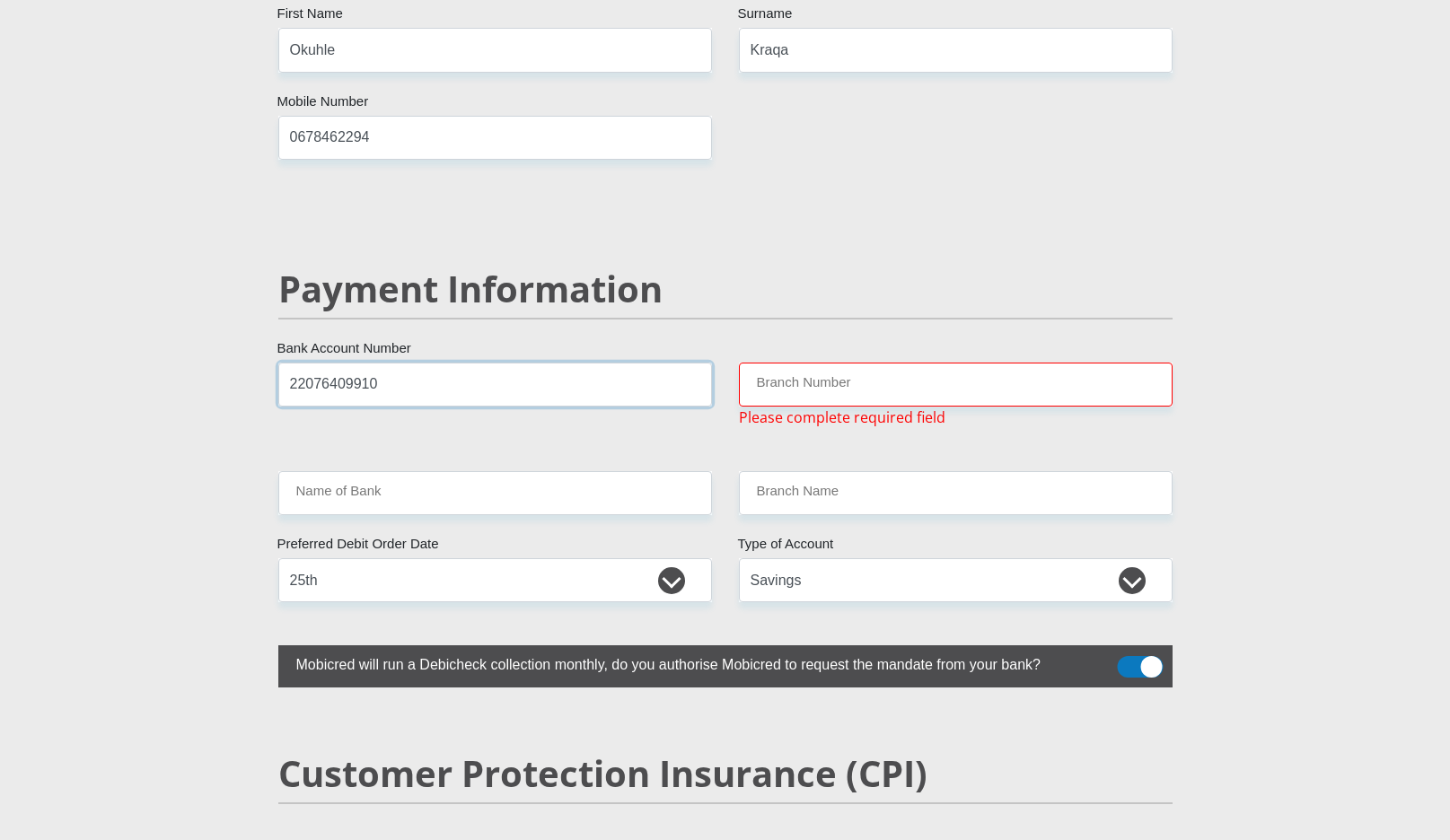
type input "22076409910"
click at [839, 363] on input "Branch Number" at bounding box center [955, 385] width 434 height 44
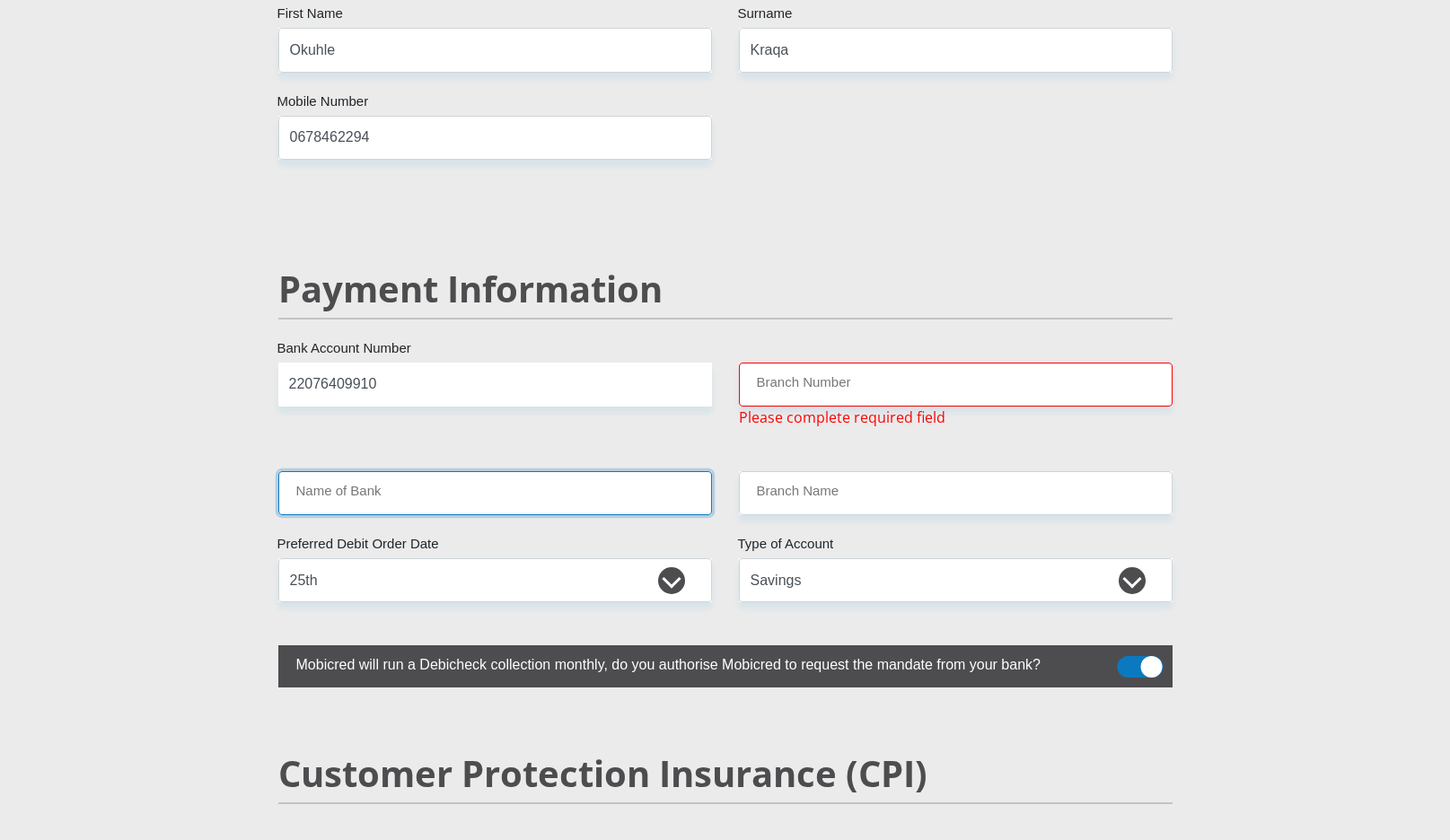
click at [672, 472] on input "Name of Bank" at bounding box center [495, 494] width 434 height 44
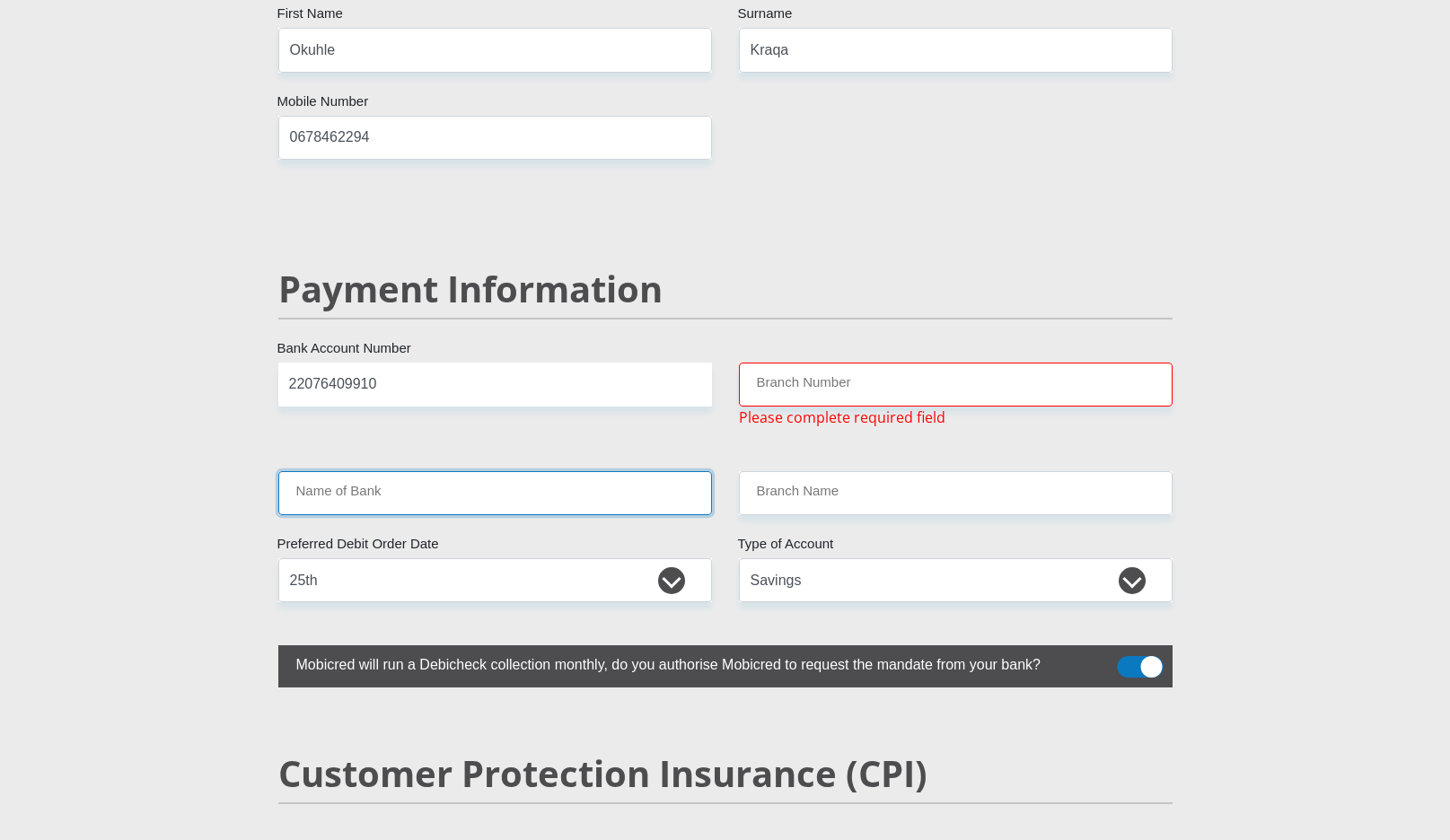
click at [672, 472] on input "Name of Bank" at bounding box center [495, 494] width 434 height 44
click at [593, 472] on input "Name of Bank" at bounding box center [495, 494] width 434 height 44
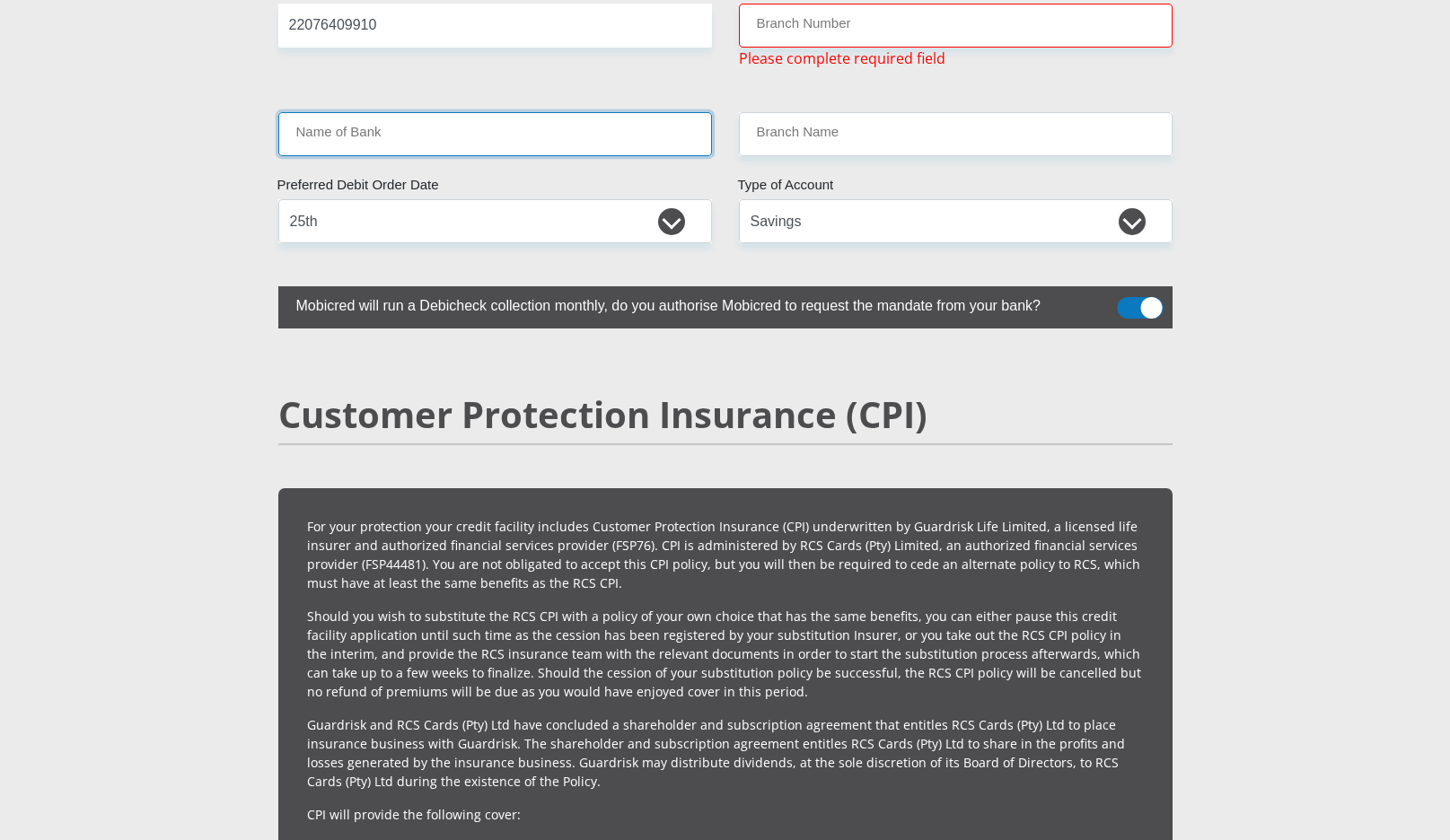
scroll to position [3651, 0]
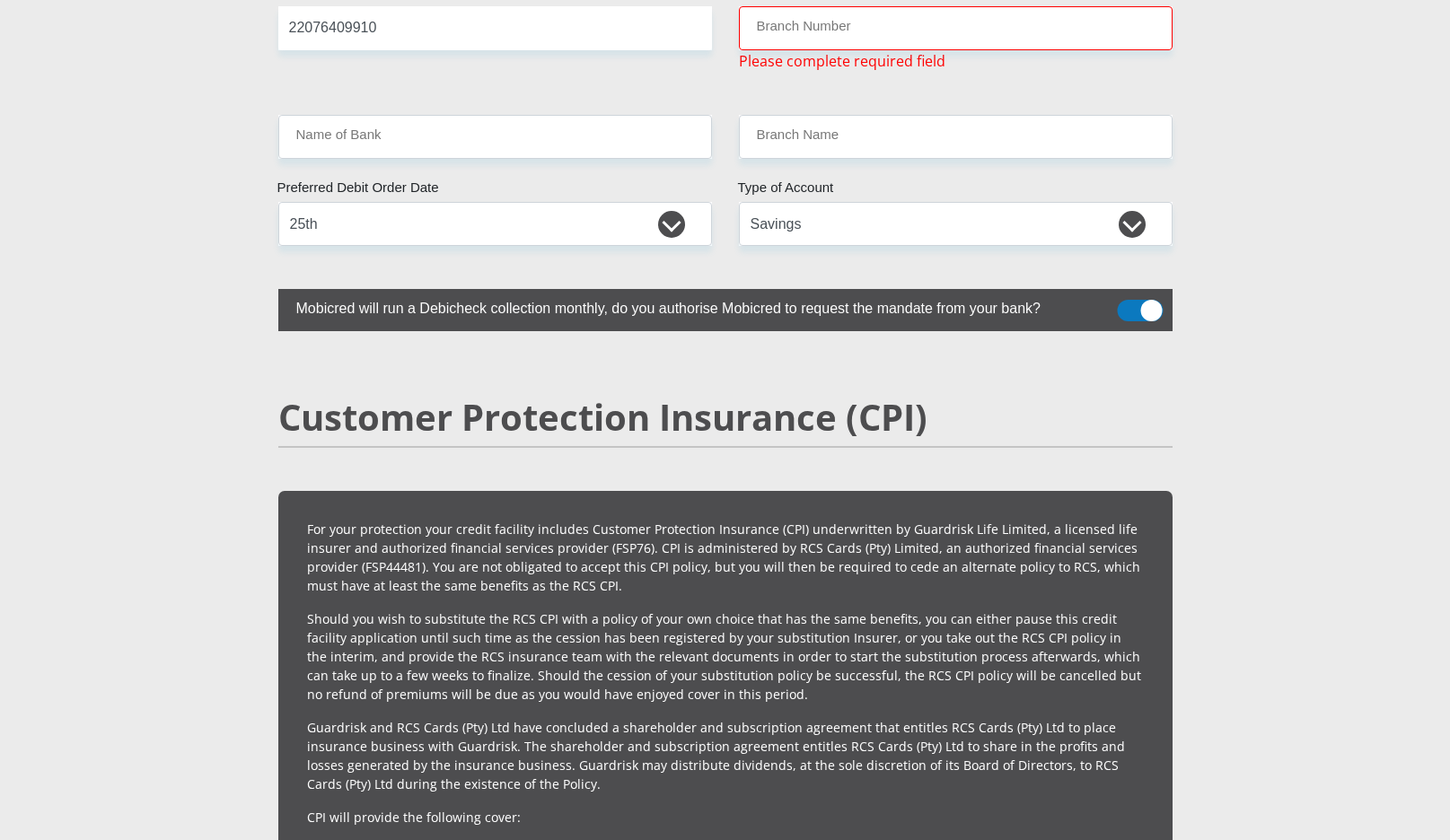
click at [1152, 299] on span at bounding box center [1140, 310] width 46 height 22
click at [1128, 304] on input "checkbox" at bounding box center [1128, 304] width 0 height 0
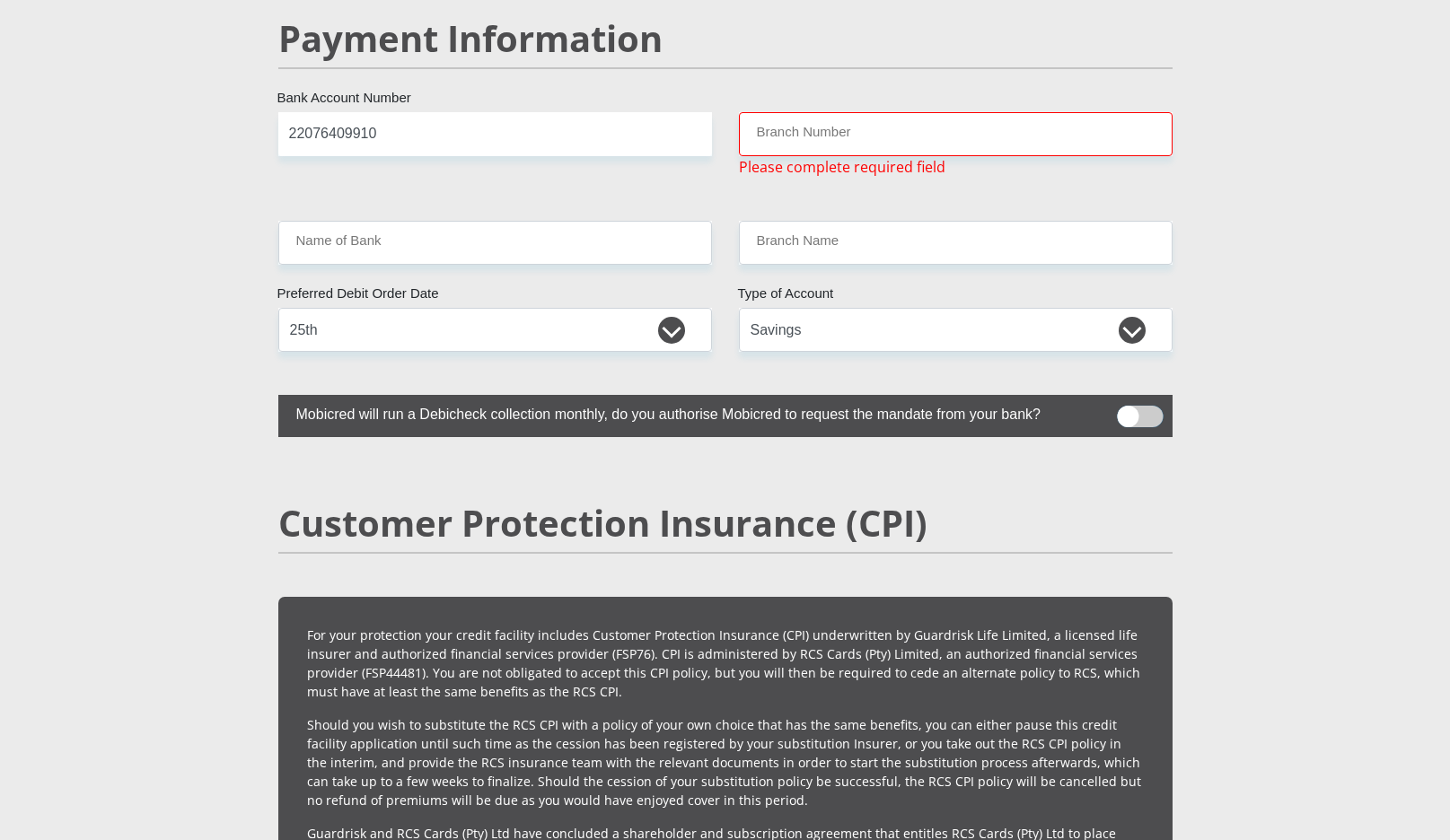
scroll to position [3497, 0]
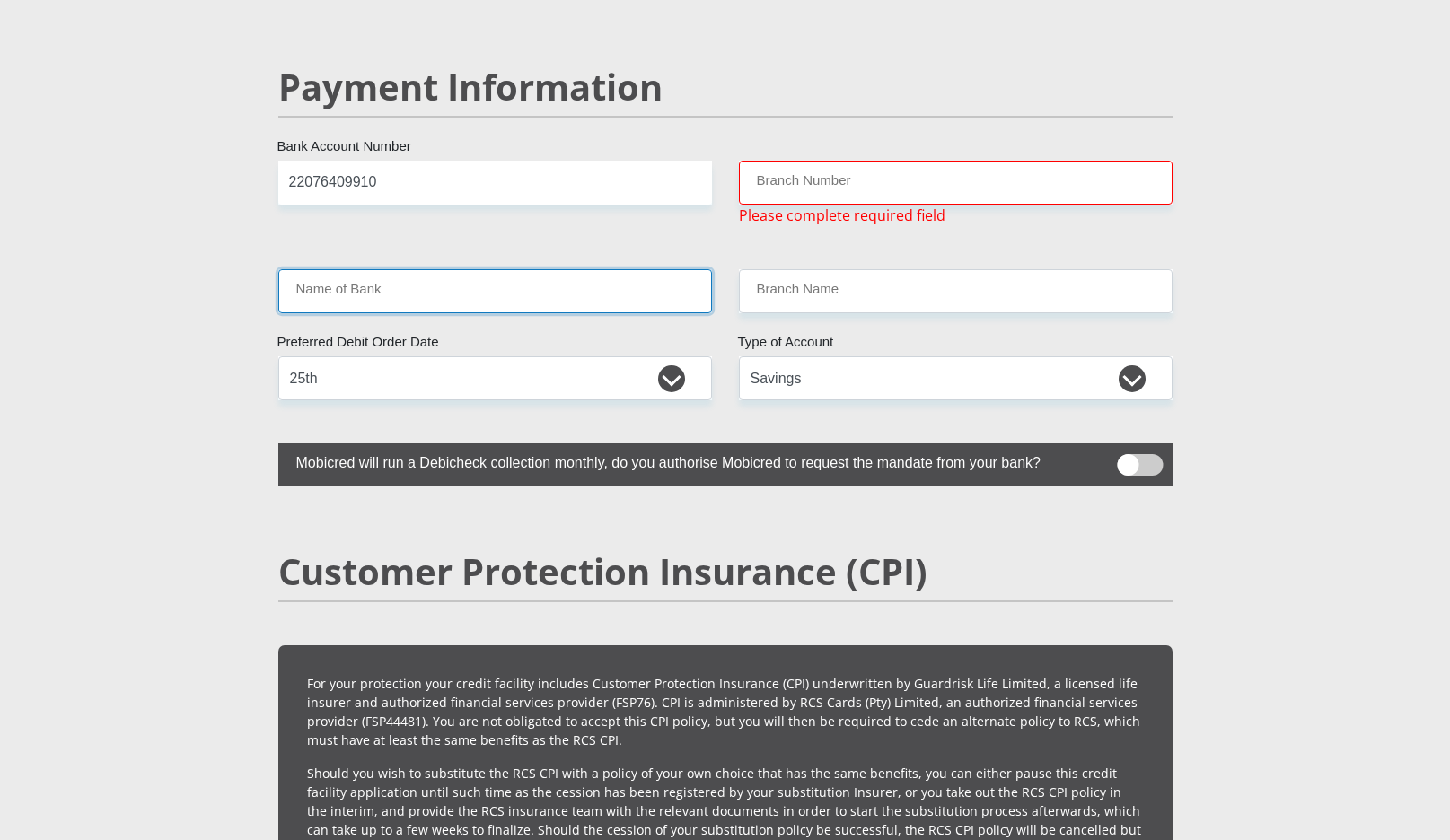
click at [643, 270] on input "Name of Bank" at bounding box center [495, 292] width 434 height 44
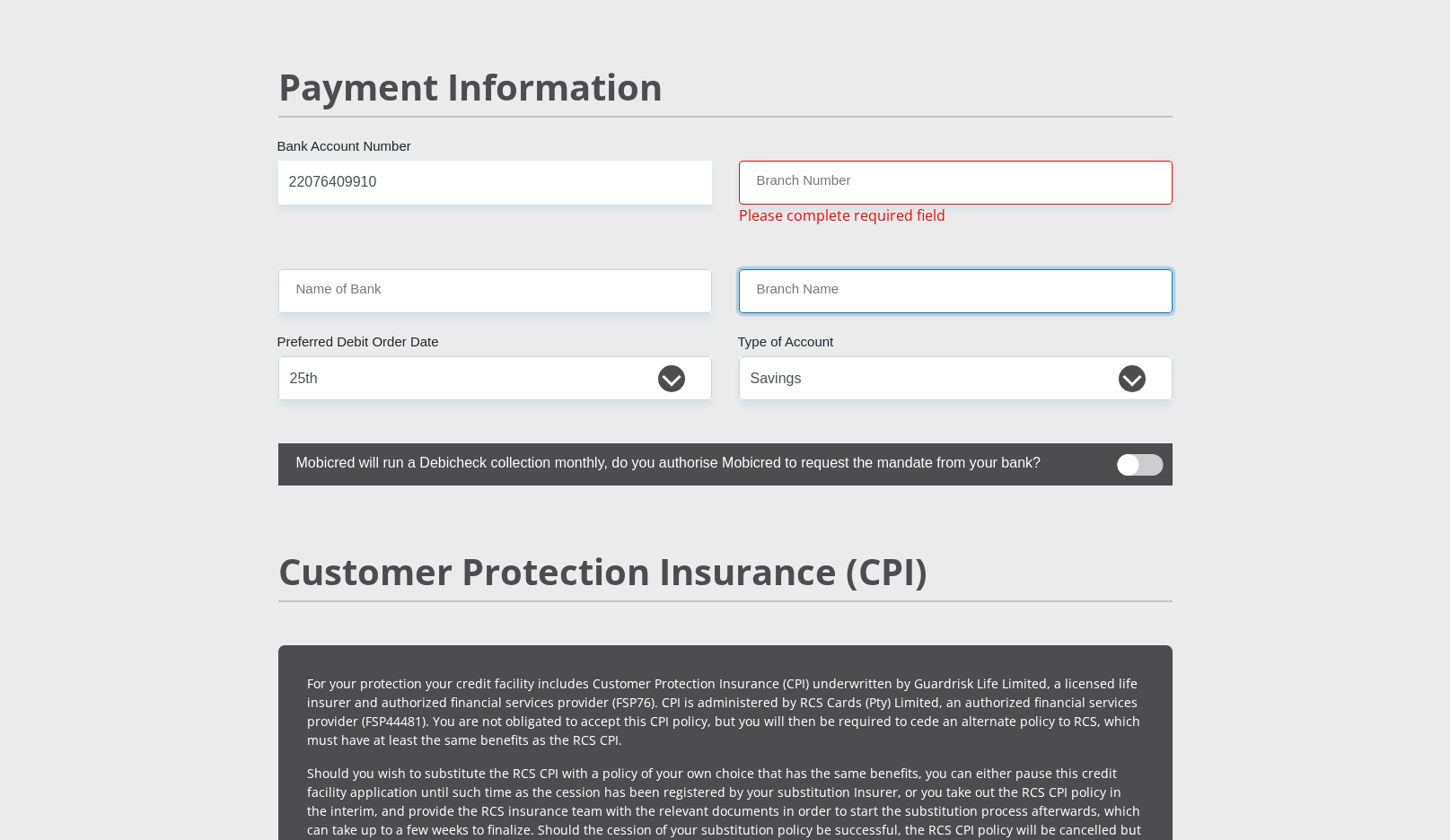
click at [1005, 270] on input "Branch Name" at bounding box center [955, 292] width 434 height 44
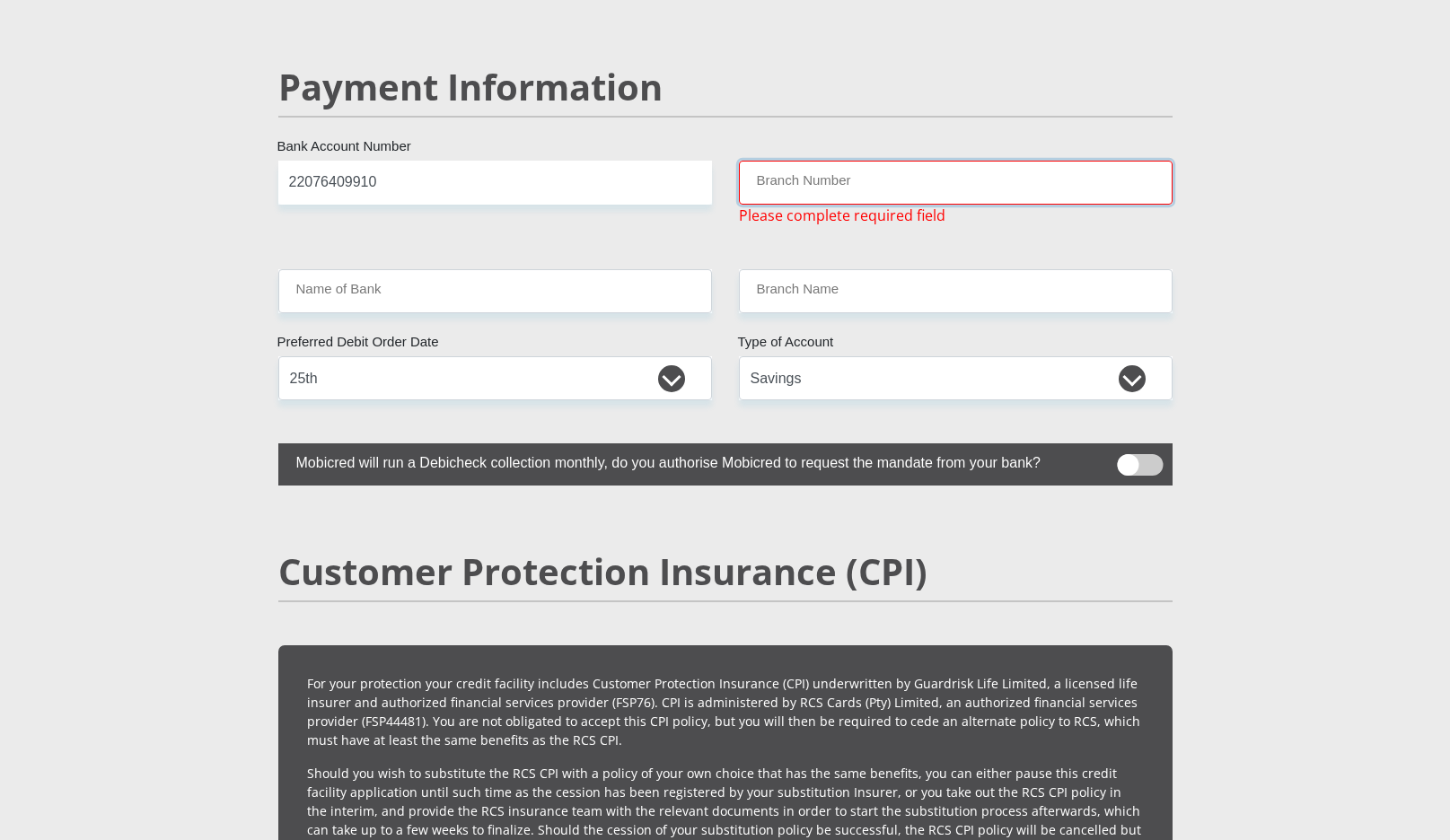
click at [893, 161] on input "Branch Number" at bounding box center [955, 183] width 434 height 44
click at [801, 161] on input "Branch Number" at bounding box center [955, 183] width 434 height 44
paste input "470010"
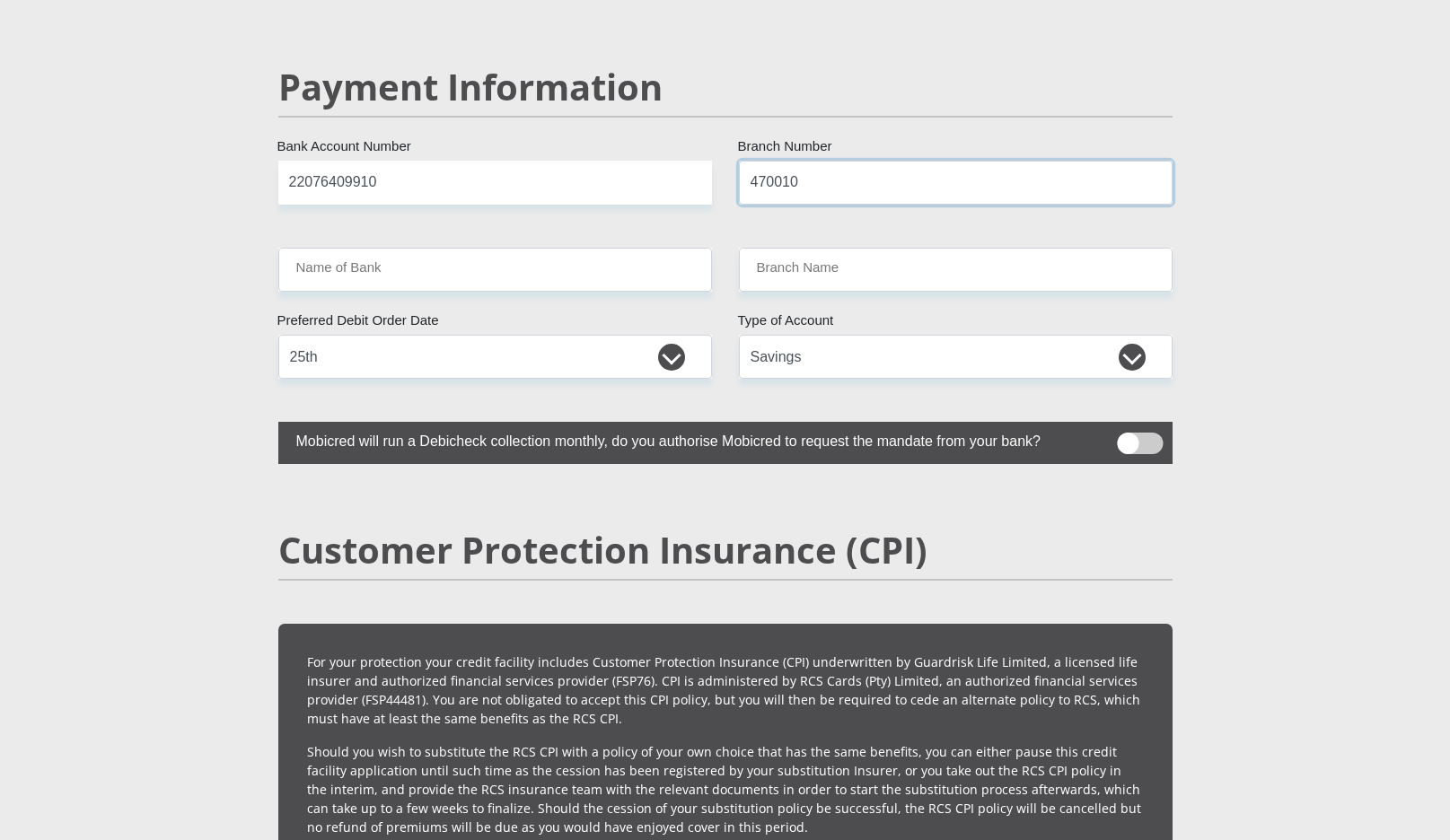
click at [831, 161] on input "470010" at bounding box center [955, 183] width 434 height 44
type input "470010"
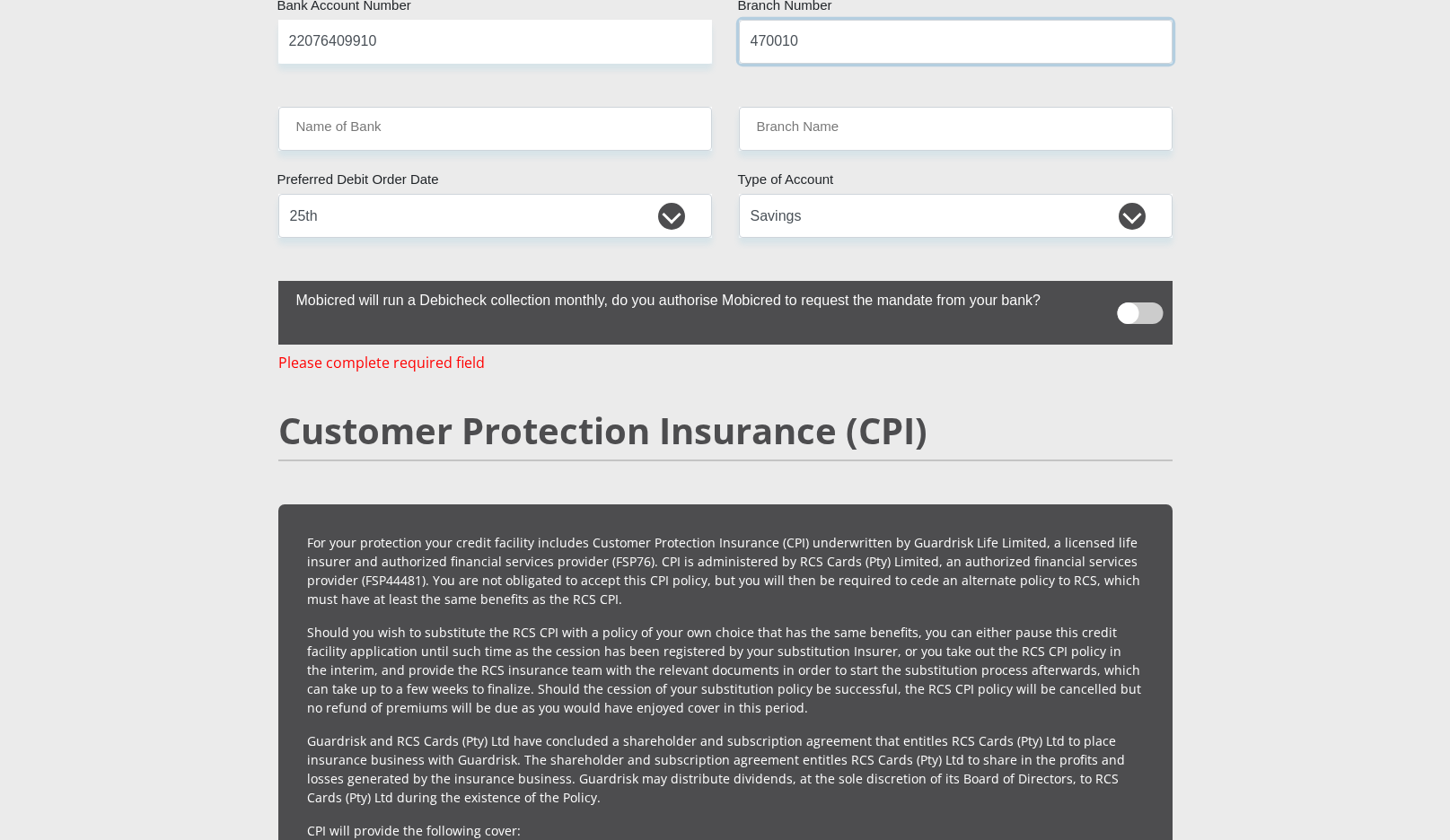
type input "CAPITEC BANK LIMITED"
type input "CAPITEC BANK CPC"
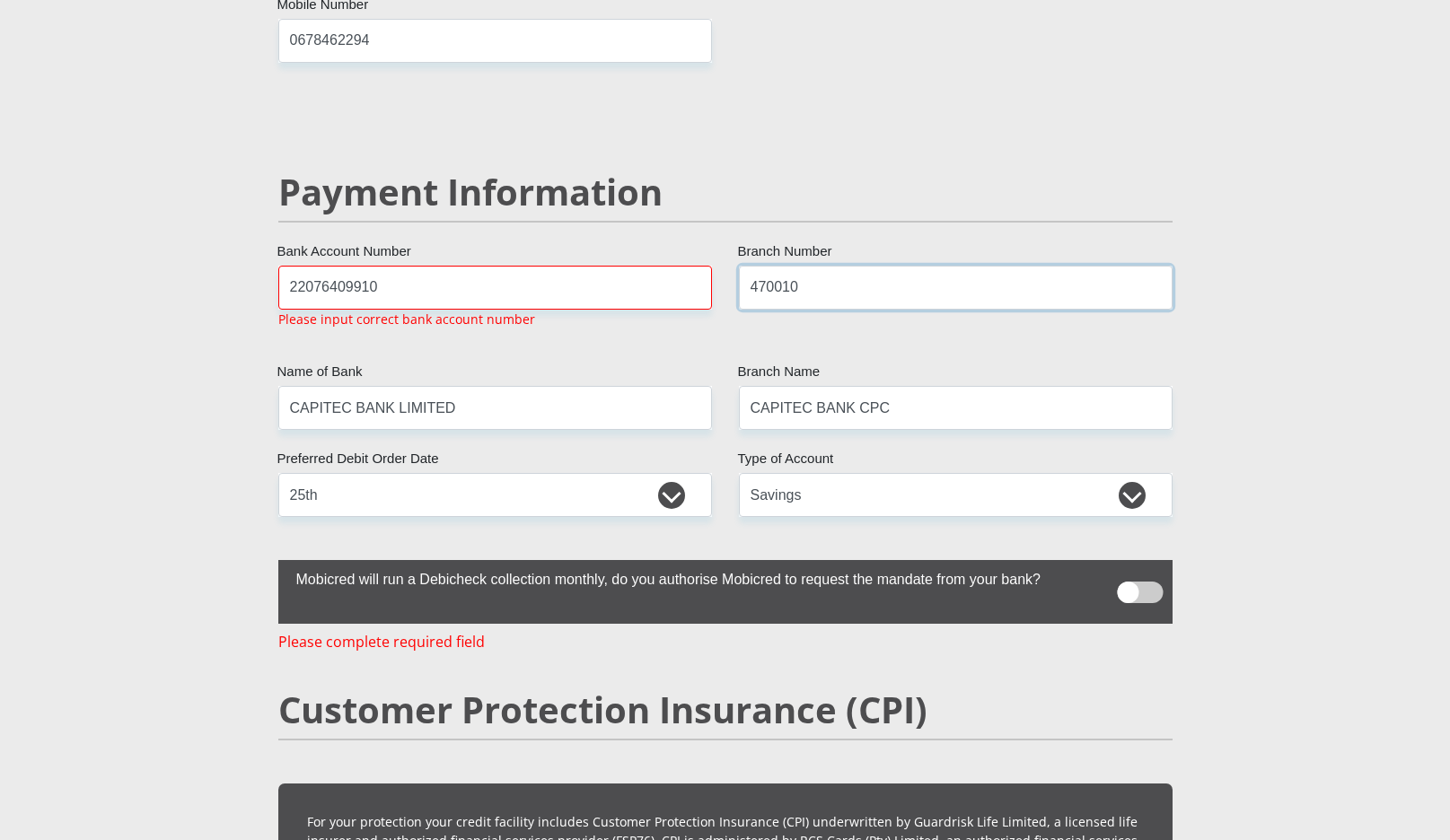
scroll to position [3391, 0]
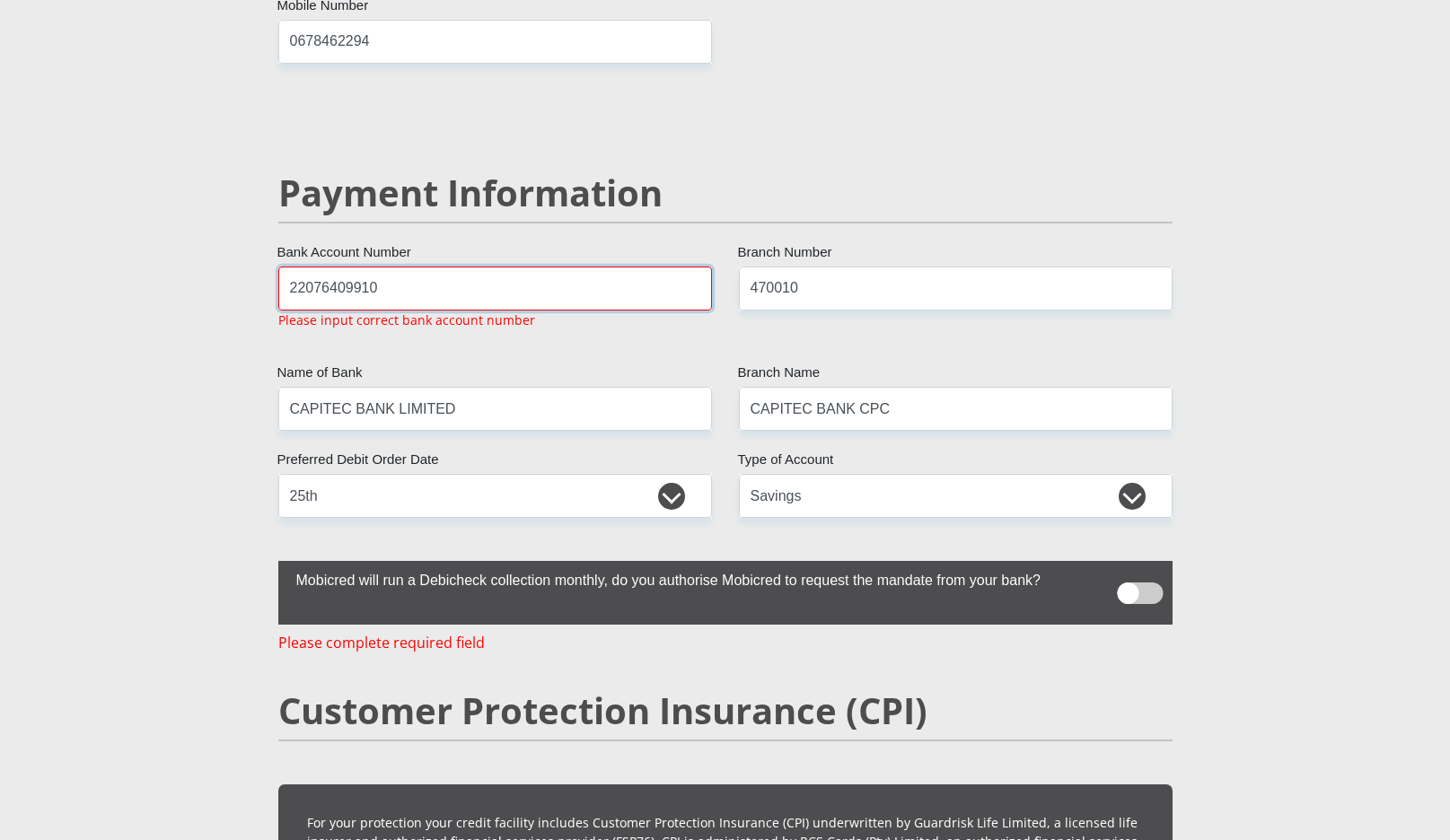
click at [573, 267] on input "22076409910" at bounding box center [495, 289] width 434 height 44
click at [508, 267] on input "2207640910" at bounding box center [495, 289] width 434 height 44
type input "2207640910"
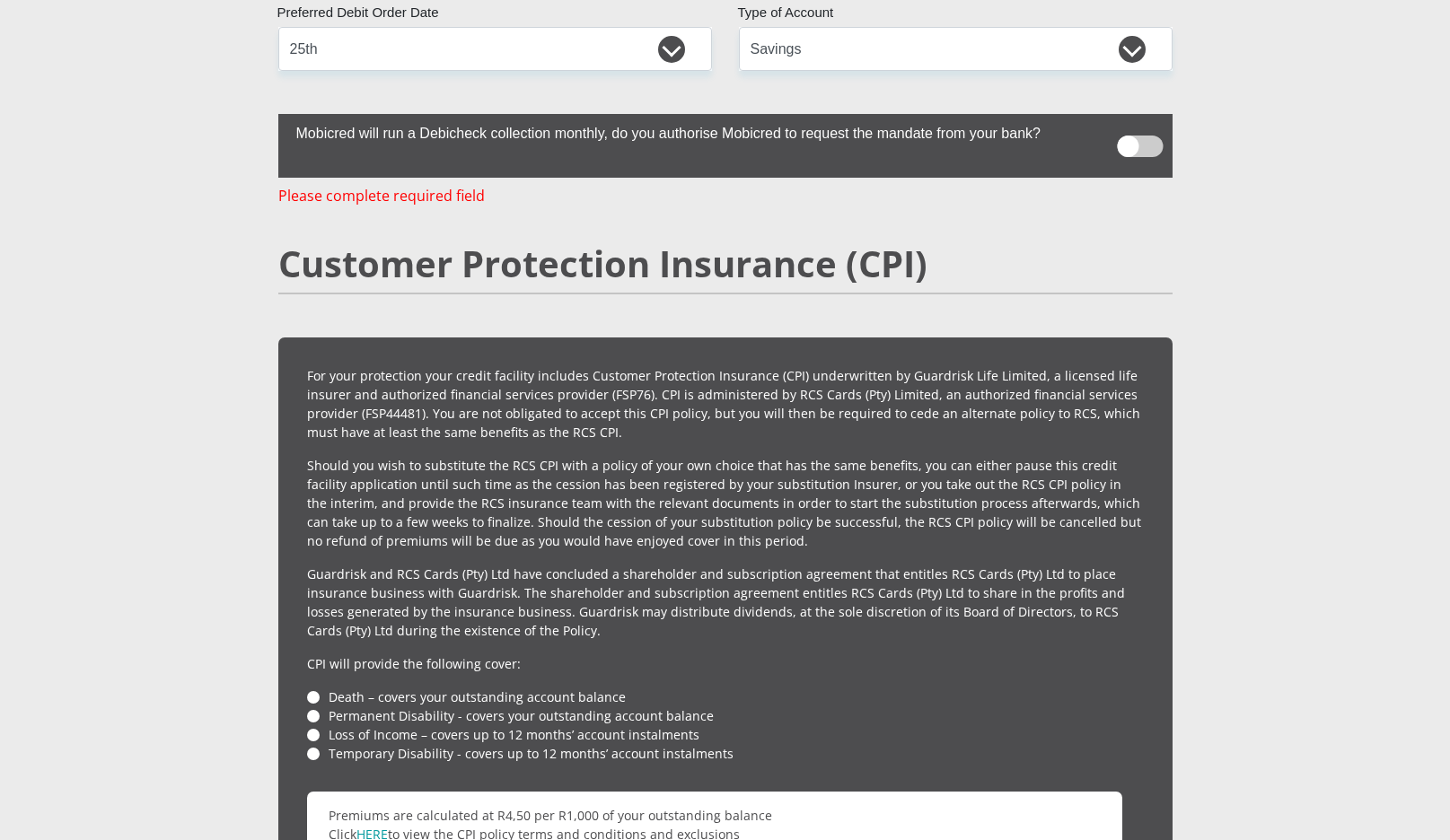
scroll to position [3815, 0]
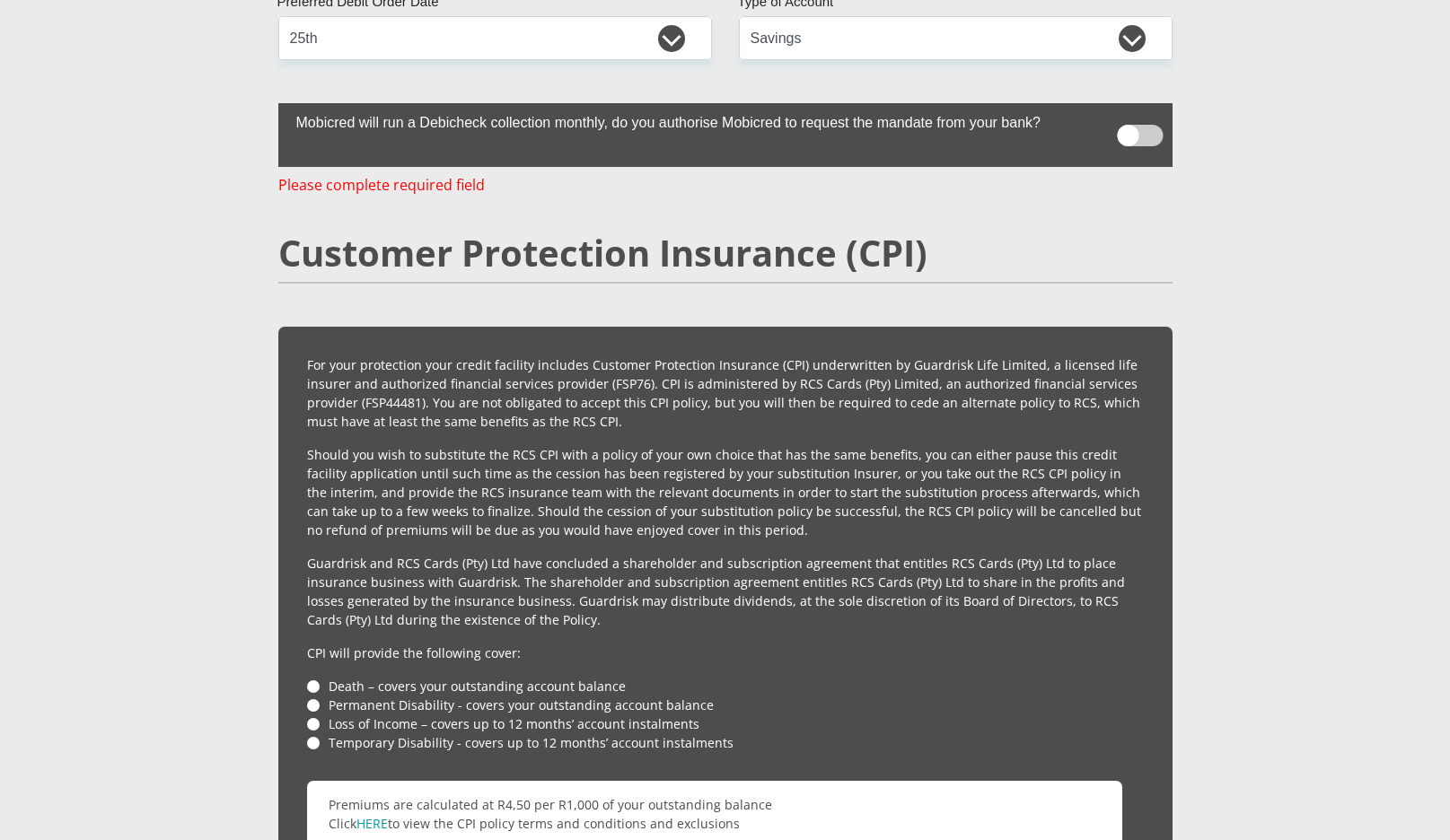
click at [1120, 124] on span at bounding box center [1140, 135] width 46 height 22
click at [1128, 119] on input "checkbox" at bounding box center [1128, 119] width 0 height 0
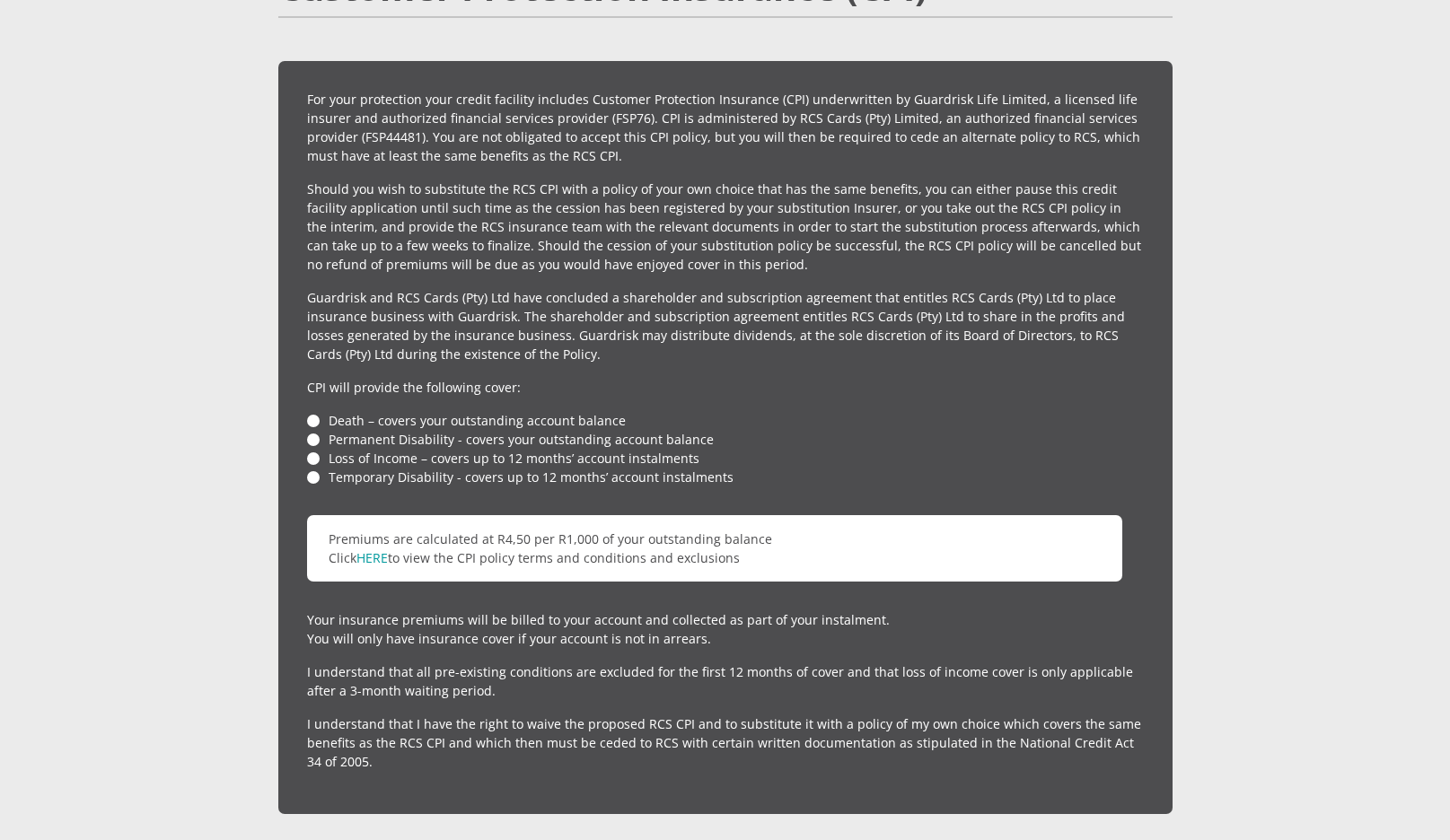
scroll to position [4099, 0]
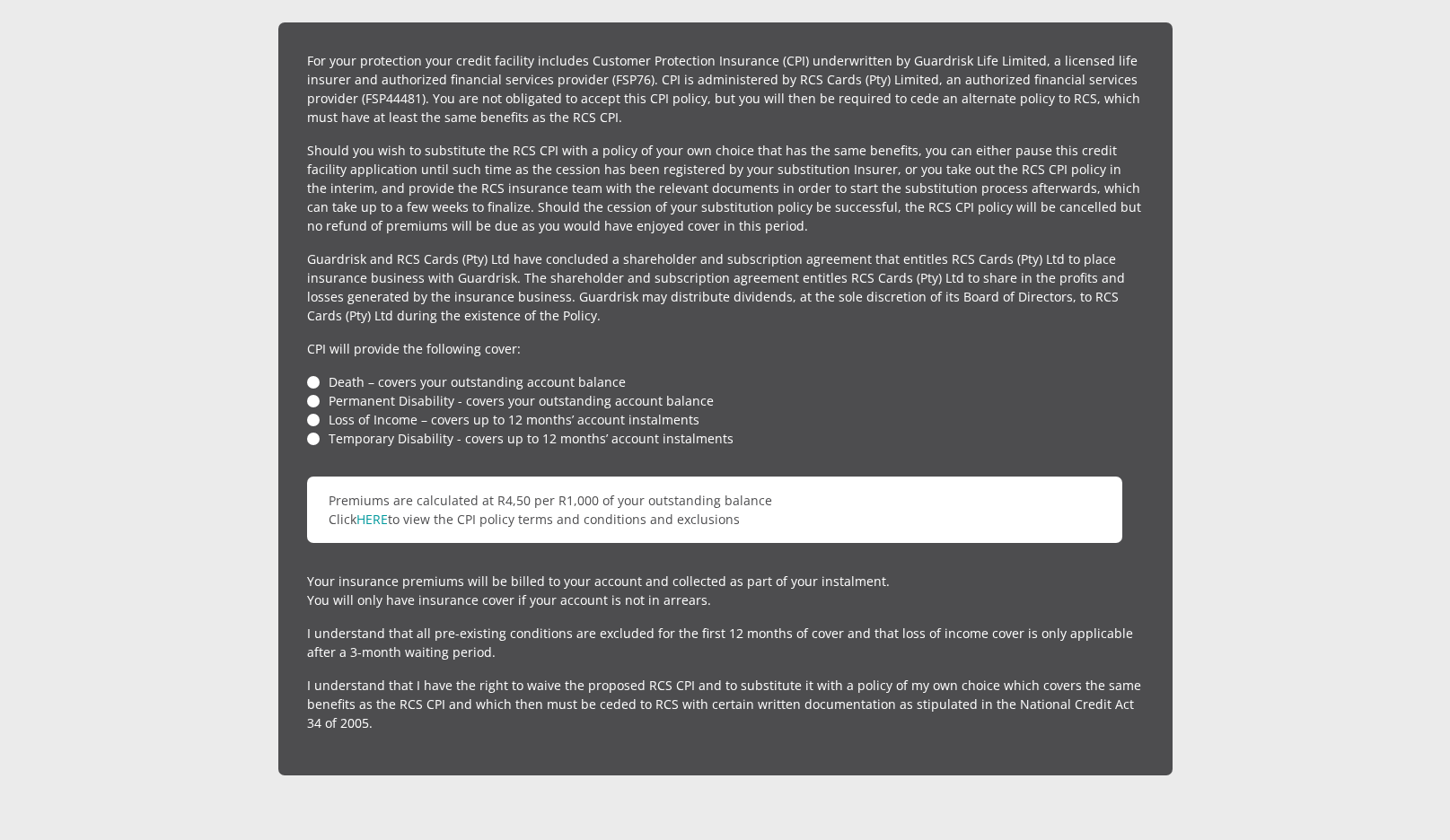
click at [310, 372] on li "Death – covers your outstanding account balance" at bounding box center [725, 382] width 837 height 19
click at [311, 391] on li "Permanent Disability - covers your outstanding account balance" at bounding box center [725, 401] width 837 height 19
click at [312, 410] on li "Loss of Income – covers up to 12 months’ account instalments" at bounding box center [725, 420] width 837 height 19
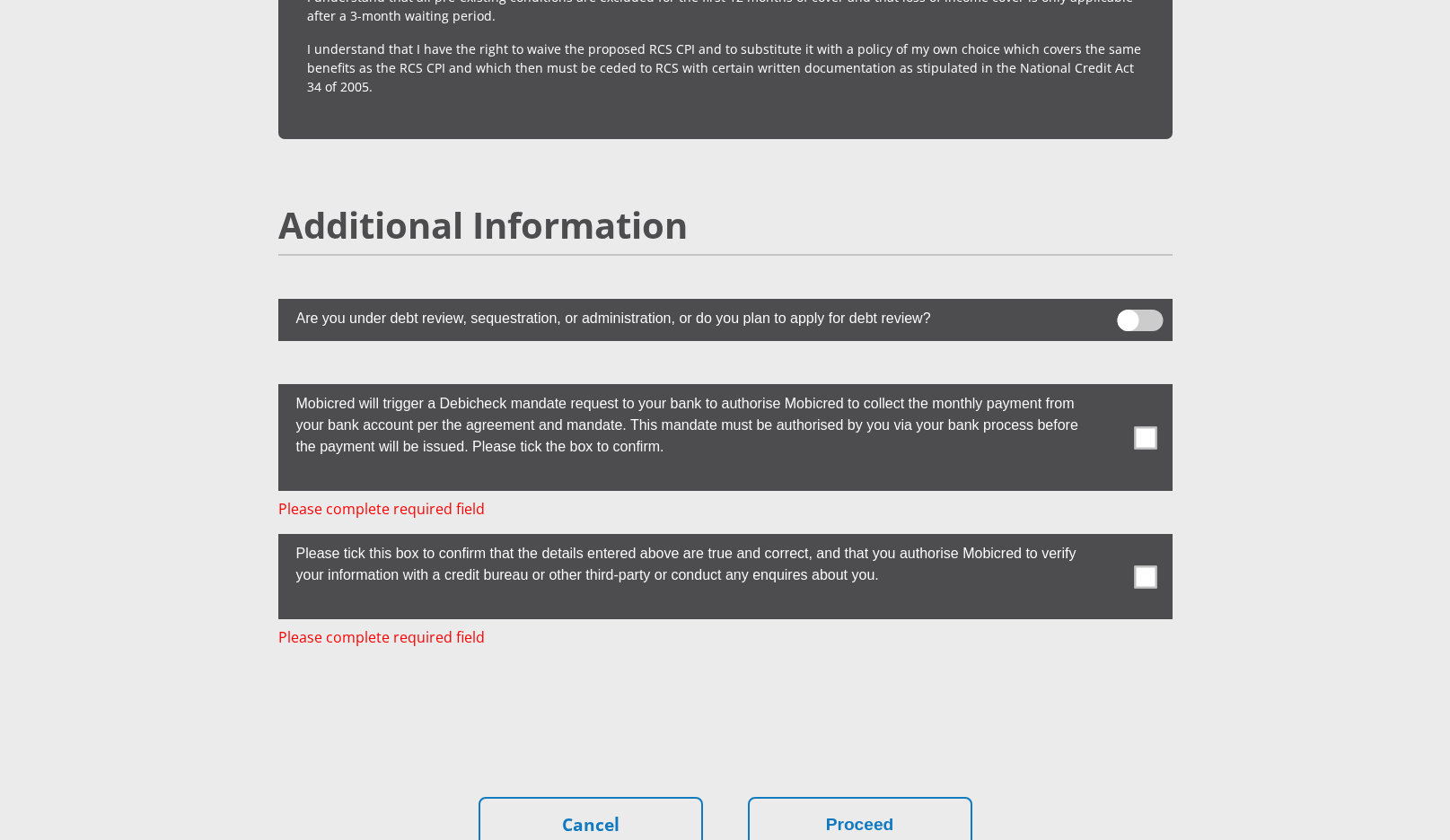
scroll to position [4740, 0]
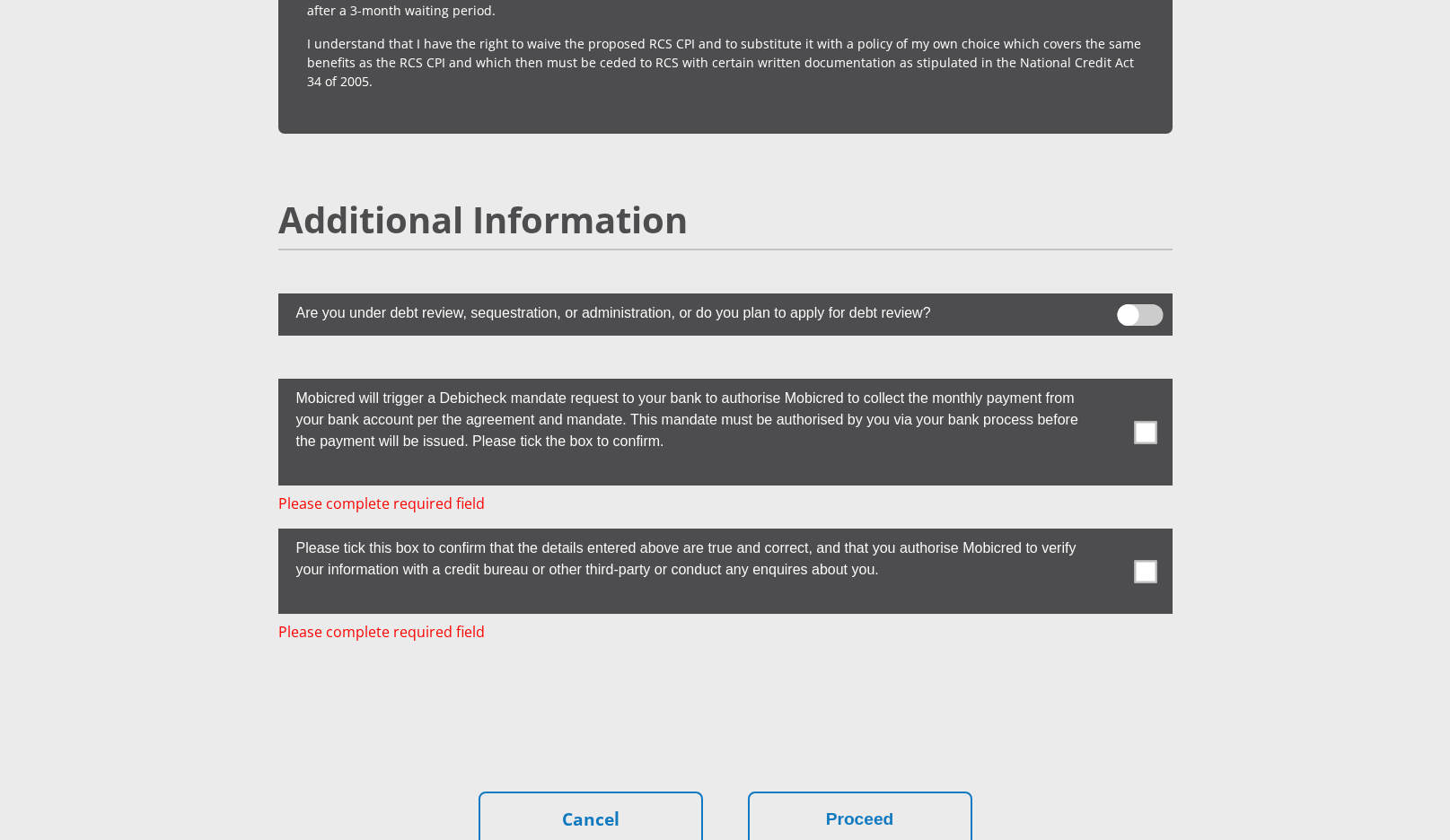
click at [1130, 304] on span at bounding box center [1140, 315] width 46 height 22
click at [1128, 309] on input "checkbox" at bounding box center [1128, 309] width 0 height 0
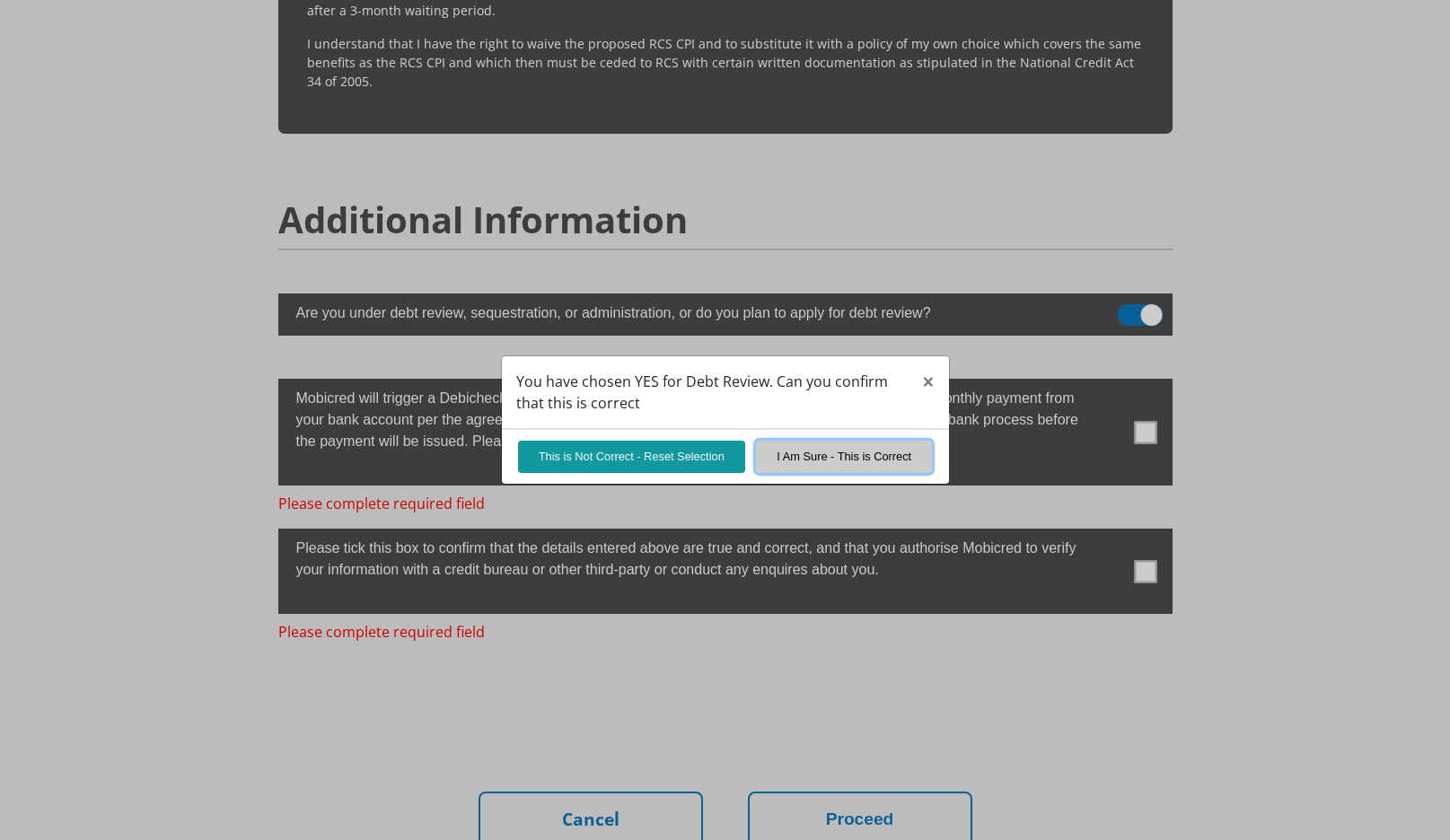
click at [798, 464] on button "I Am Sure - This is Correct" at bounding box center [844, 456] width 176 height 32
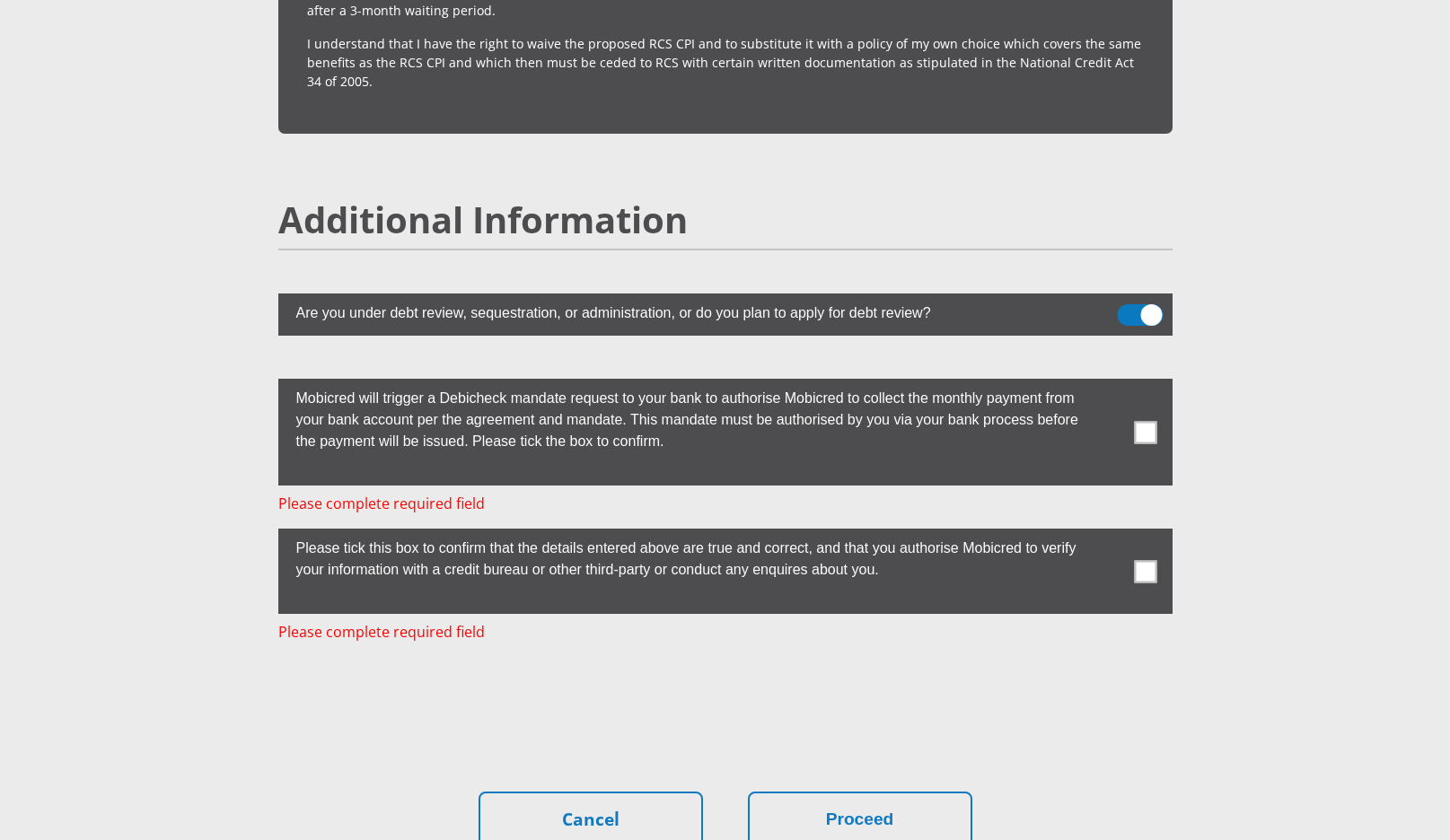
click at [1141, 421] on span at bounding box center [1145, 431] width 22 height 22
click at [1110, 384] on input "checkbox" at bounding box center [1110, 384] width 0 height 0
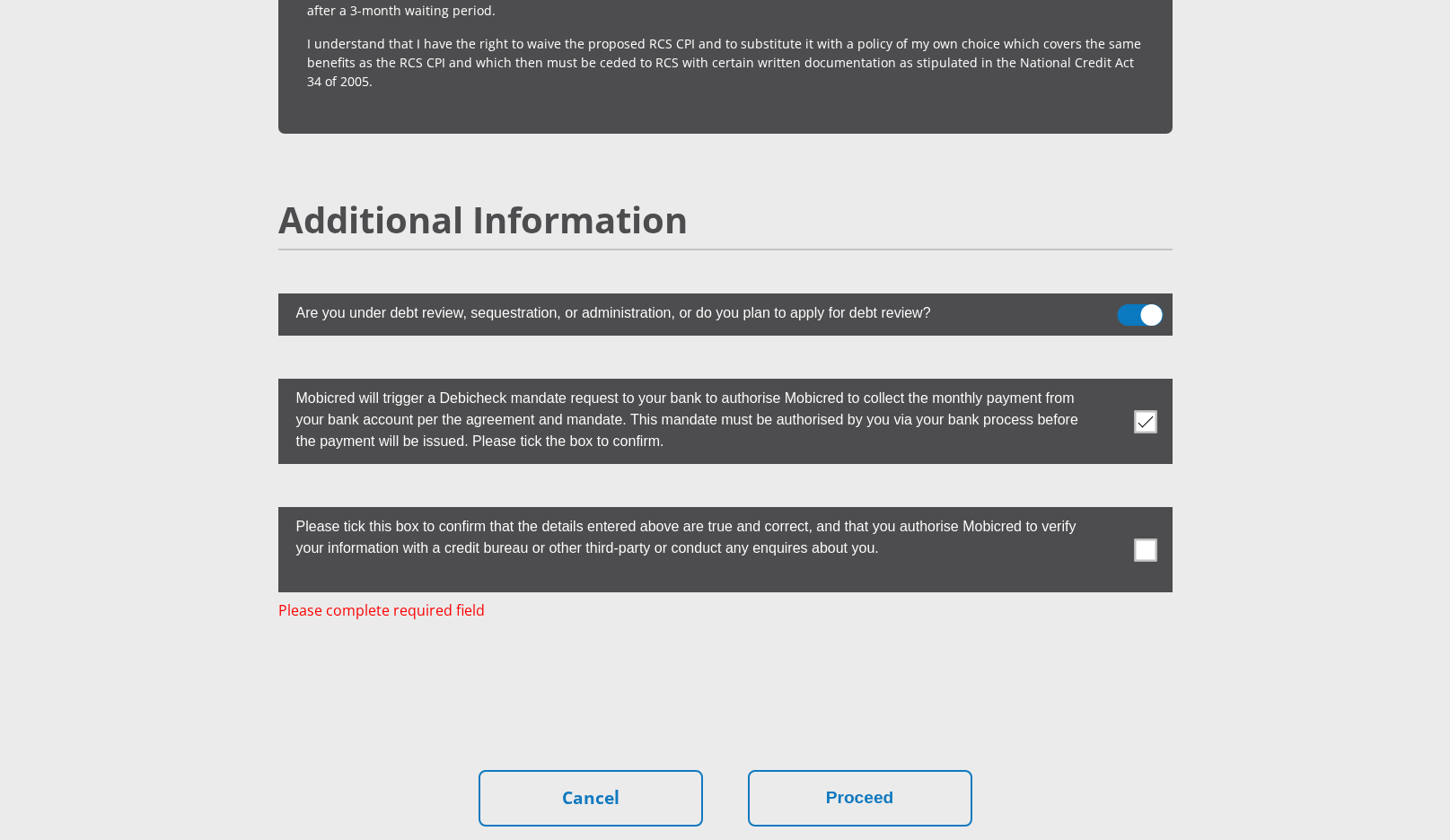
click at [1142, 539] on span at bounding box center [1145, 549] width 22 height 22
click at [1110, 512] on input "checkbox" at bounding box center [1110, 512] width 0 height 0
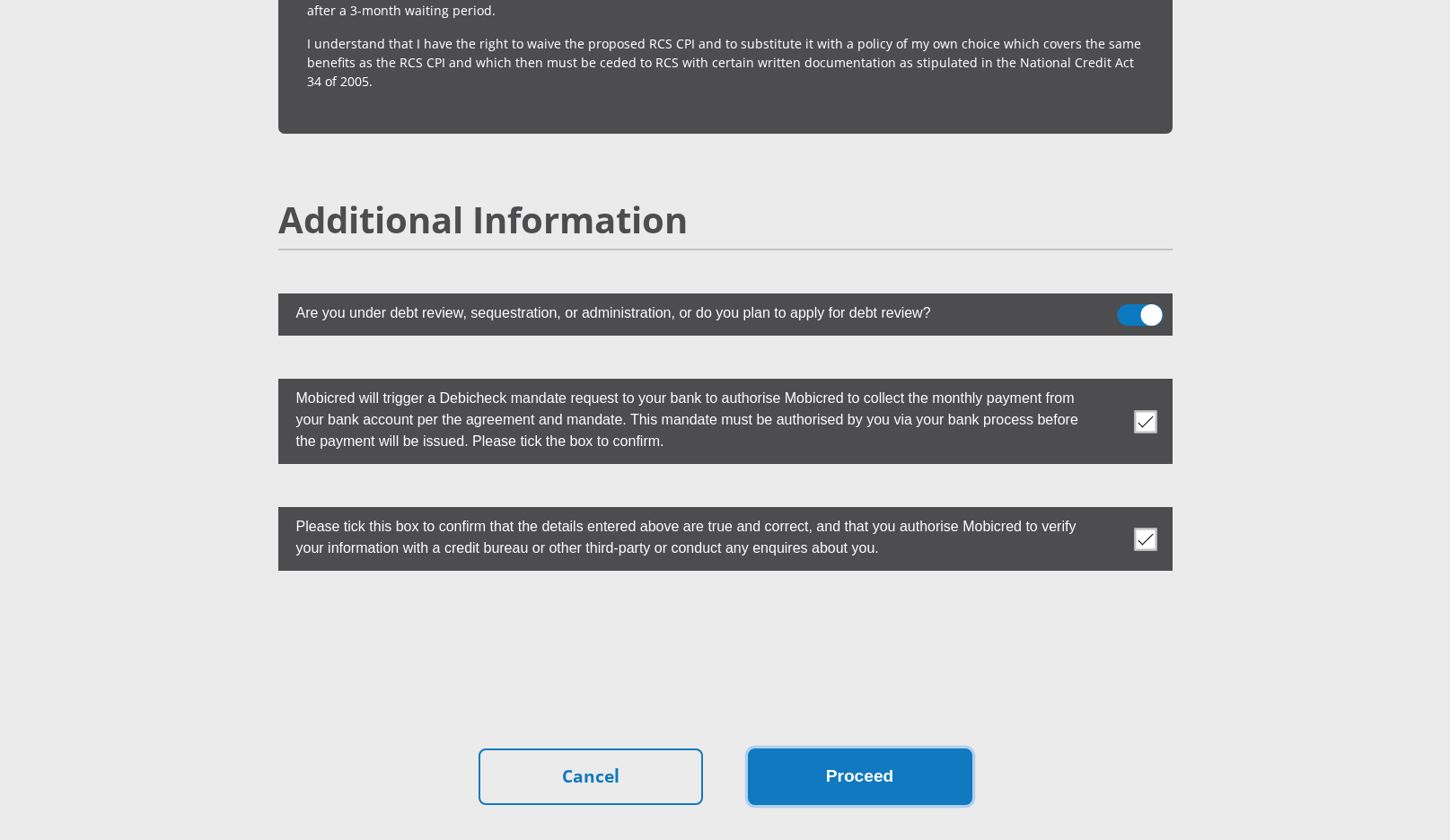
click at [850, 749] on button "Proceed" at bounding box center [860, 777] width 225 height 56
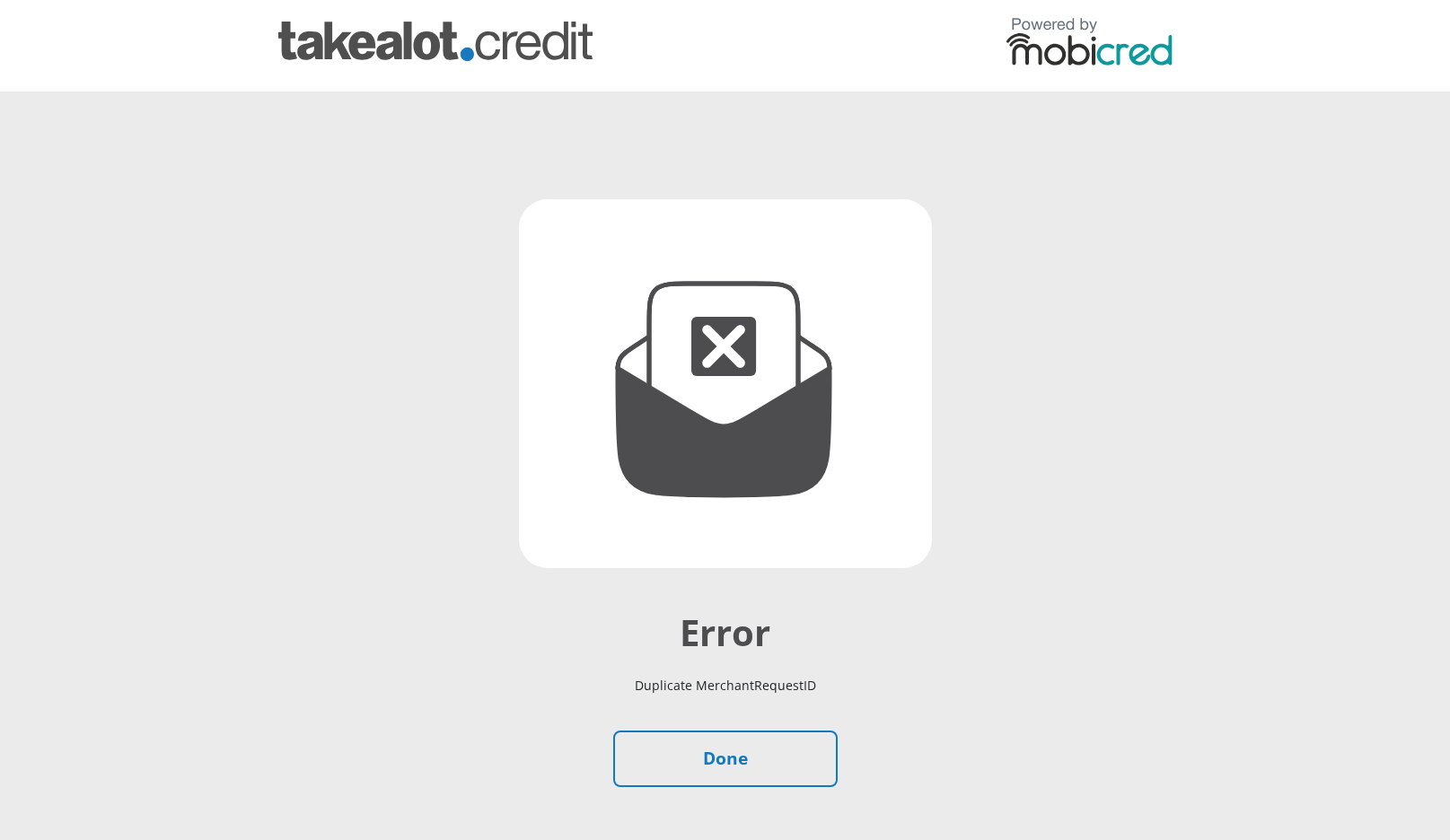
scroll to position [11, 0]
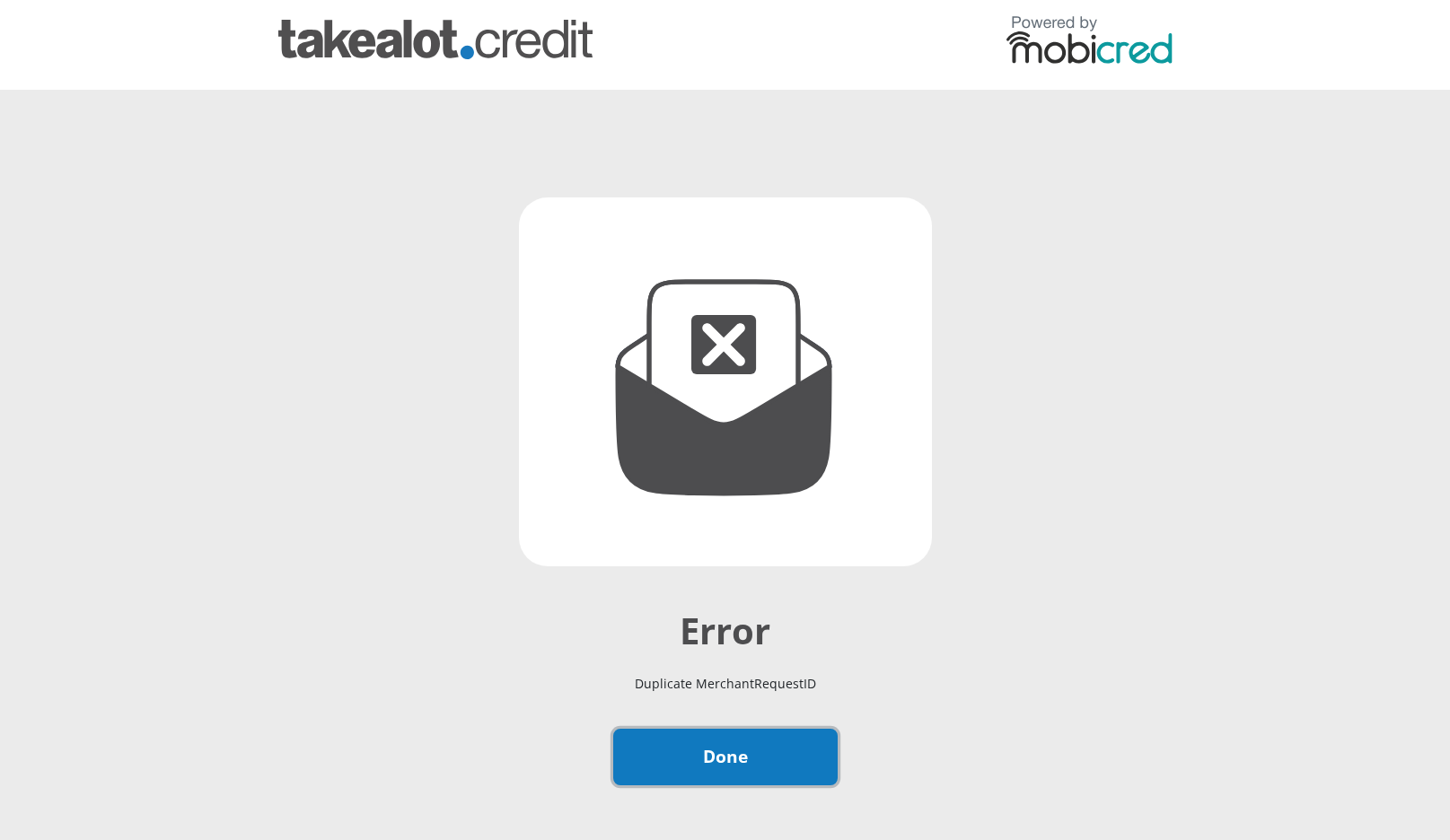
click at [795, 766] on link "Done" at bounding box center [725, 757] width 225 height 56
